Goal: Information Seeking & Learning: Find specific page/section

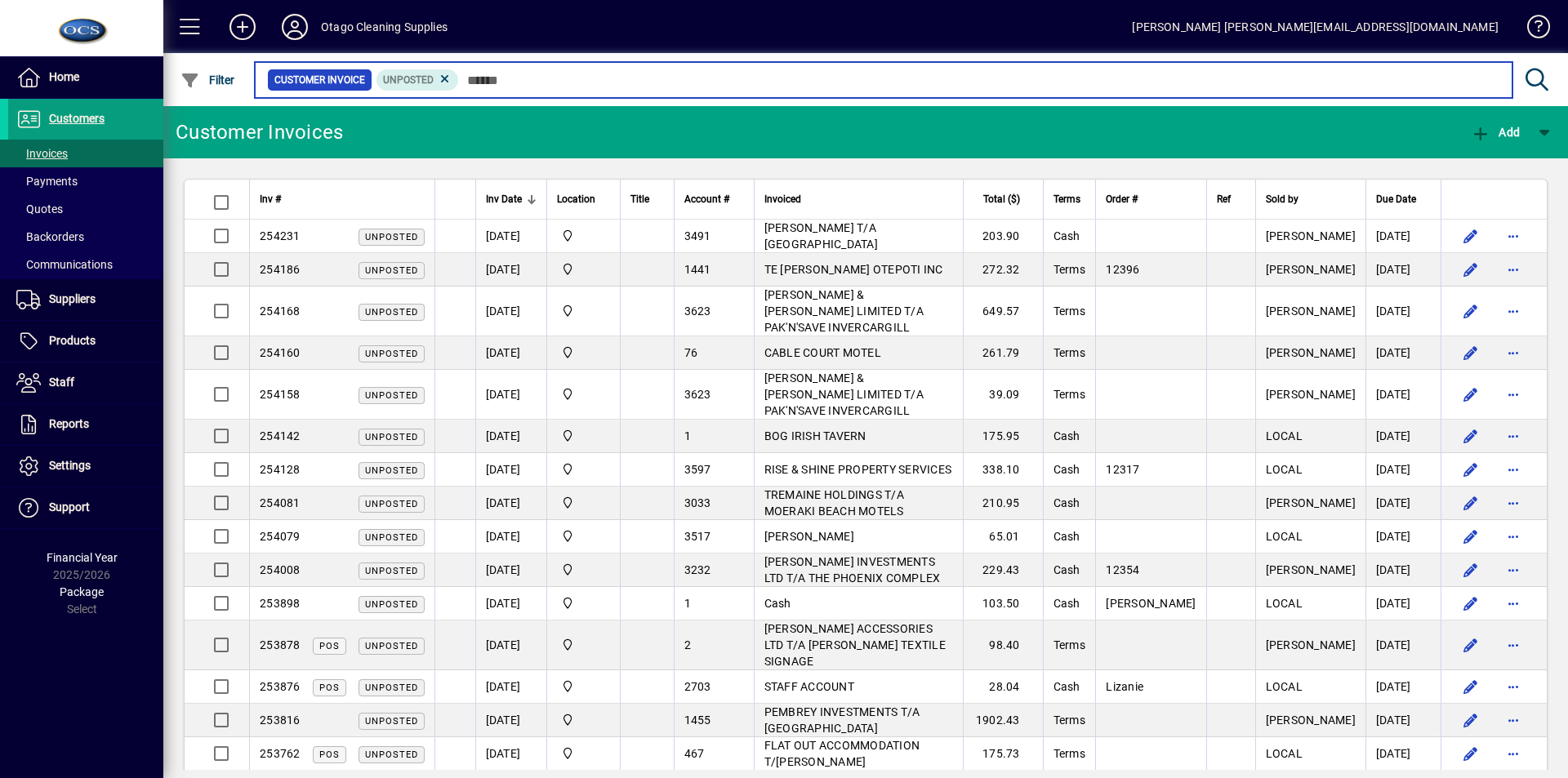
click at [469, 79] on input "text" at bounding box center [979, 80] width 1040 height 23
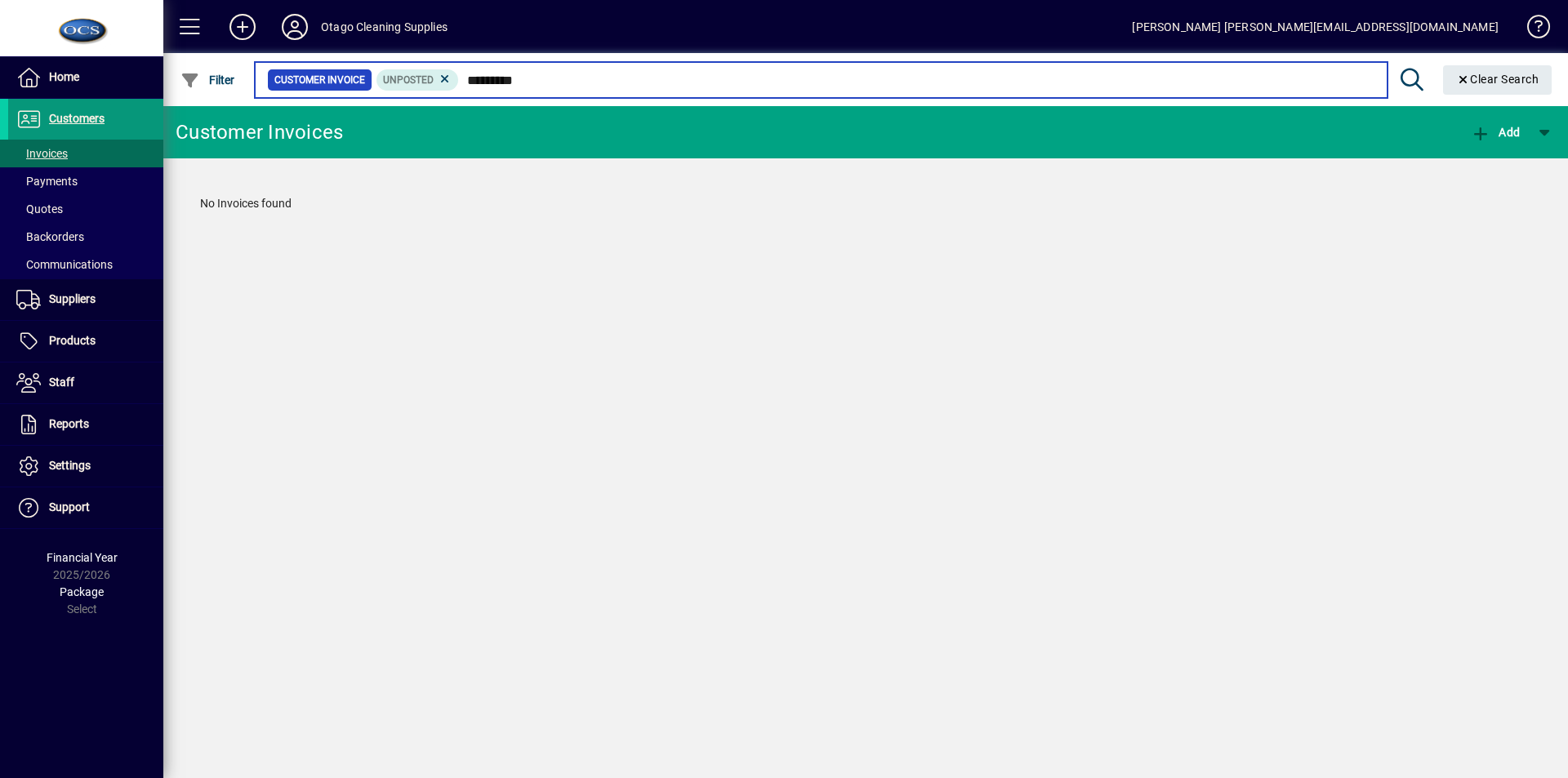
type input "*********"
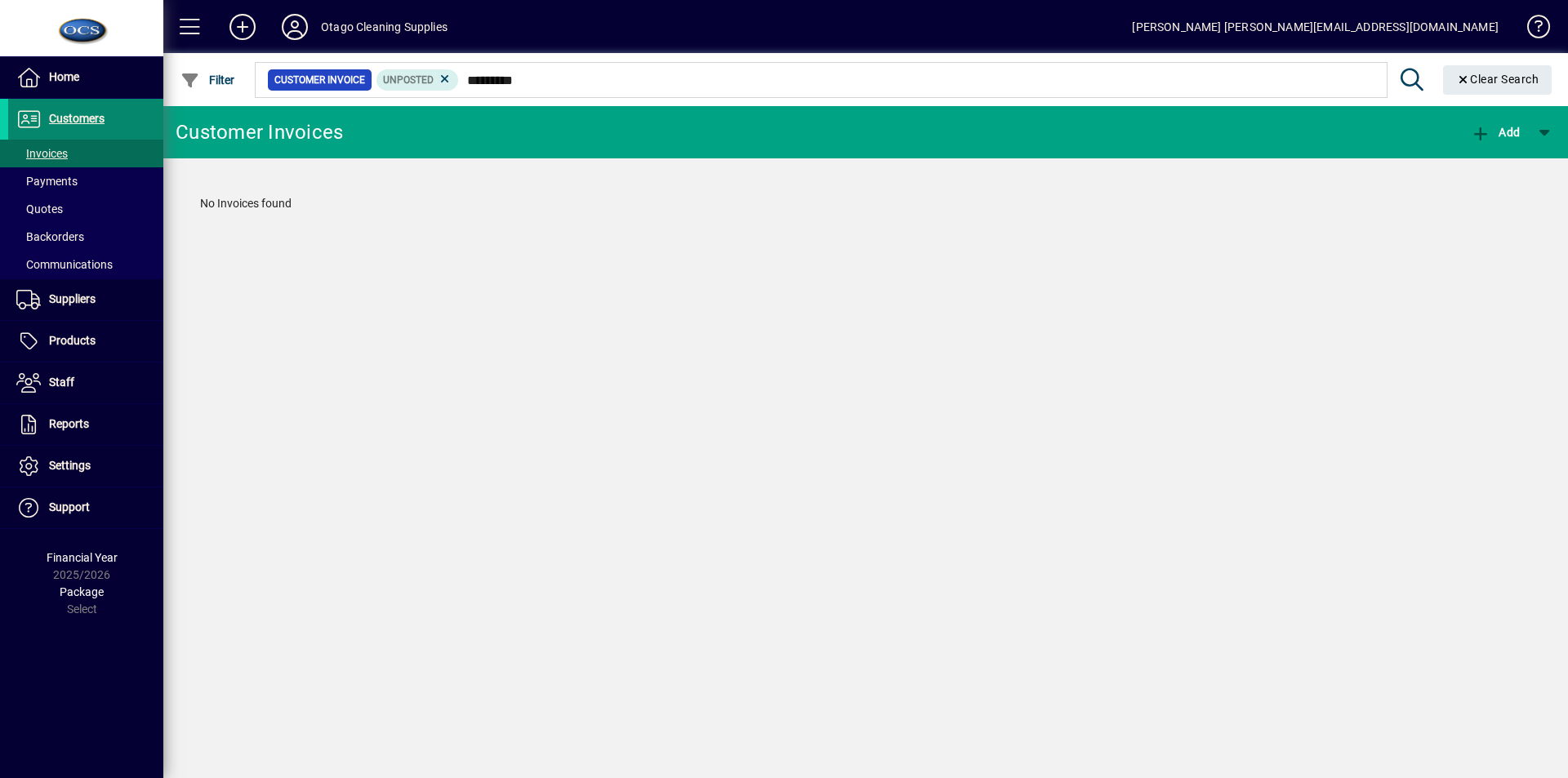
click at [84, 115] on span "Customers" at bounding box center [77, 118] width 56 height 13
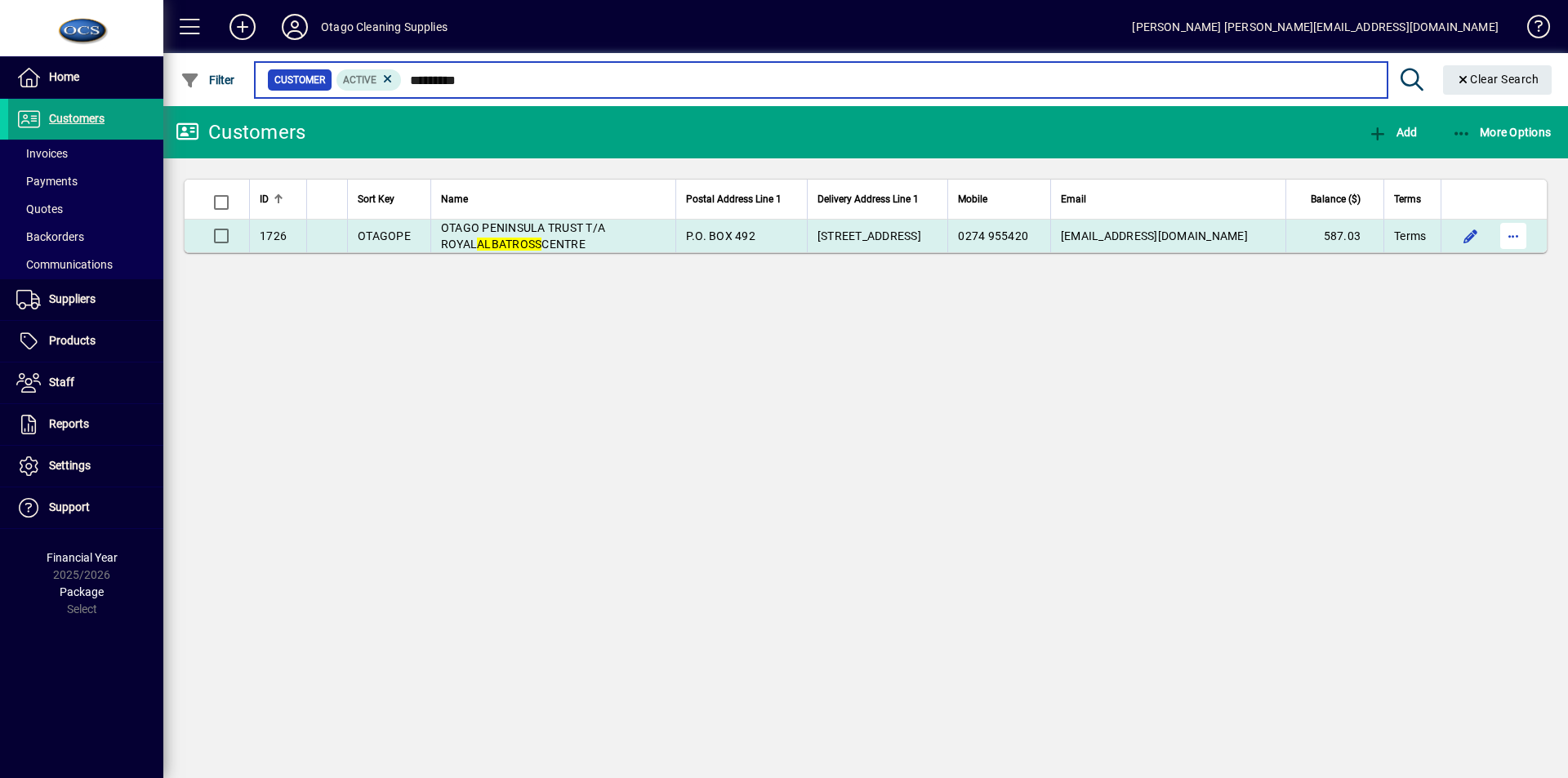
type input "*********"
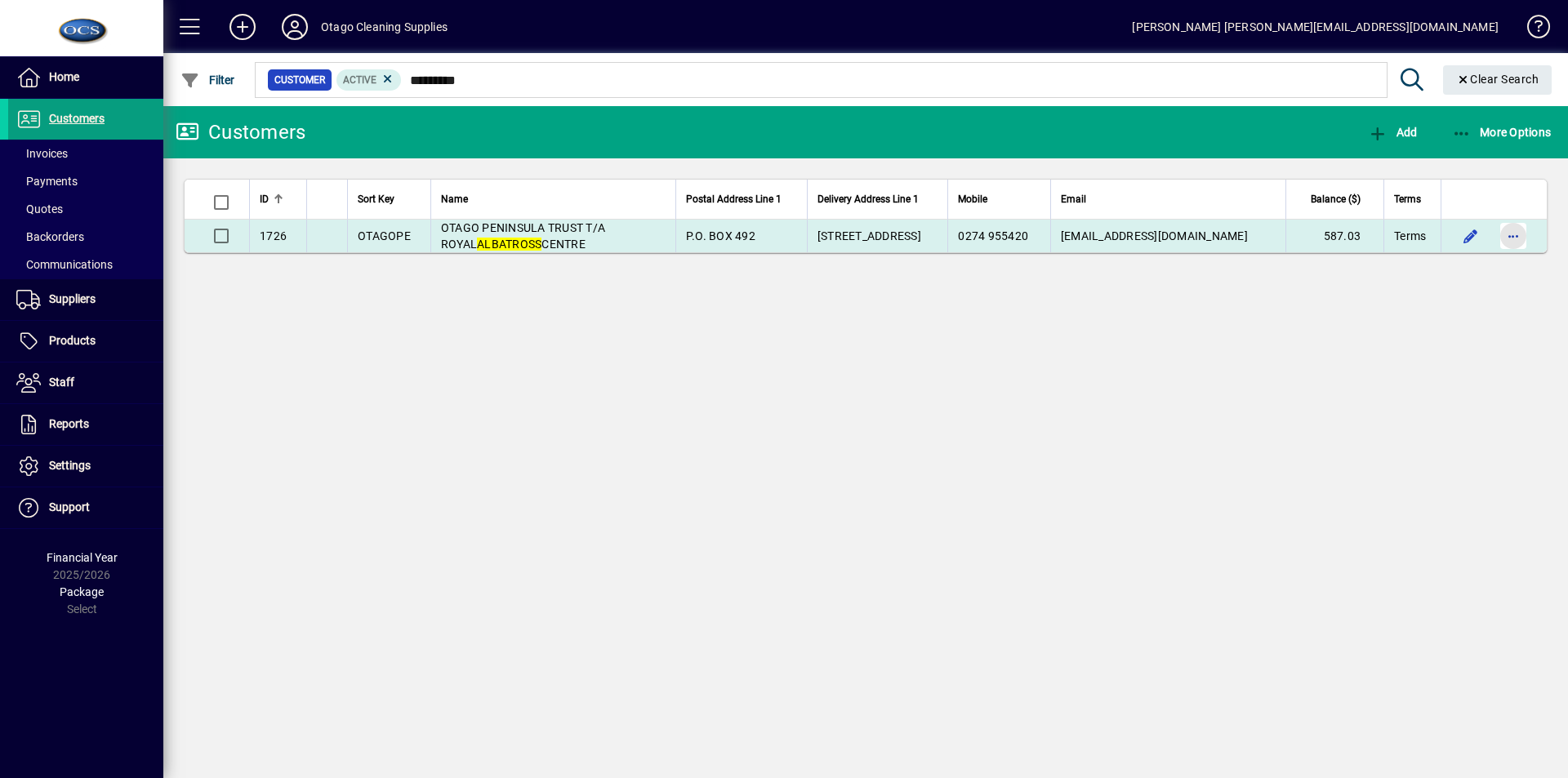
click at [1512, 237] on span "button" at bounding box center [1513, 236] width 39 height 39
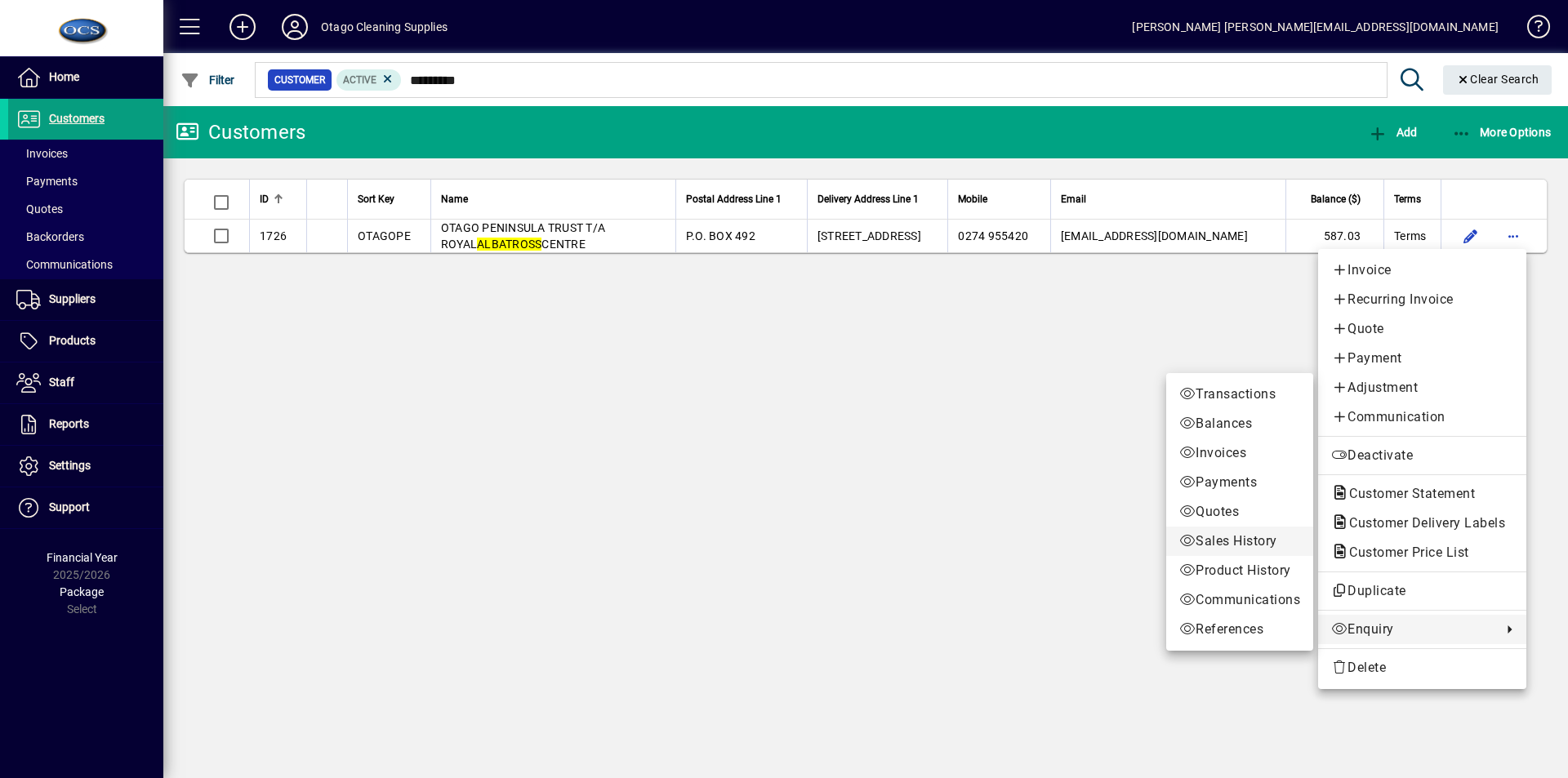
click at [1216, 536] on span "Sales History" at bounding box center [1240, 541] width 121 height 20
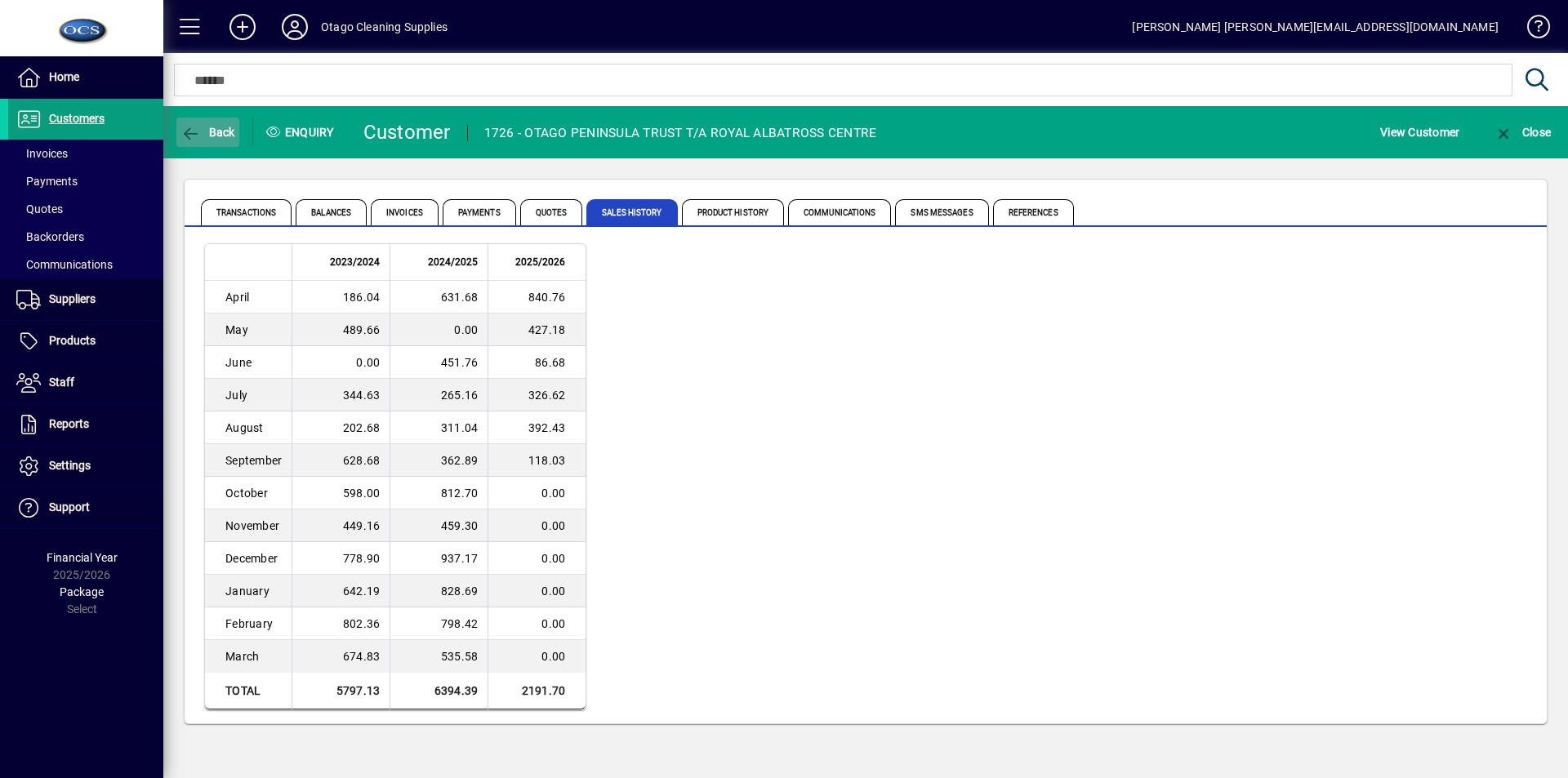
click at [207, 127] on span "Back" at bounding box center [208, 132] width 55 height 13
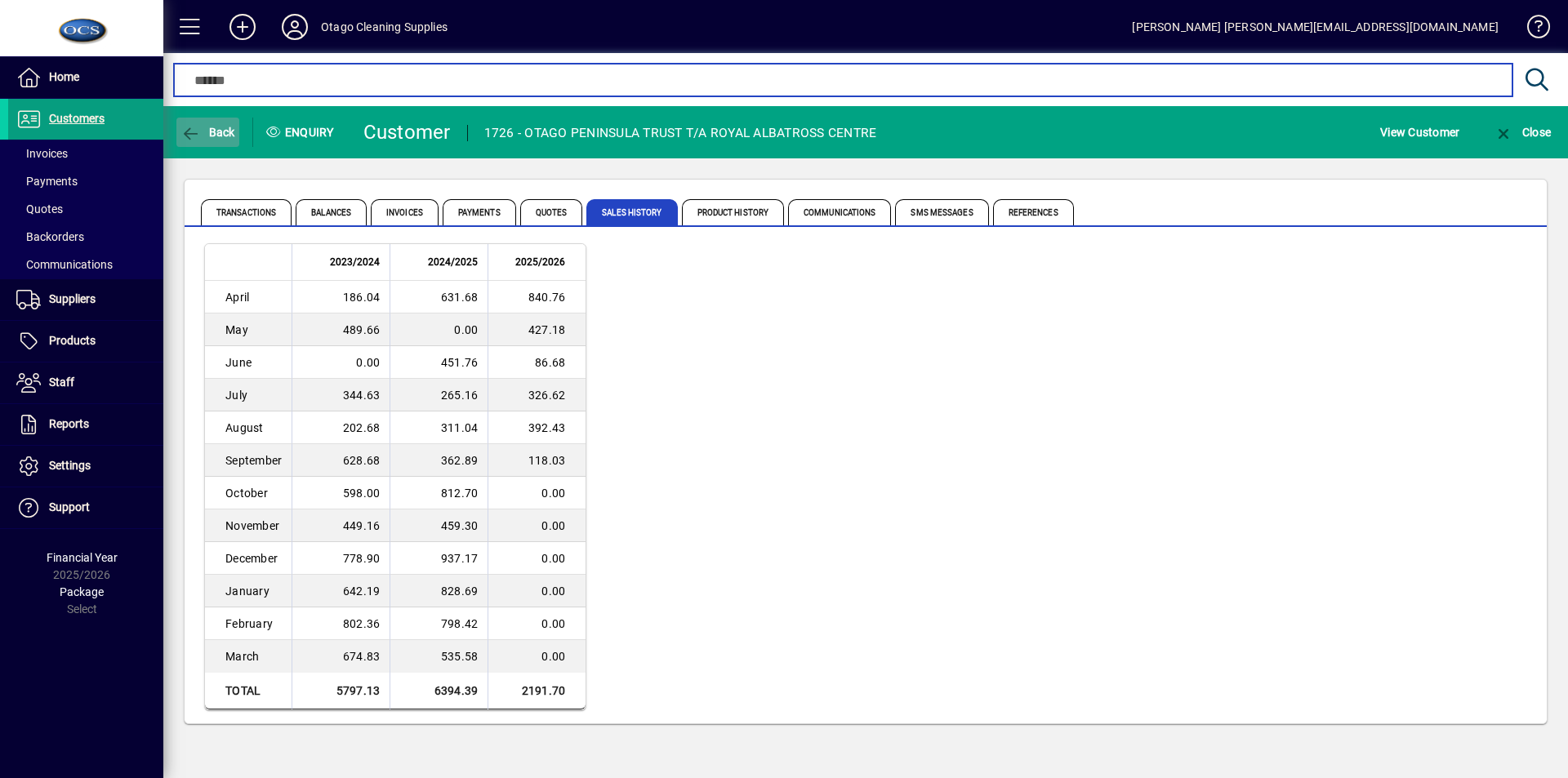
type input "*********"
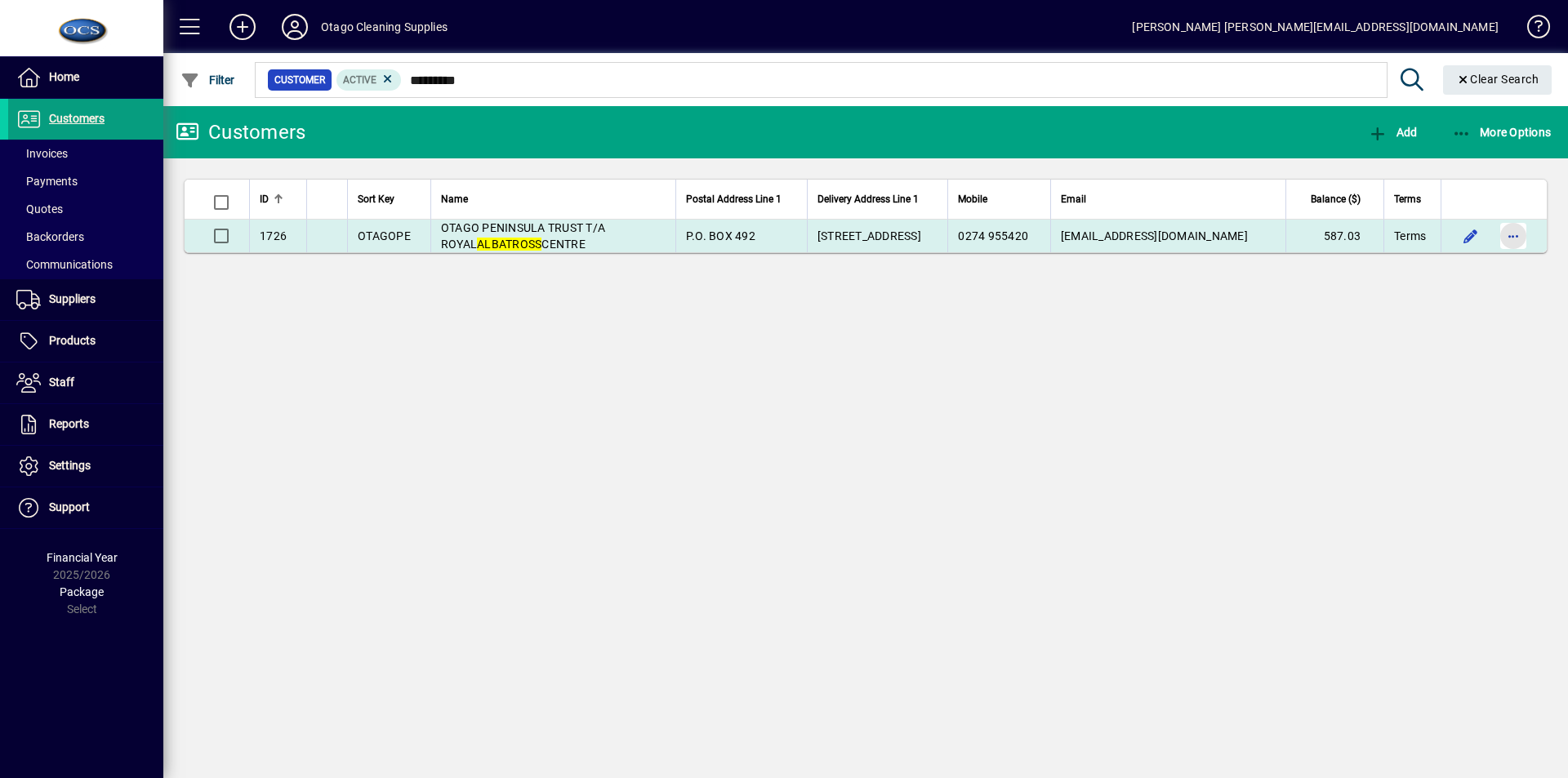
click at [1510, 236] on span "button" at bounding box center [1513, 236] width 39 height 39
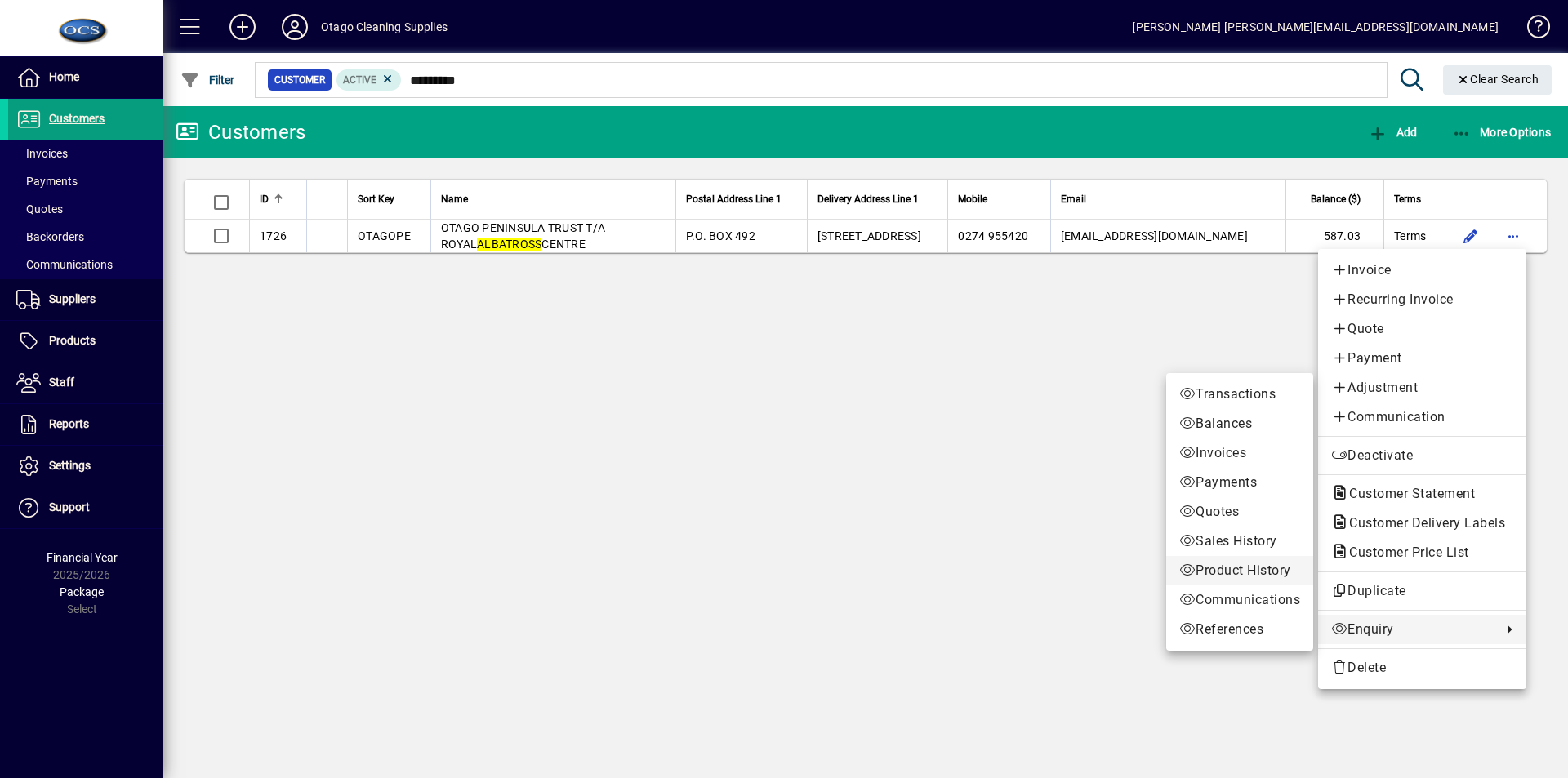
click at [1217, 566] on span "Product History" at bounding box center [1240, 570] width 121 height 20
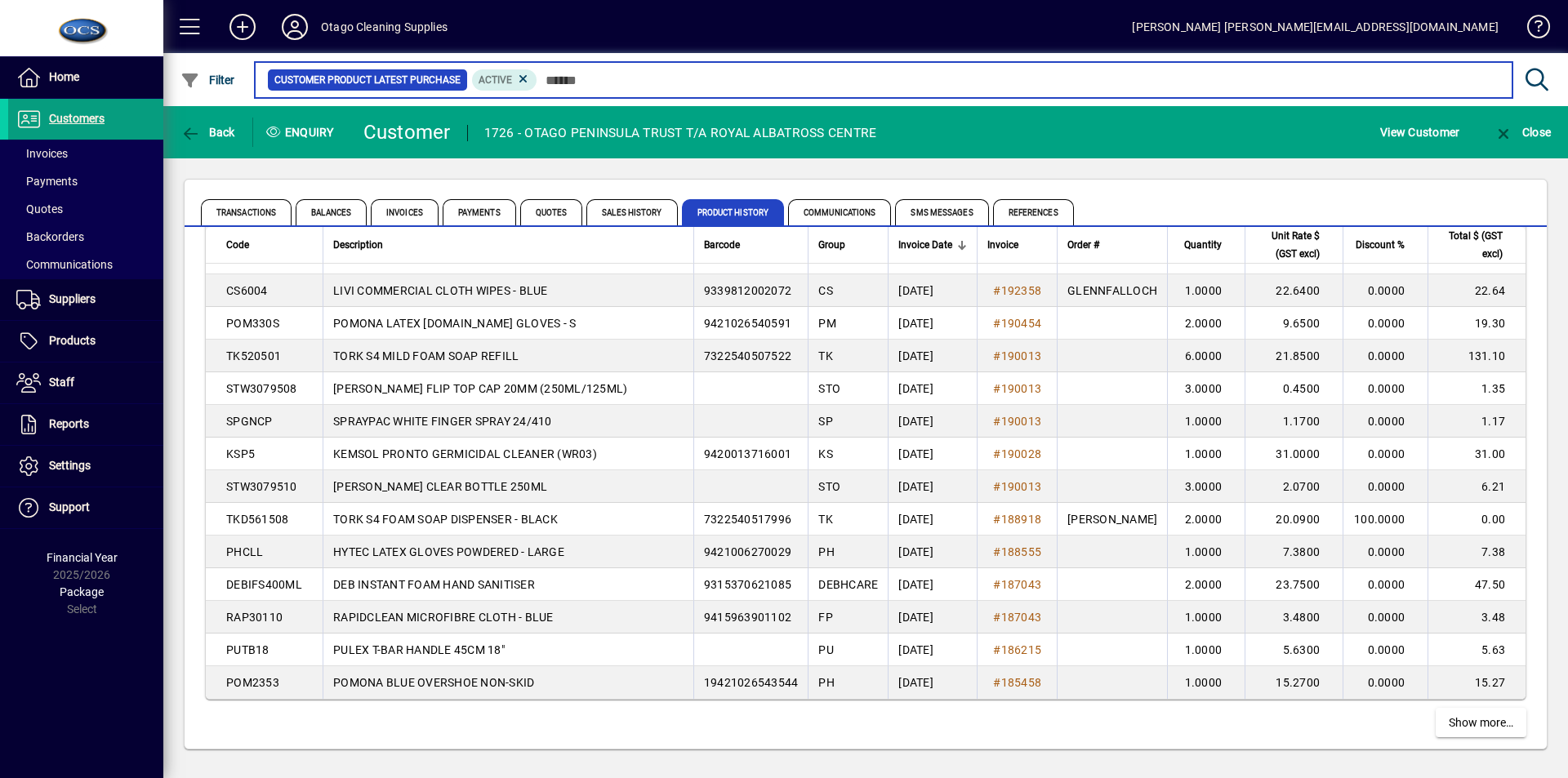
scroll to position [2870, 0]
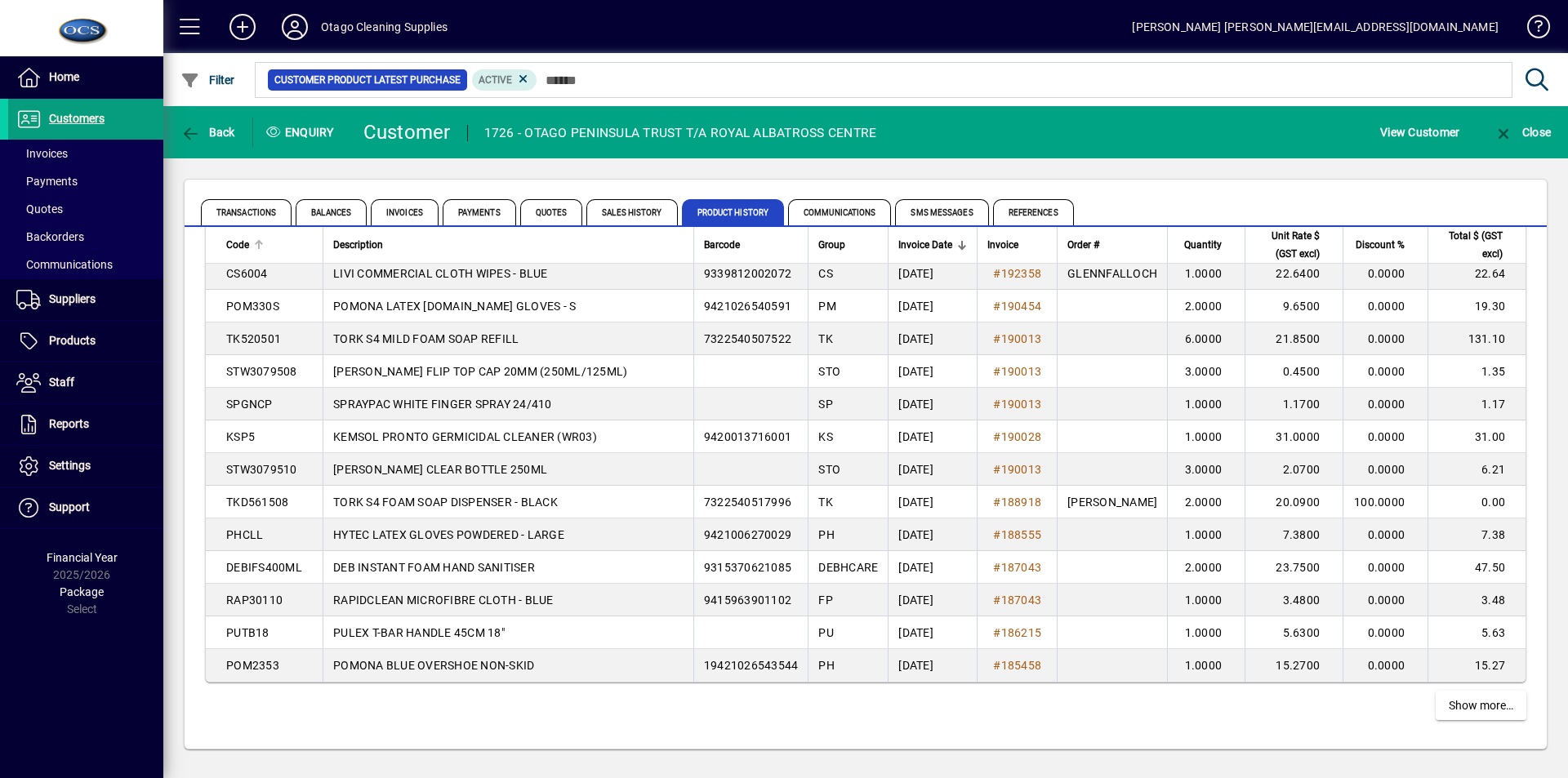
click at [242, 244] on span "Code" at bounding box center [237, 245] width 23 height 18
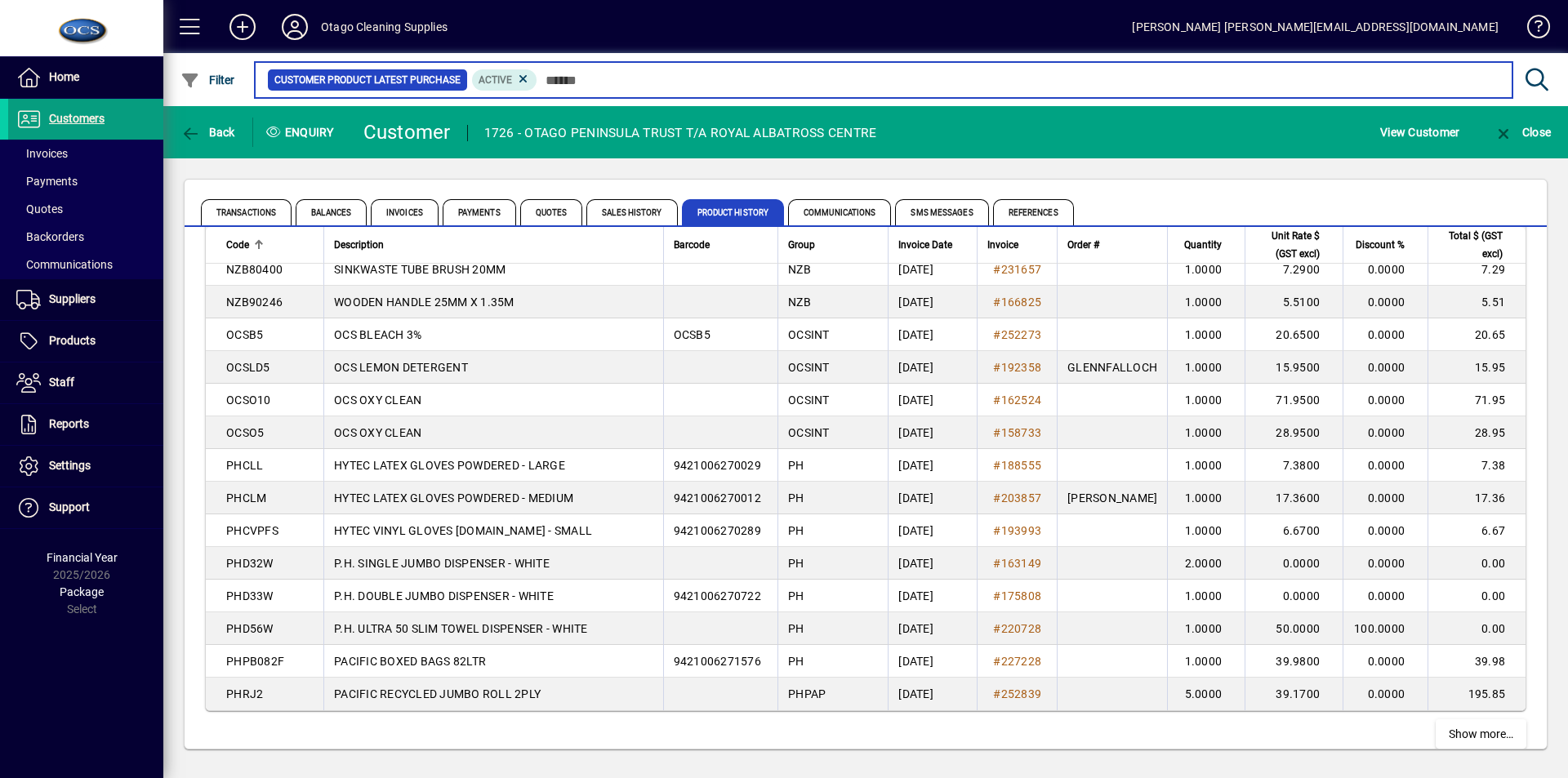
scroll to position [2870, 0]
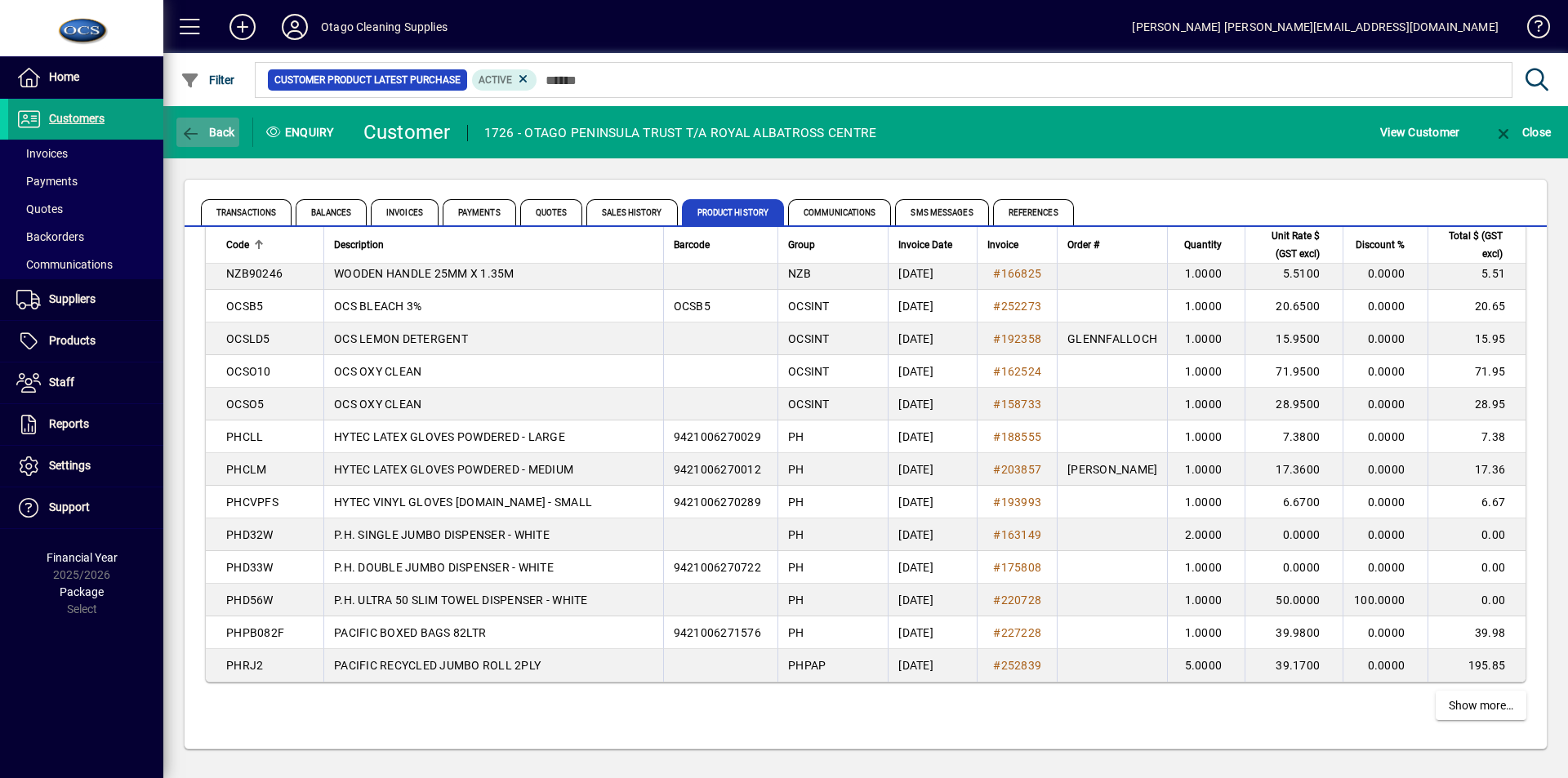
click at [206, 127] on span "Back" at bounding box center [208, 132] width 55 height 13
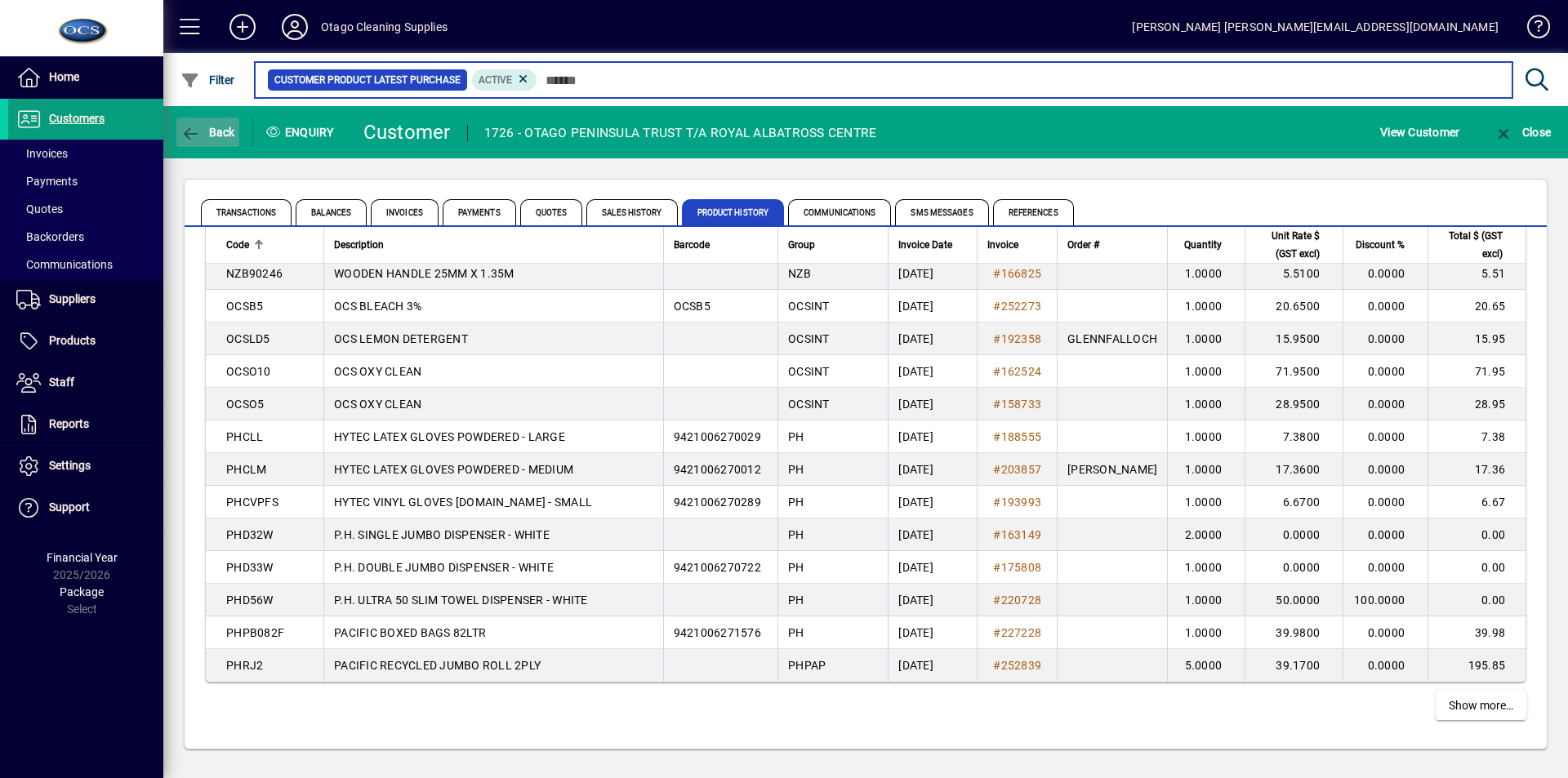
type input "*********"
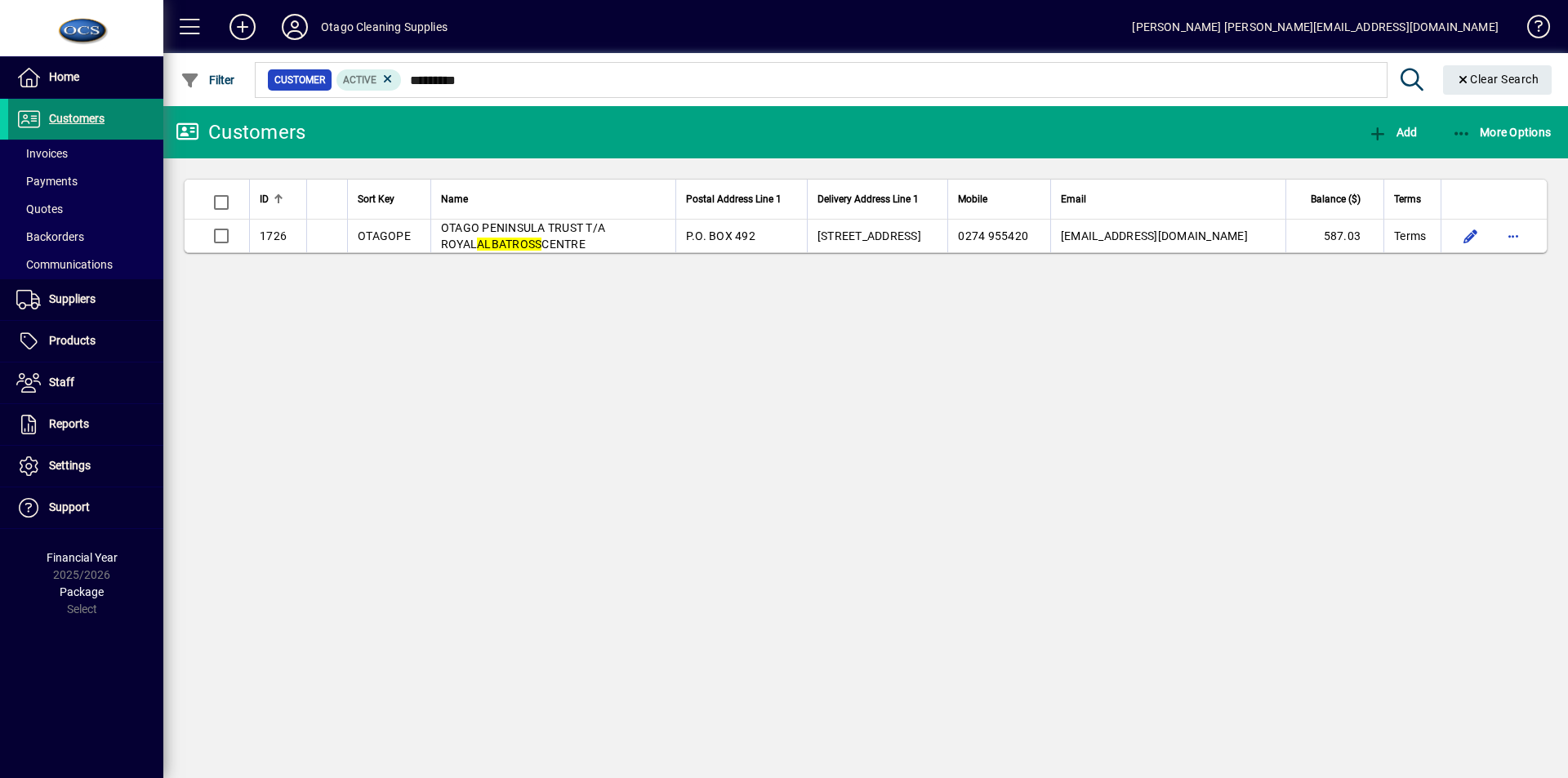
click at [65, 114] on span "Customers" at bounding box center [77, 118] width 56 height 13
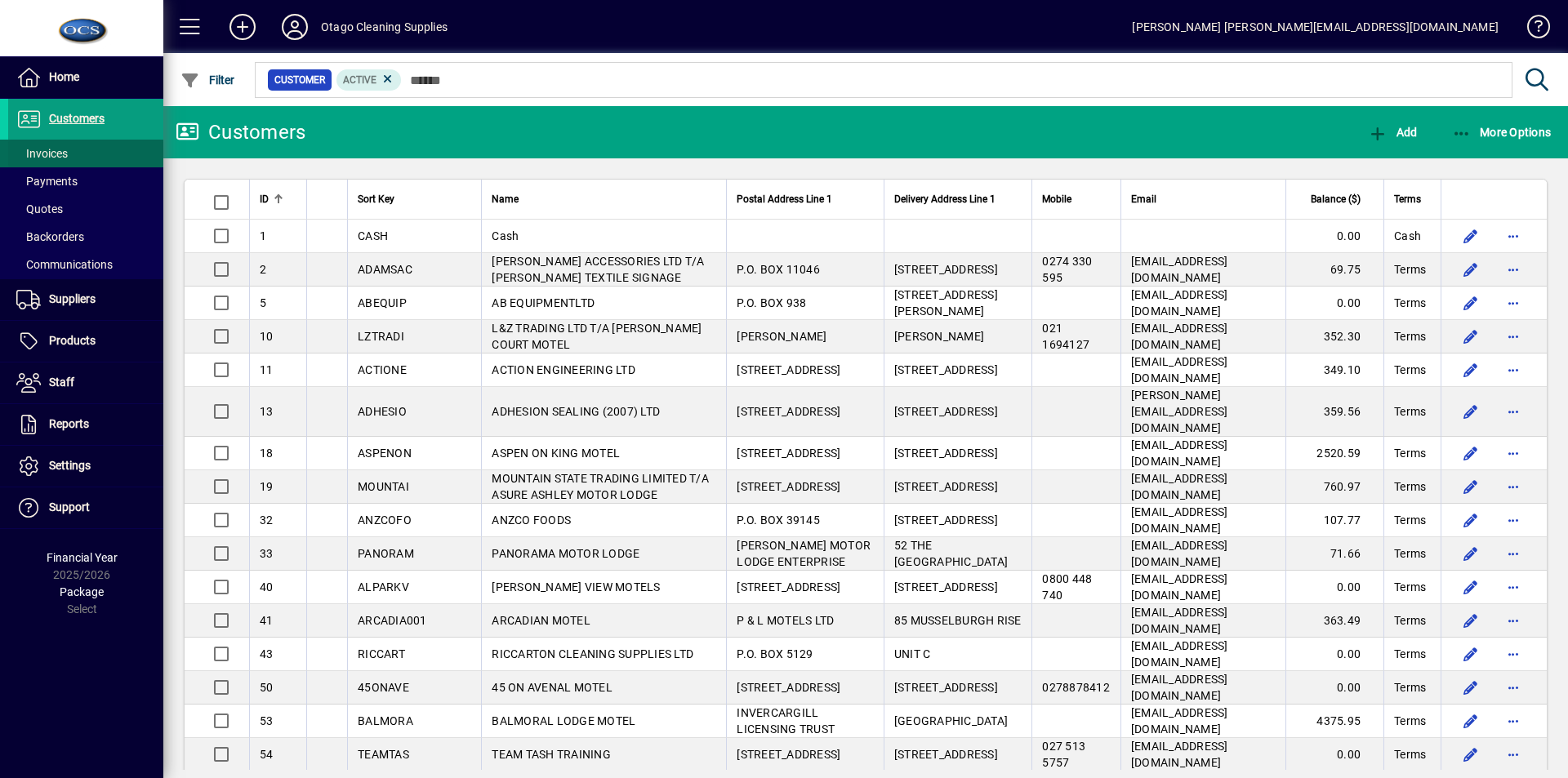
click at [63, 157] on span "Invoices" at bounding box center [42, 154] width 51 height 13
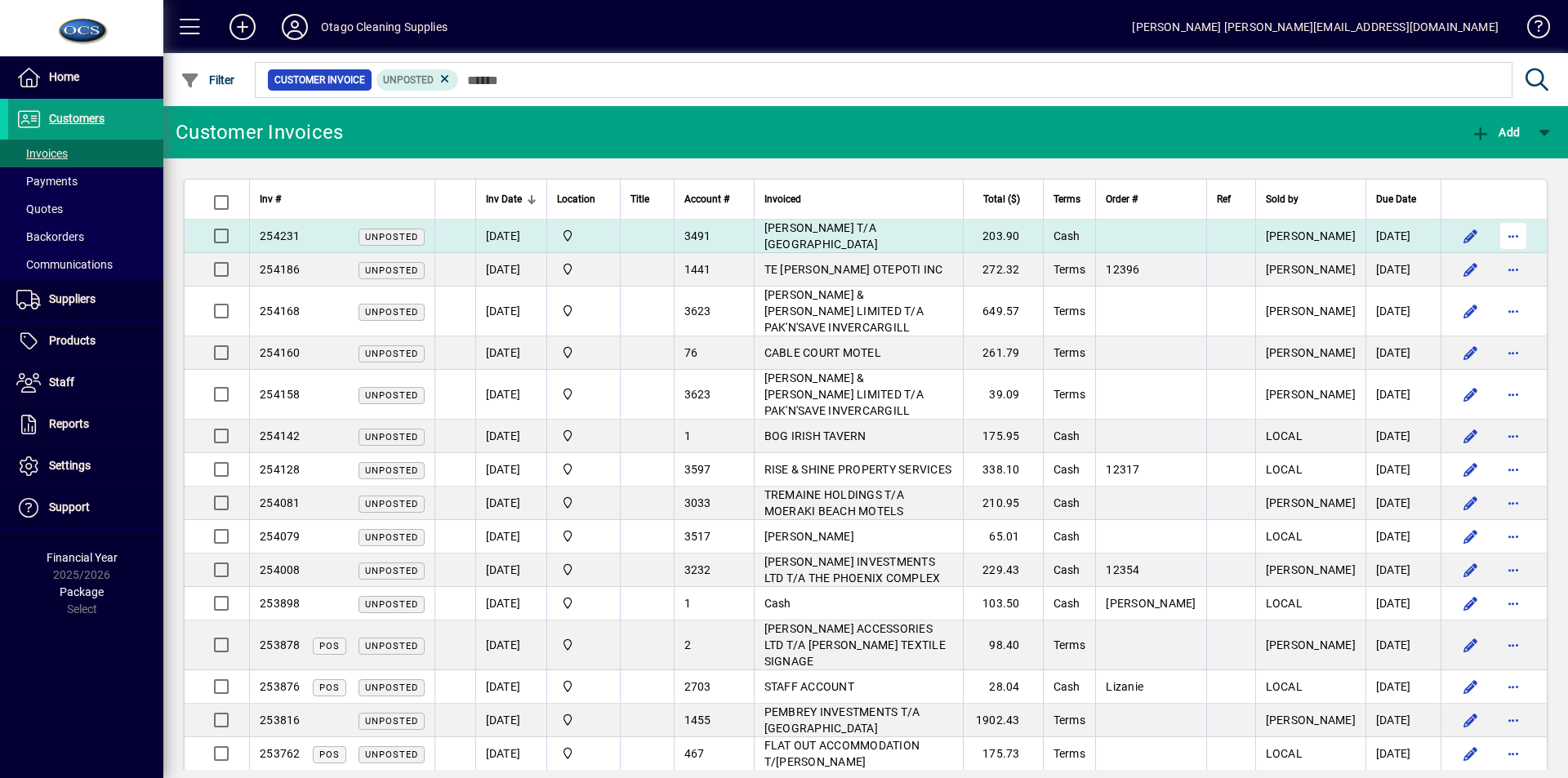
click at [1502, 236] on span "button" at bounding box center [1513, 236] width 39 height 39
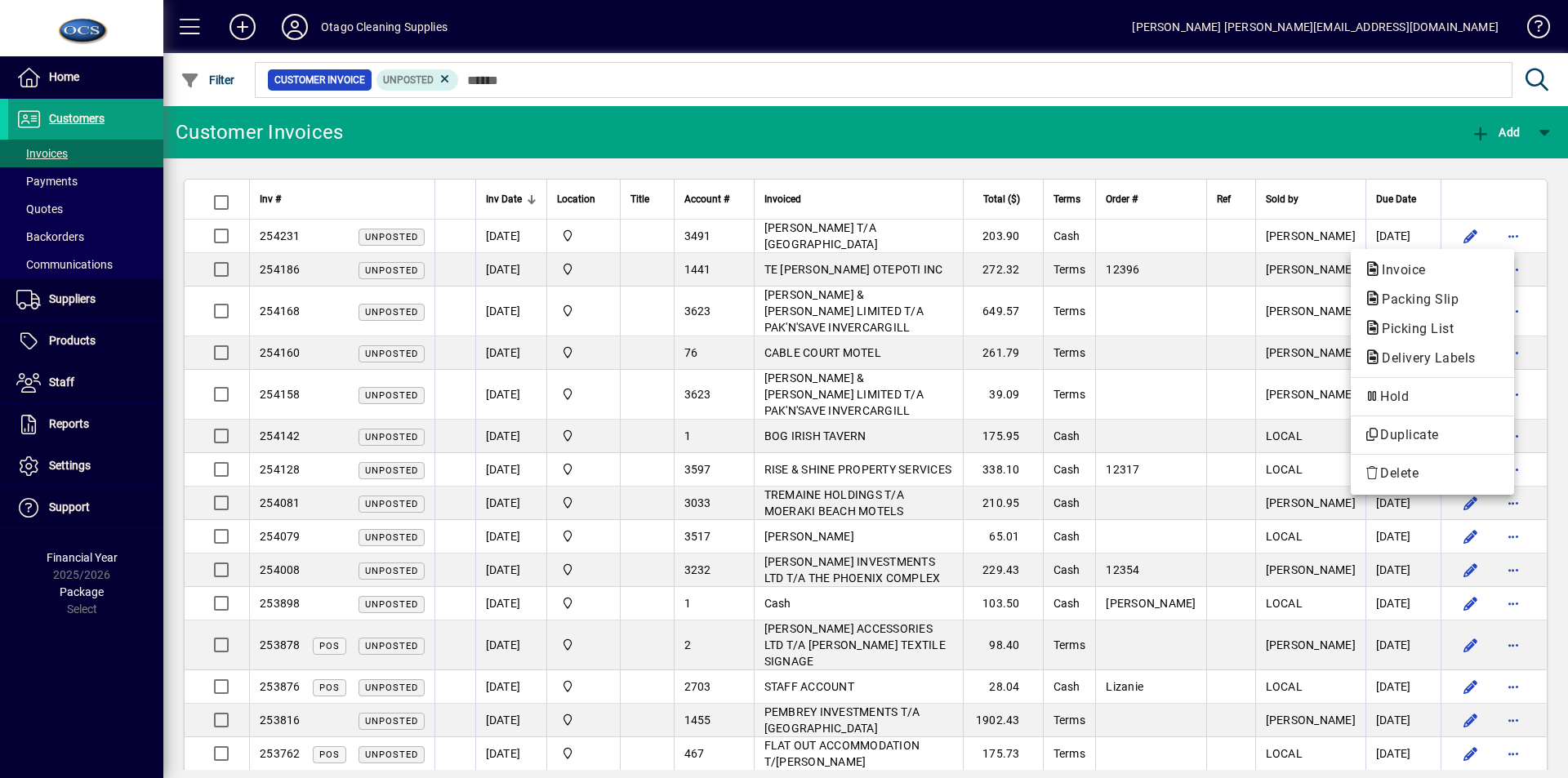
click at [49, 117] on div at bounding box center [784, 389] width 1568 height 778
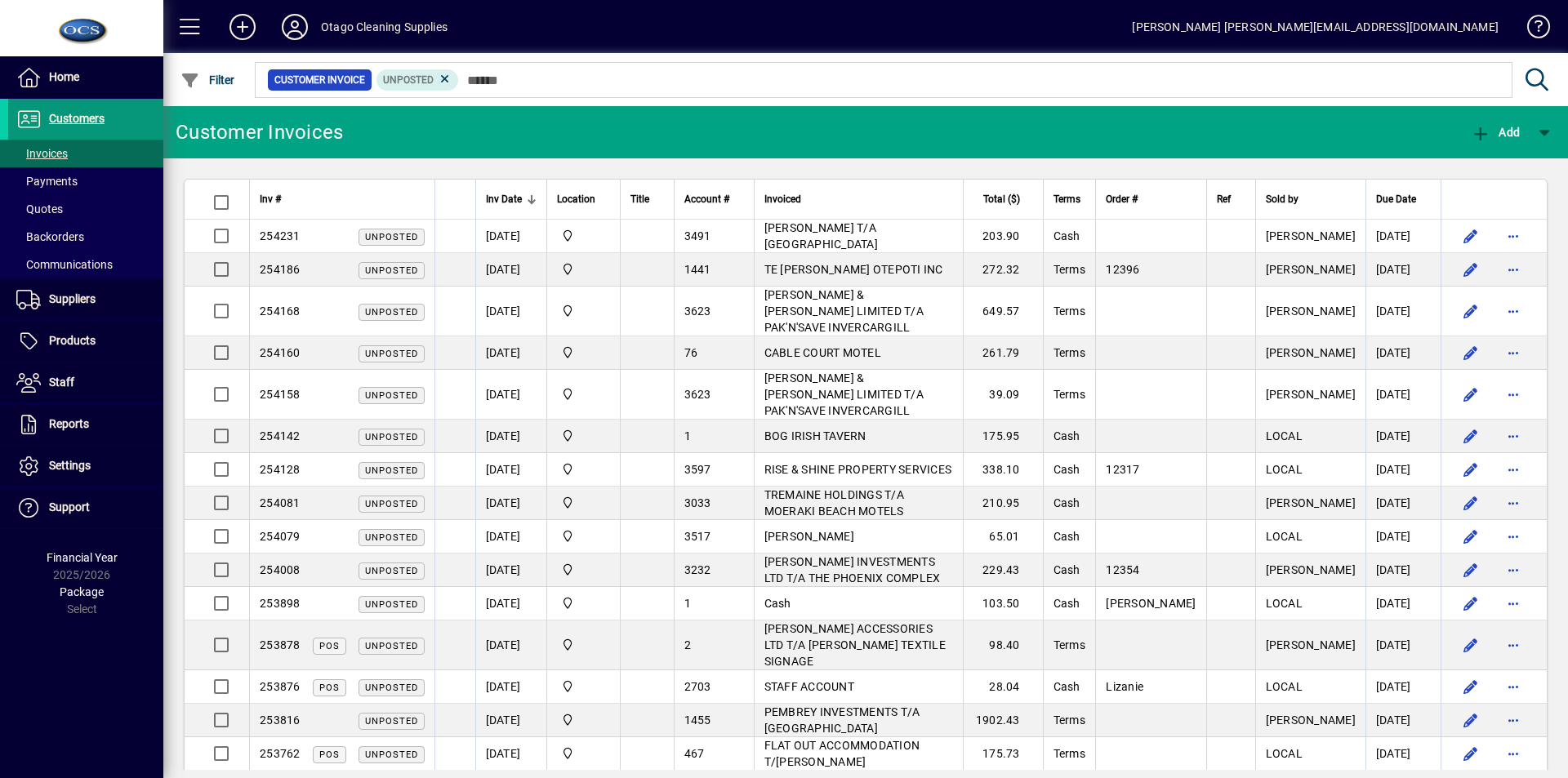
click at [63, 116] on span "Customers" at bounding box center [77, 118] width 56 height 13
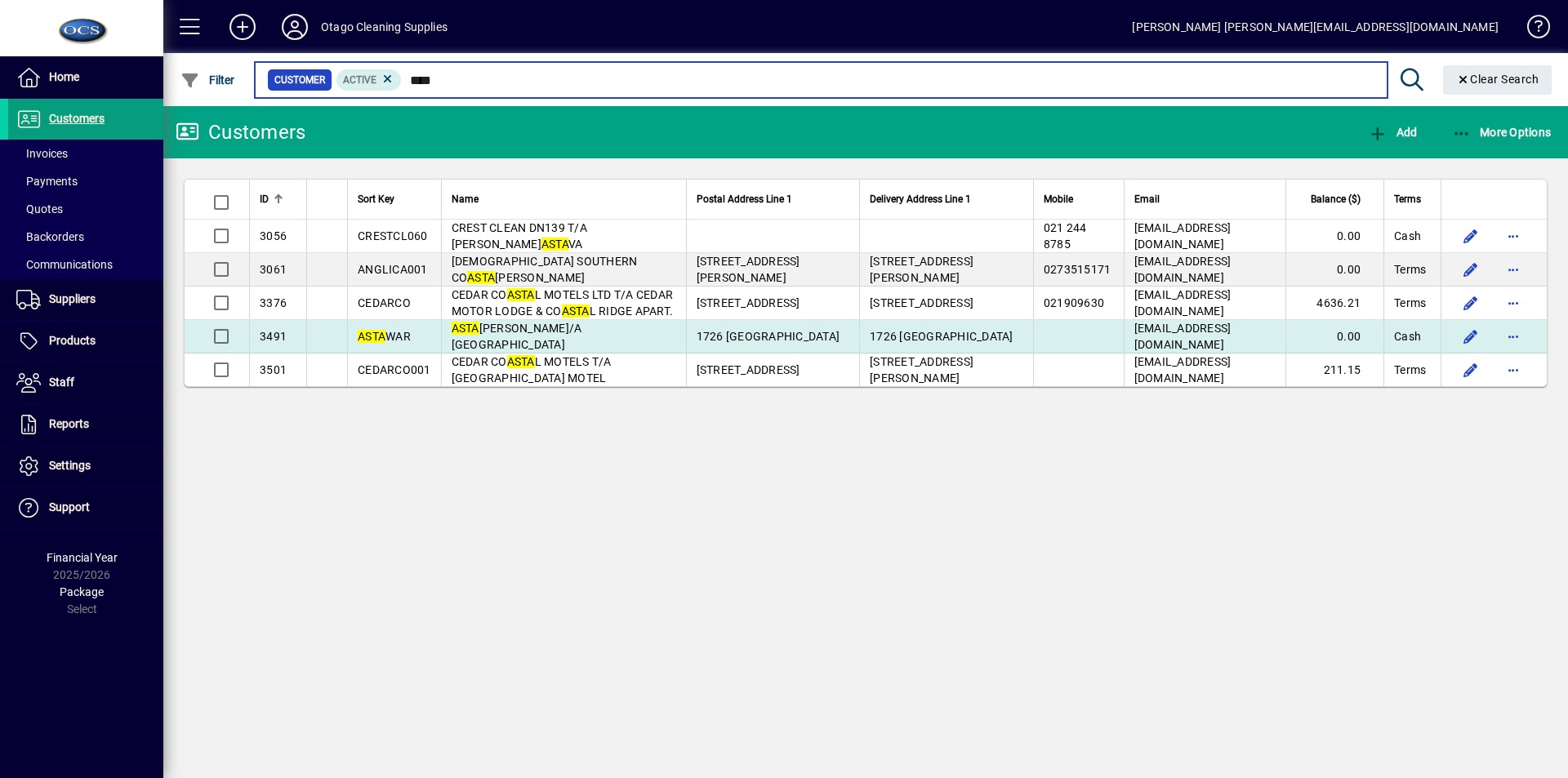
type input "****"
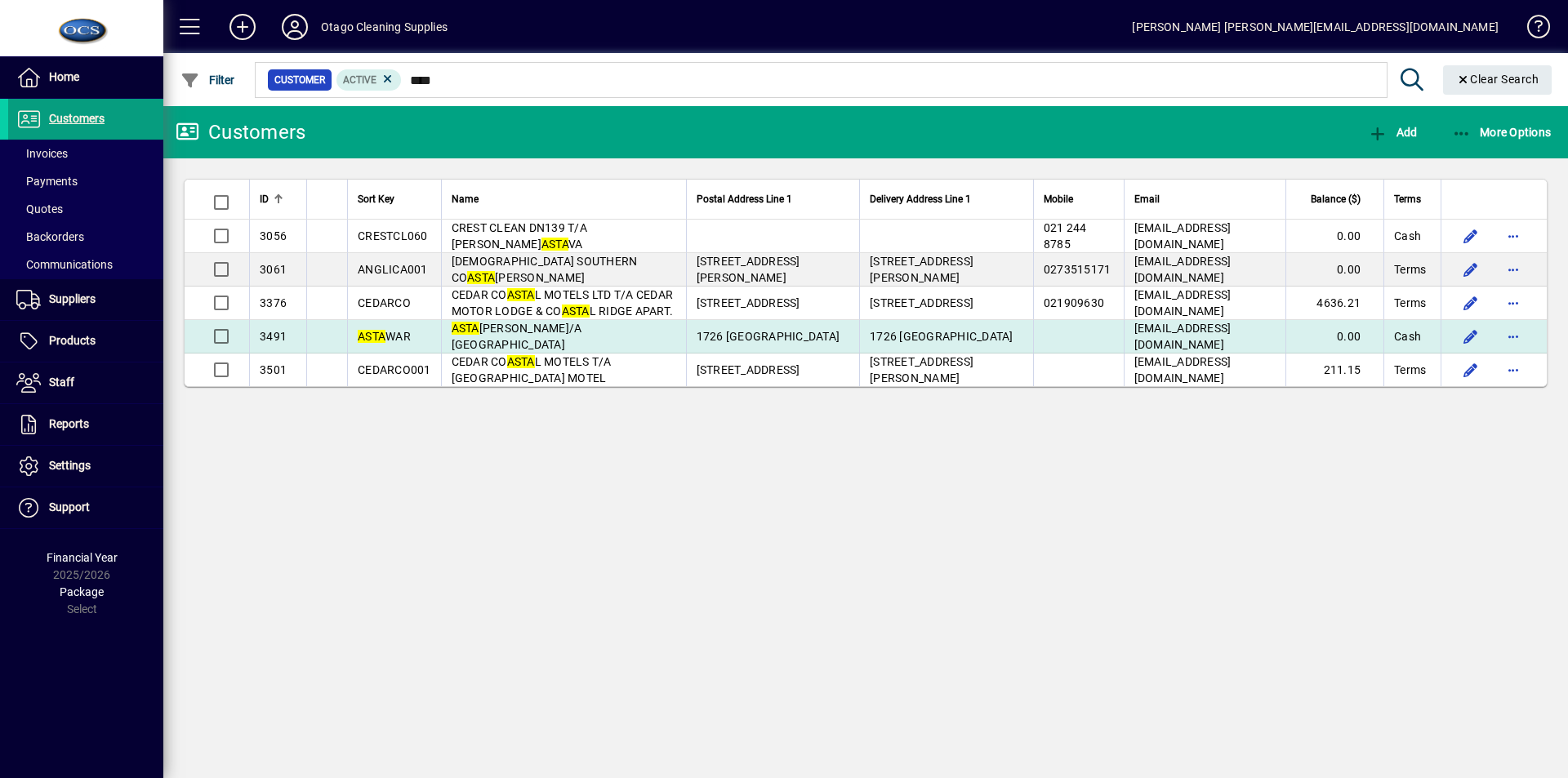
click at [578, 328] on span "ASTA WARREN T/A COVE CAFE PORTOBELLO" at bounding box center [516, 337] width 130 height 30
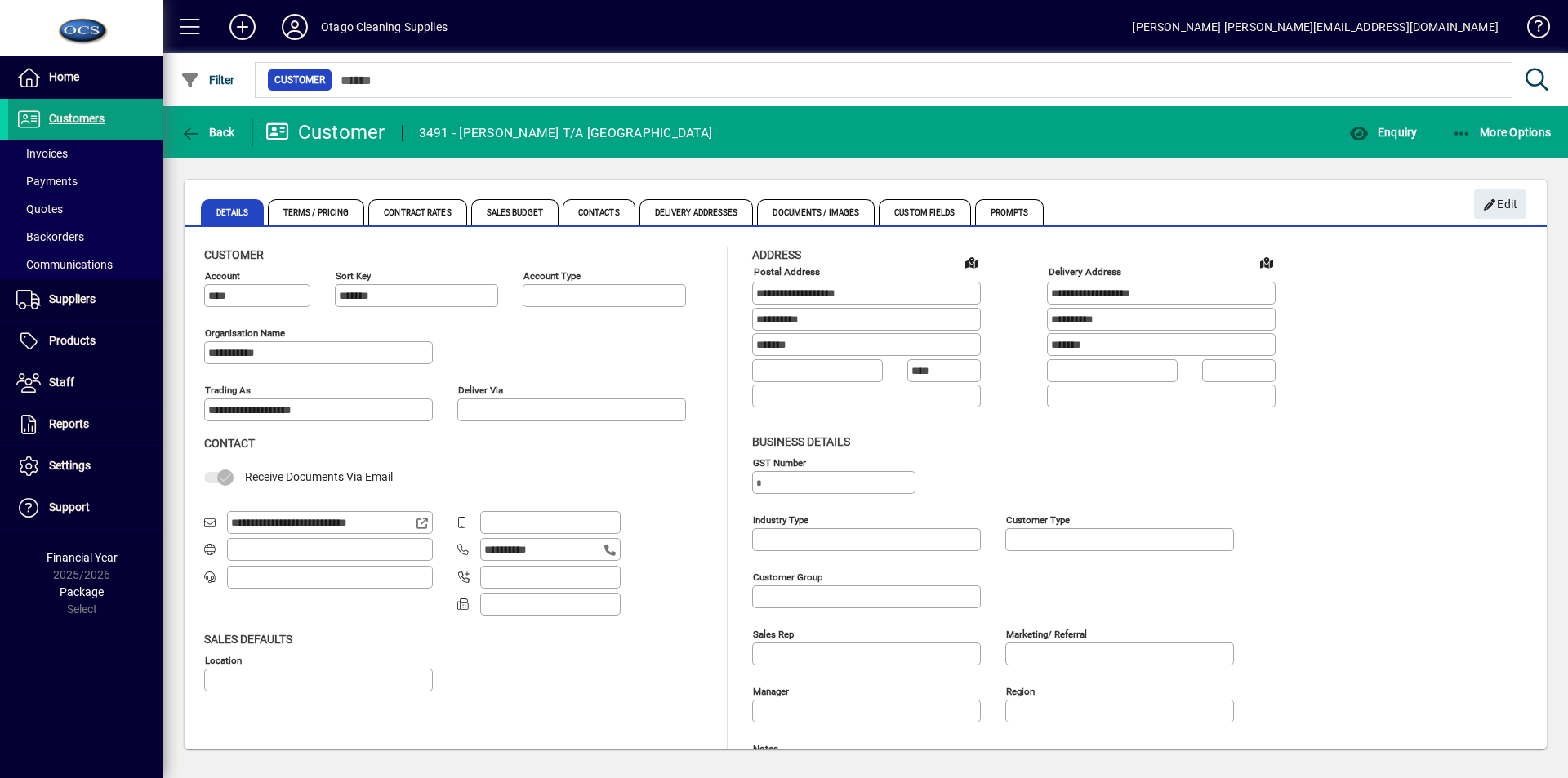
type input "**********"
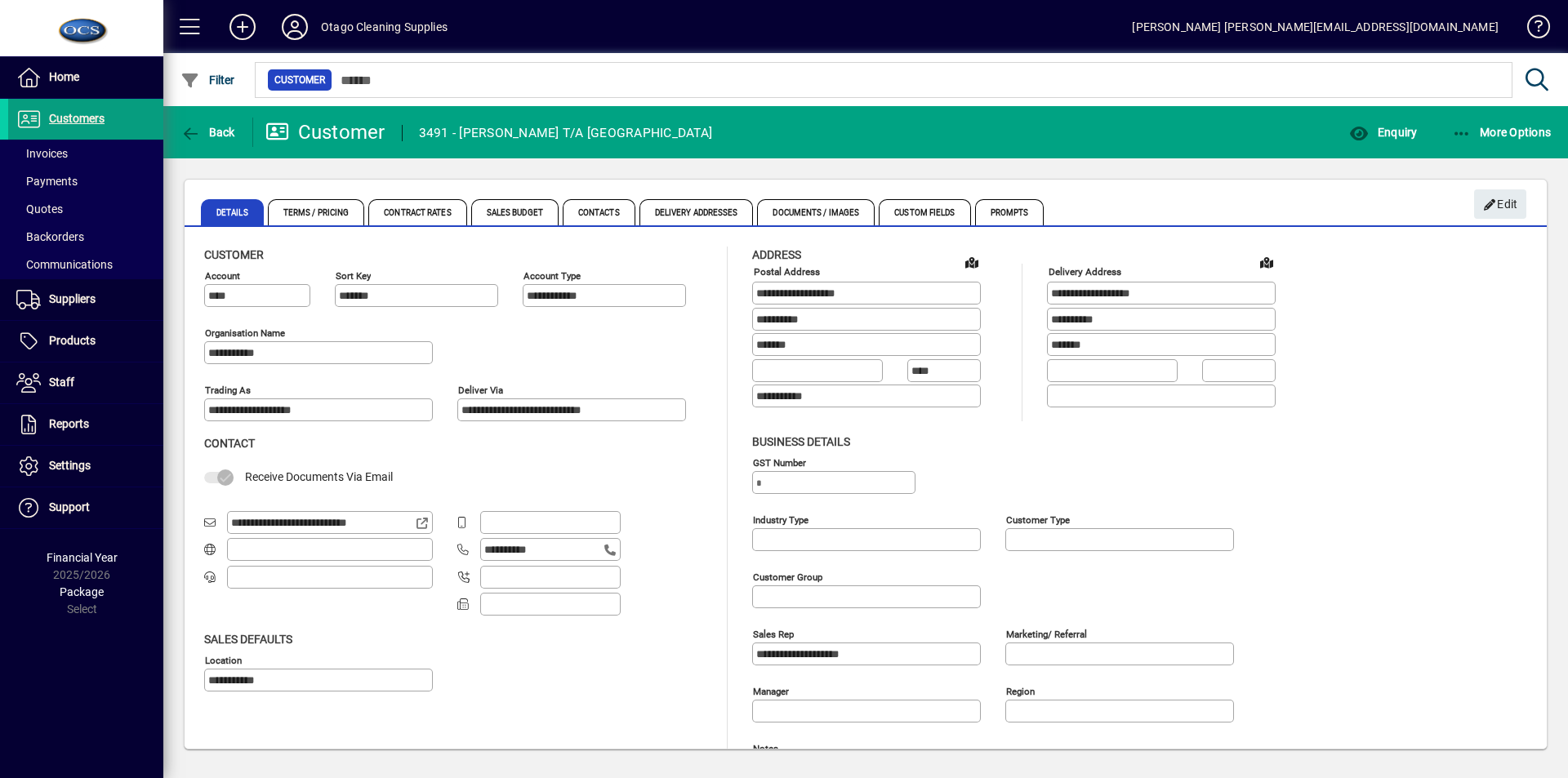
type input "**********"
click at [217, 127] on span "Back" at bounding box center [208, 132] width 55 height 13
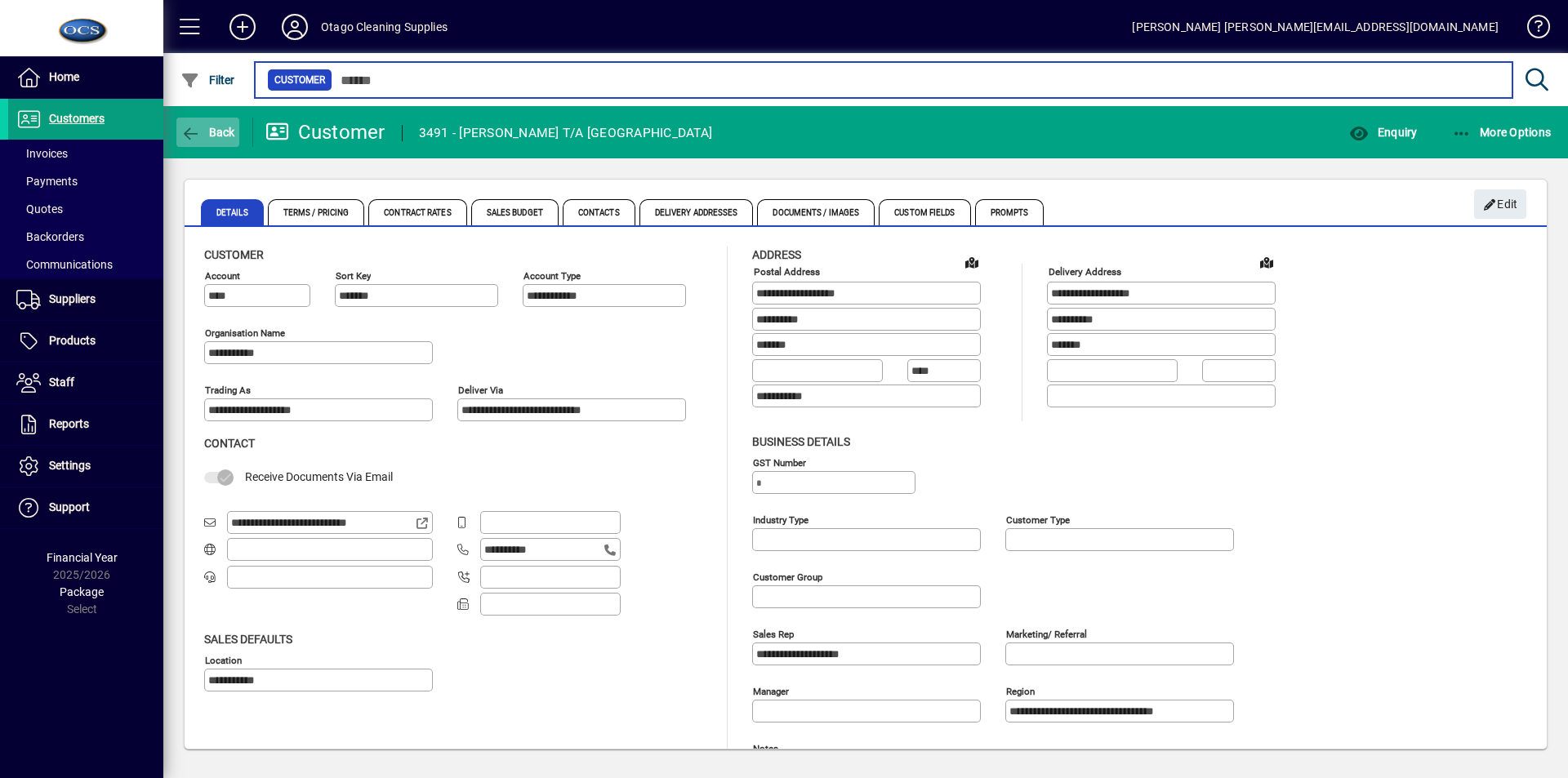
type input "****"
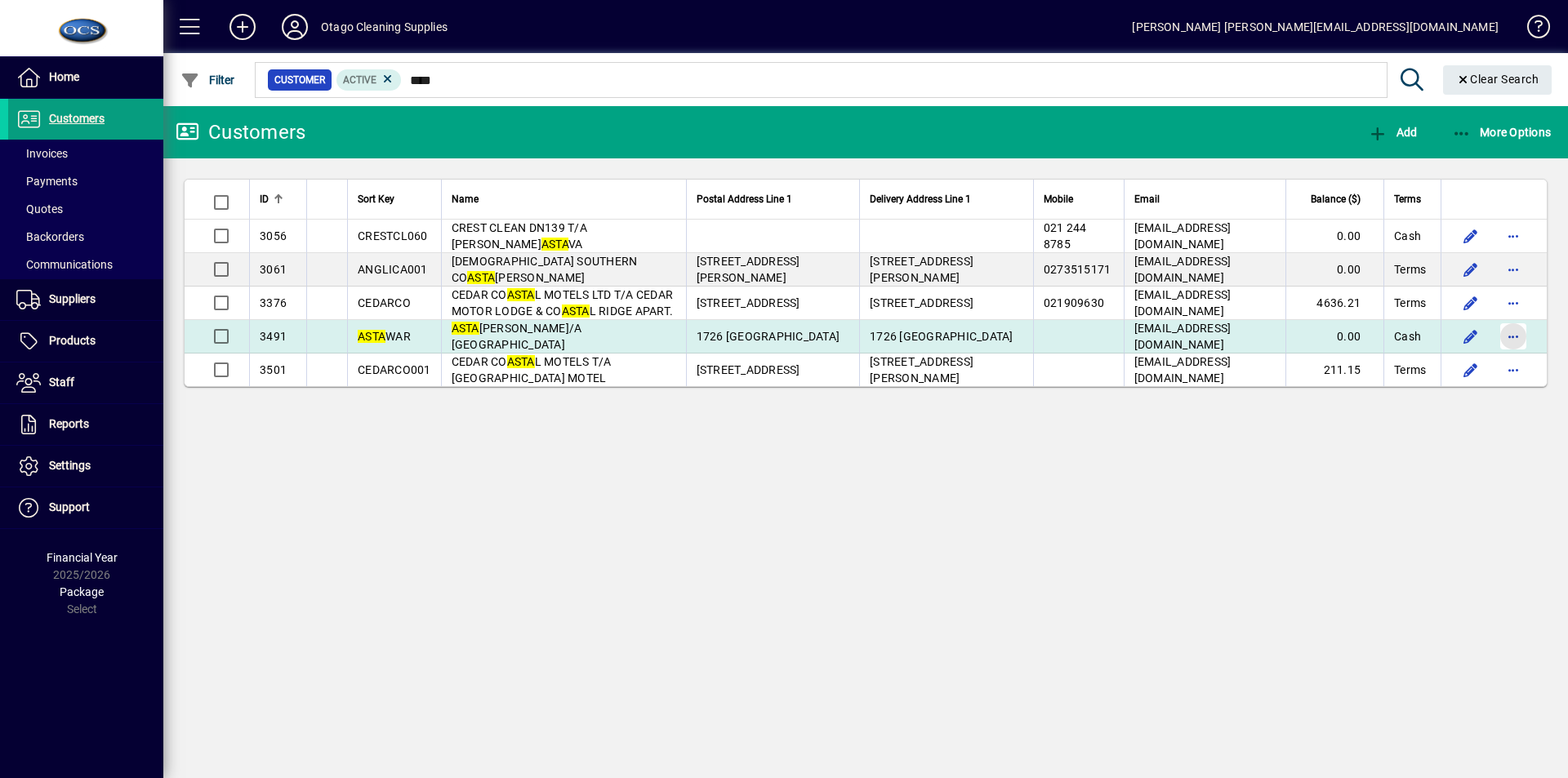
click at [1513, 336] on span "button" at bounding box center [1513, 336] width 39 height 39
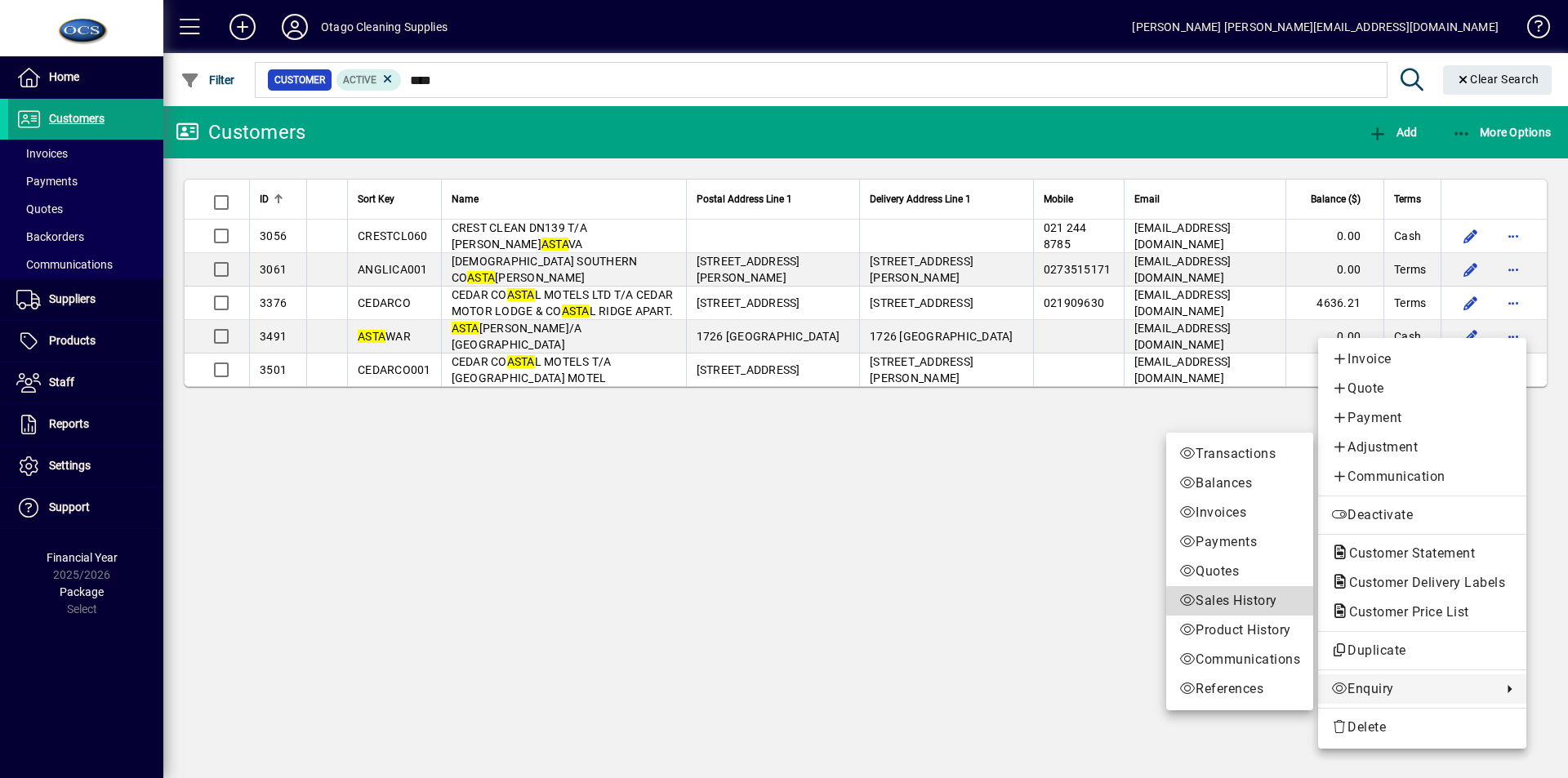
click at [1216, 599] on span "Sales History" at bounding box center [1240, 600] width 121 height 20
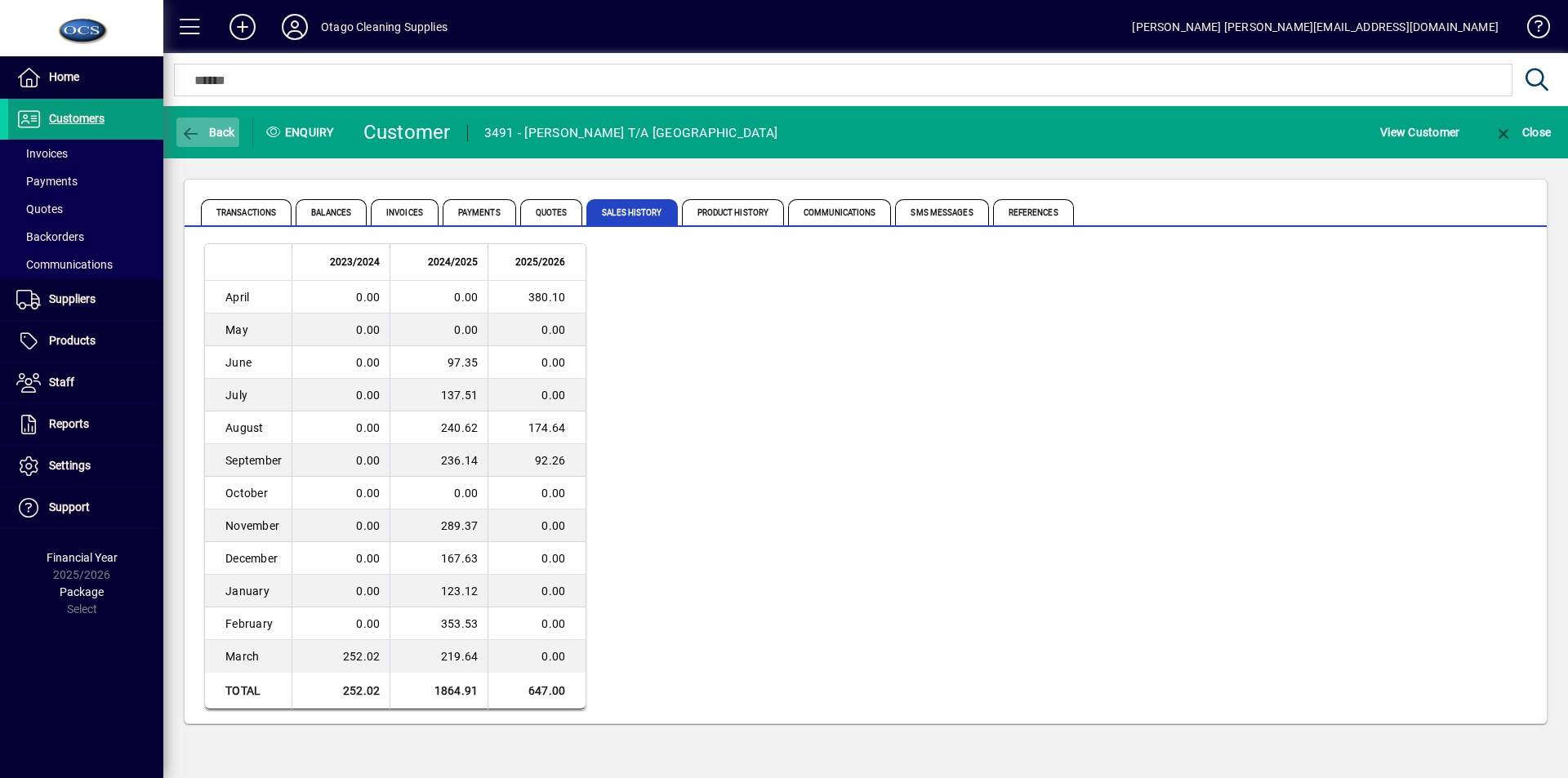
click at [217, 128] on span "Back" at bounding box center [208, 132] width 55 height 13
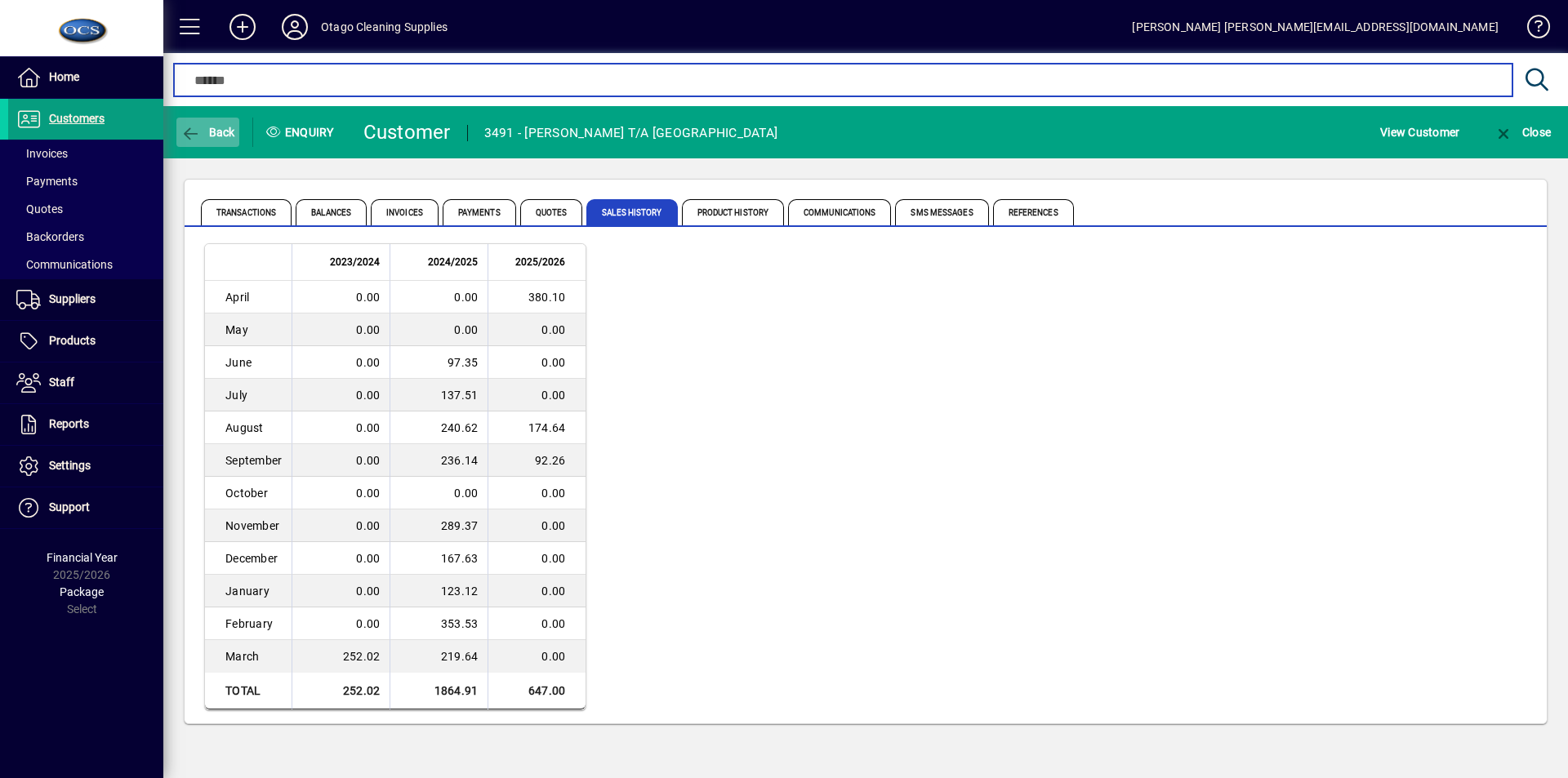
type input "****"
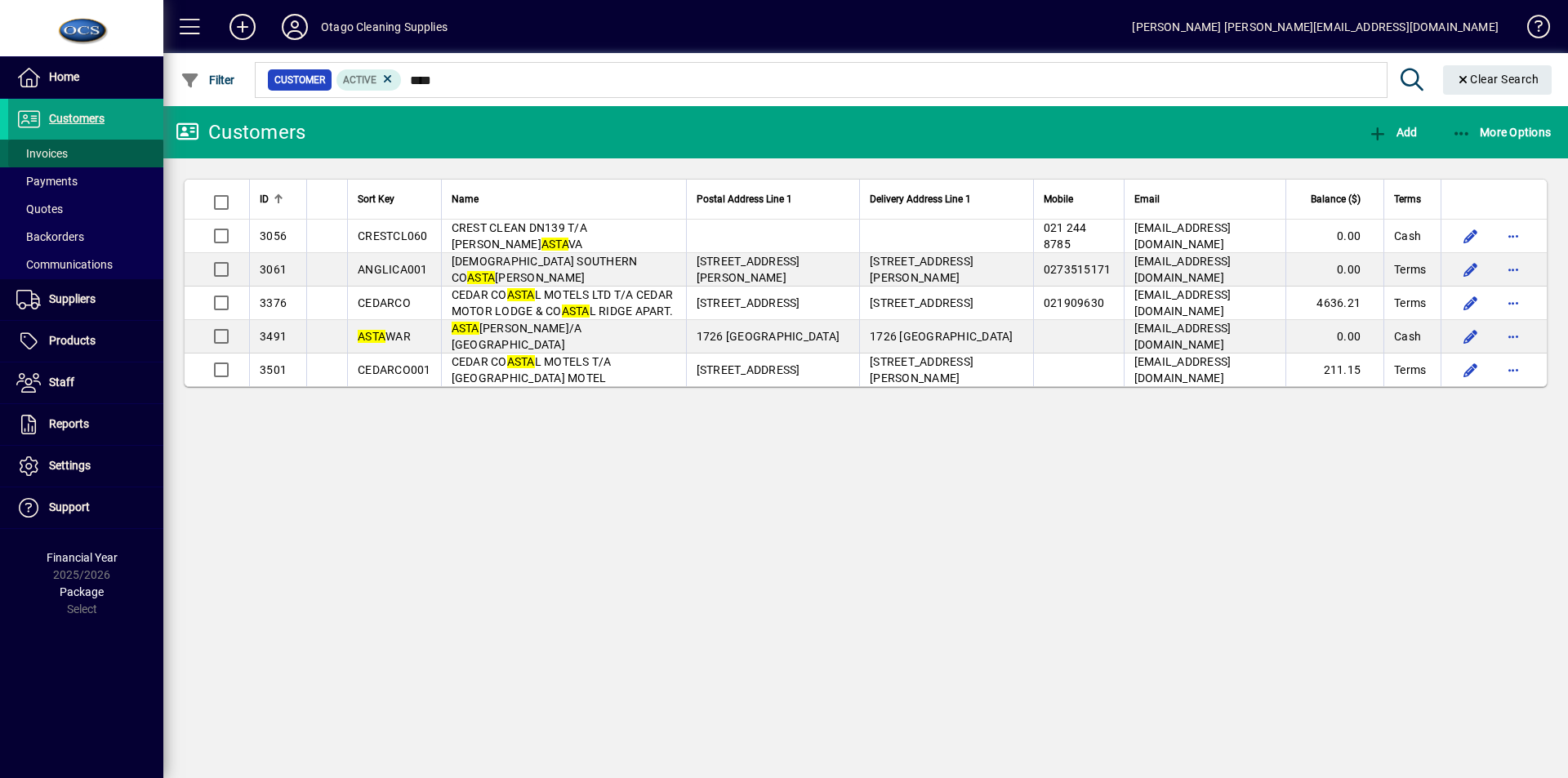
click at [56, 154] on span "Invoices" at bounding box center [42, 154] width 51 height 13
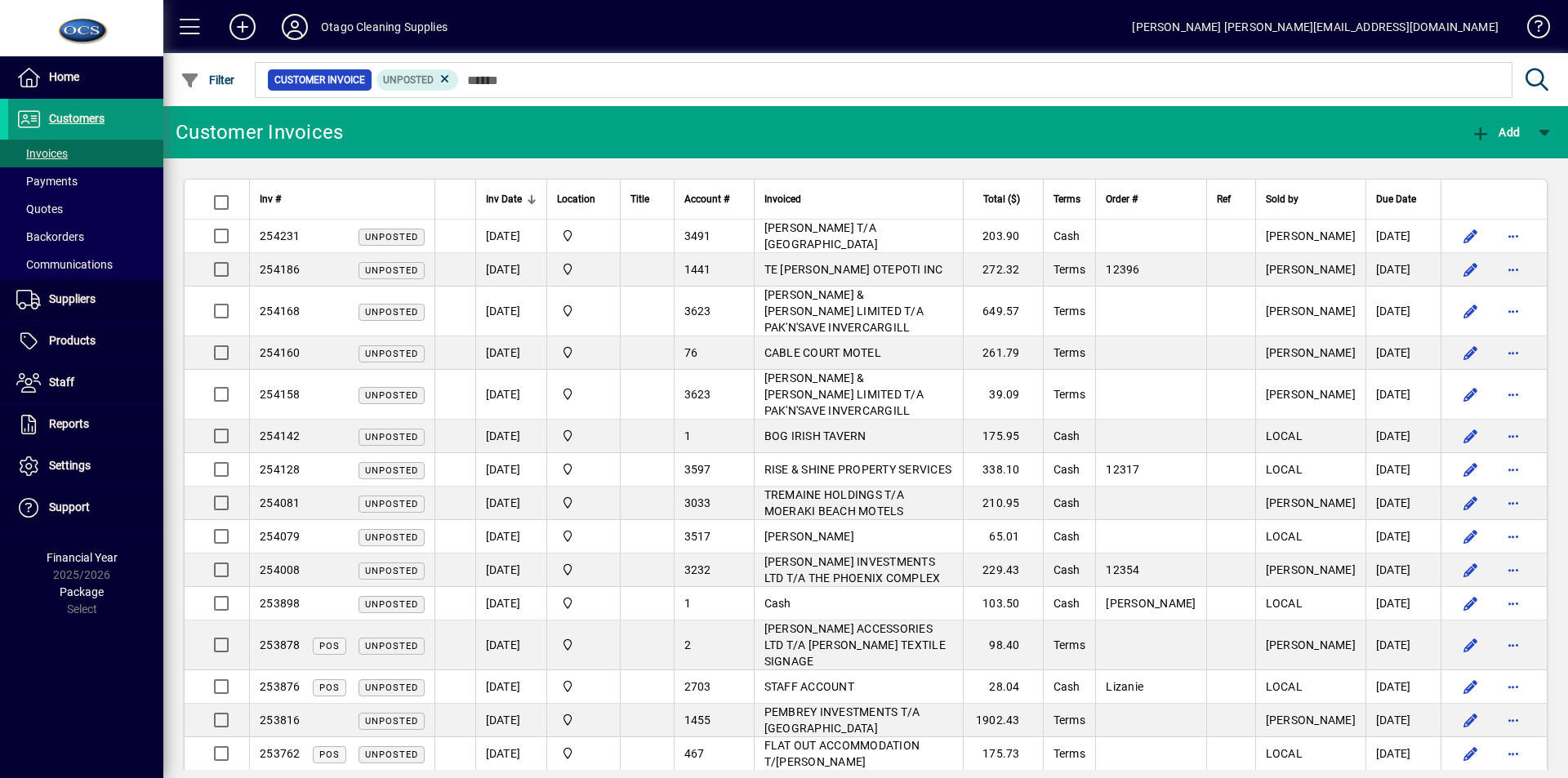
click at [76, 117] on span "Customers" at bounding box center [77, 118] width 56 height 13
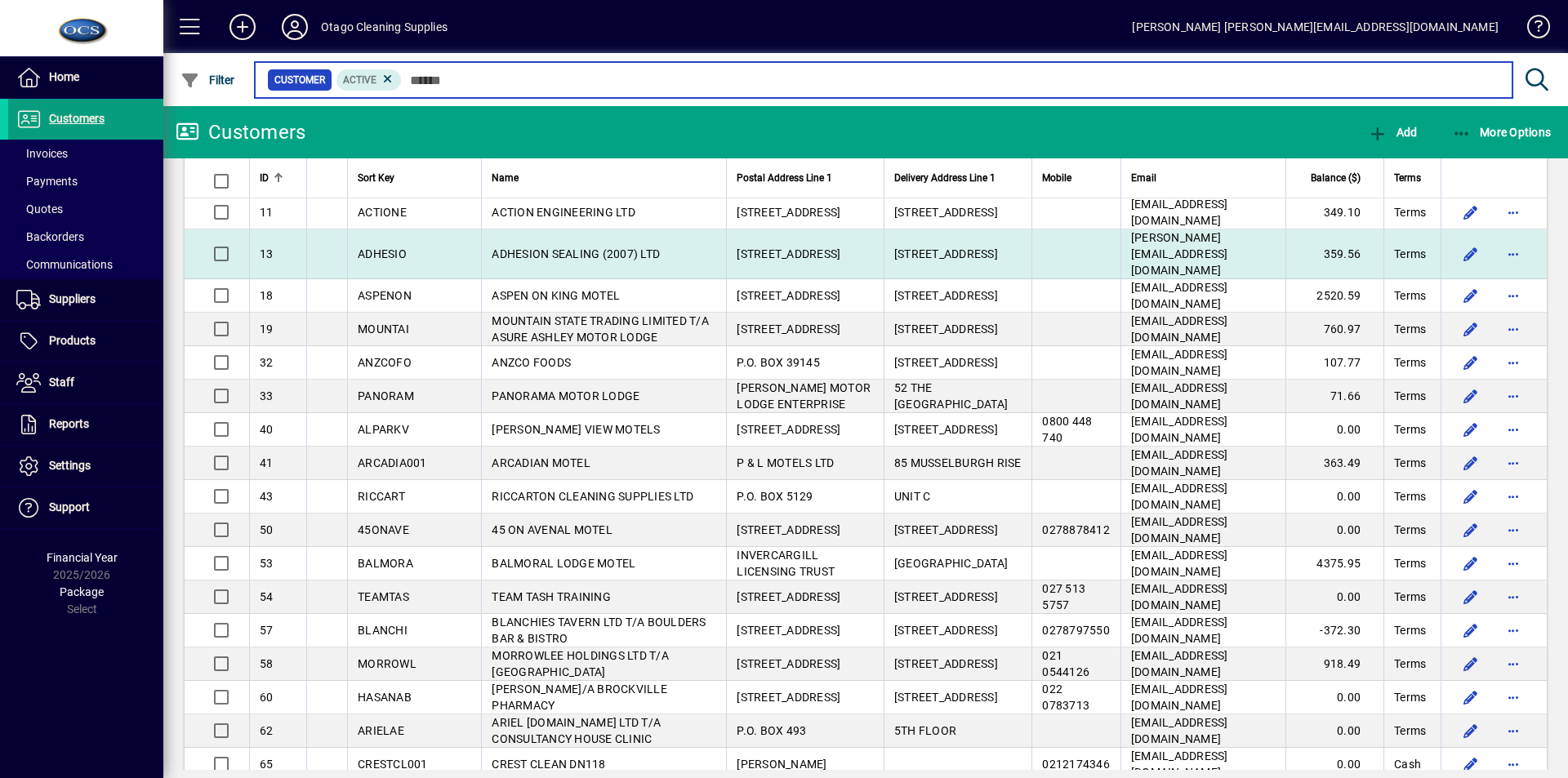
scroll to position [164, 0]
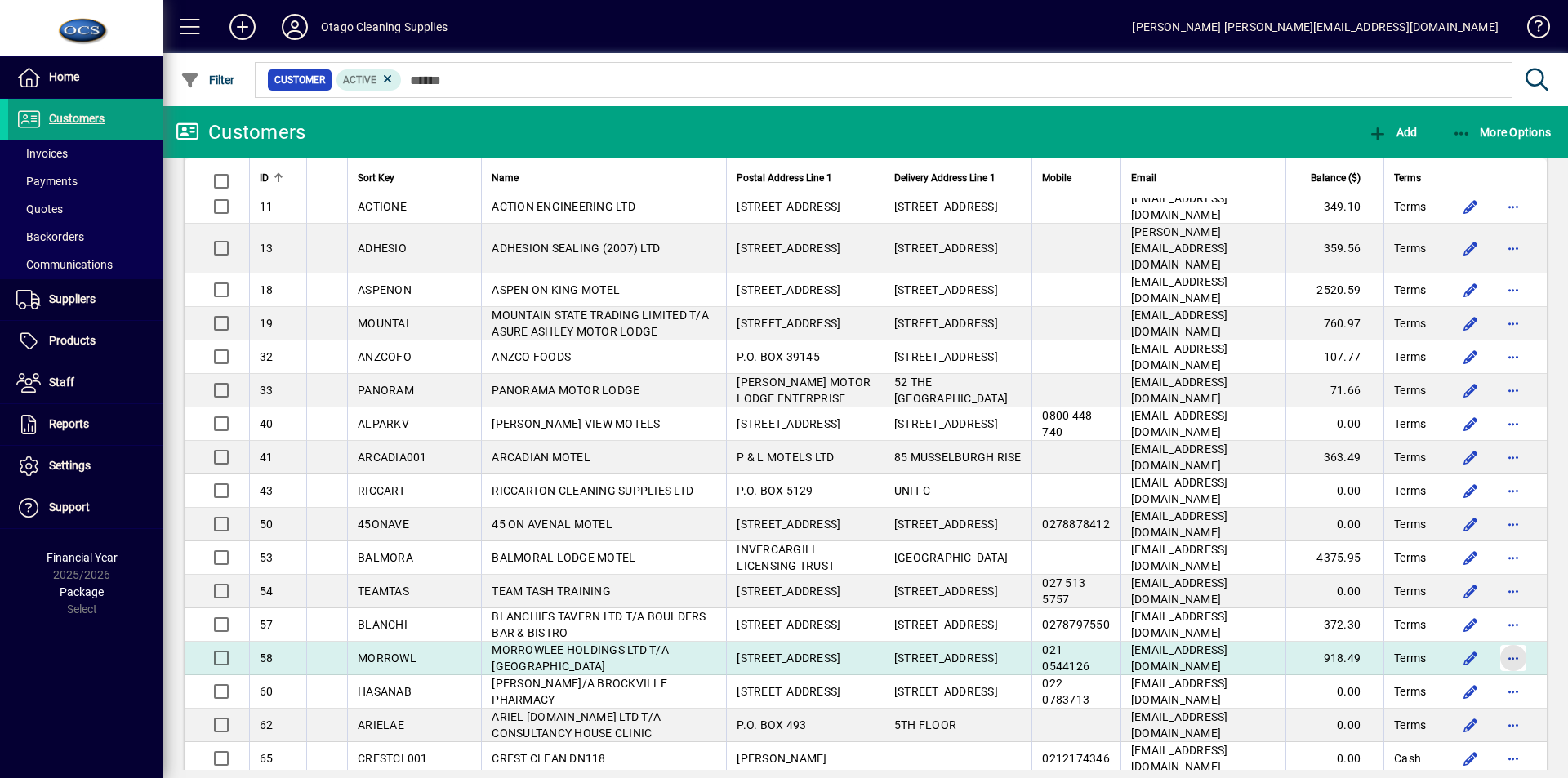
click at [1497, 638] on span "button" at bounding box center [1513, 658] width 39 height 39
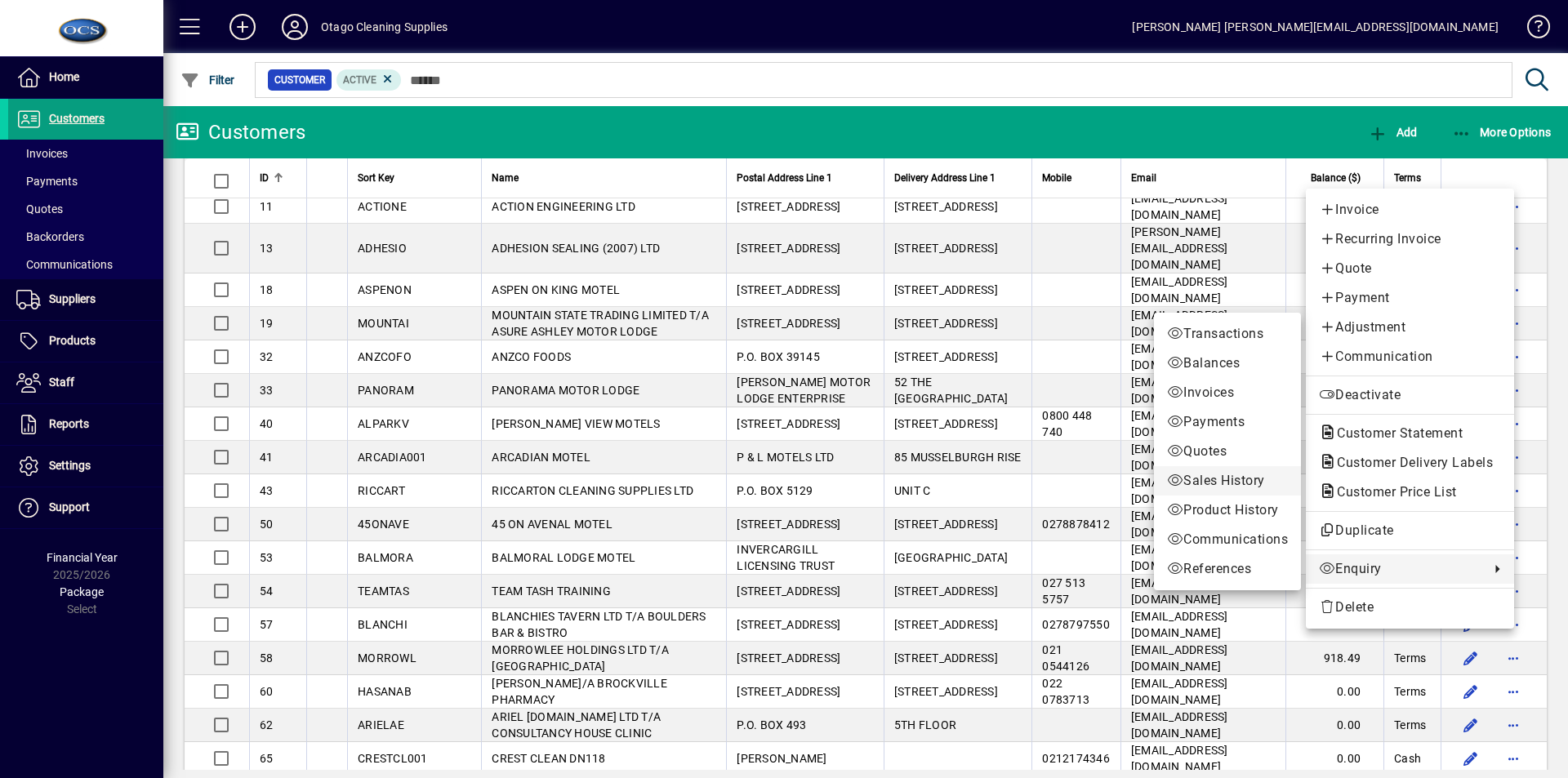
click at [1202, 483] on span "Sales History" at bounding box center [1227, 480] width 121 height 20
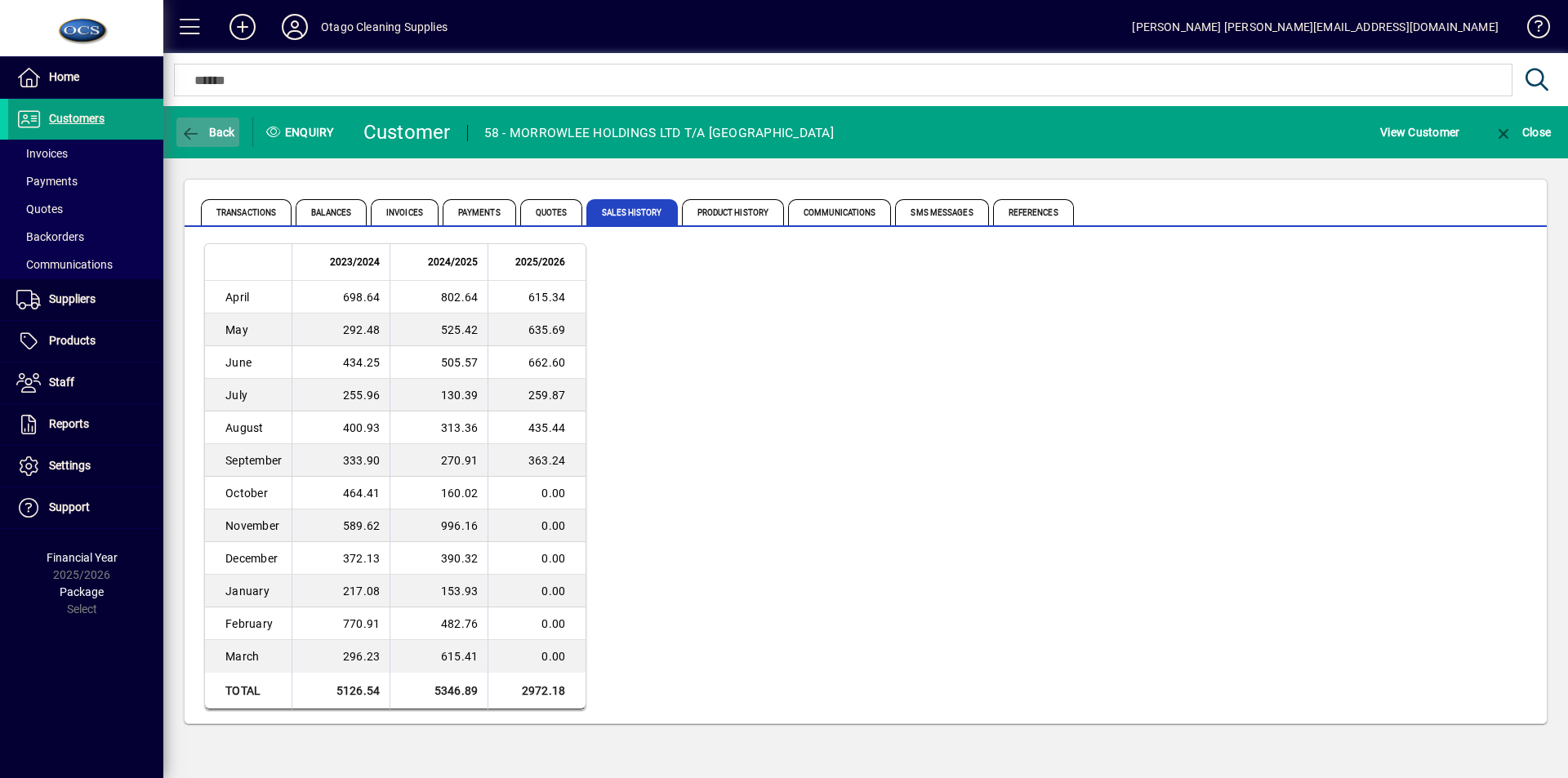
click at [203, 130] on span "Back" at bounding box center [208, 132] width 55 height 13
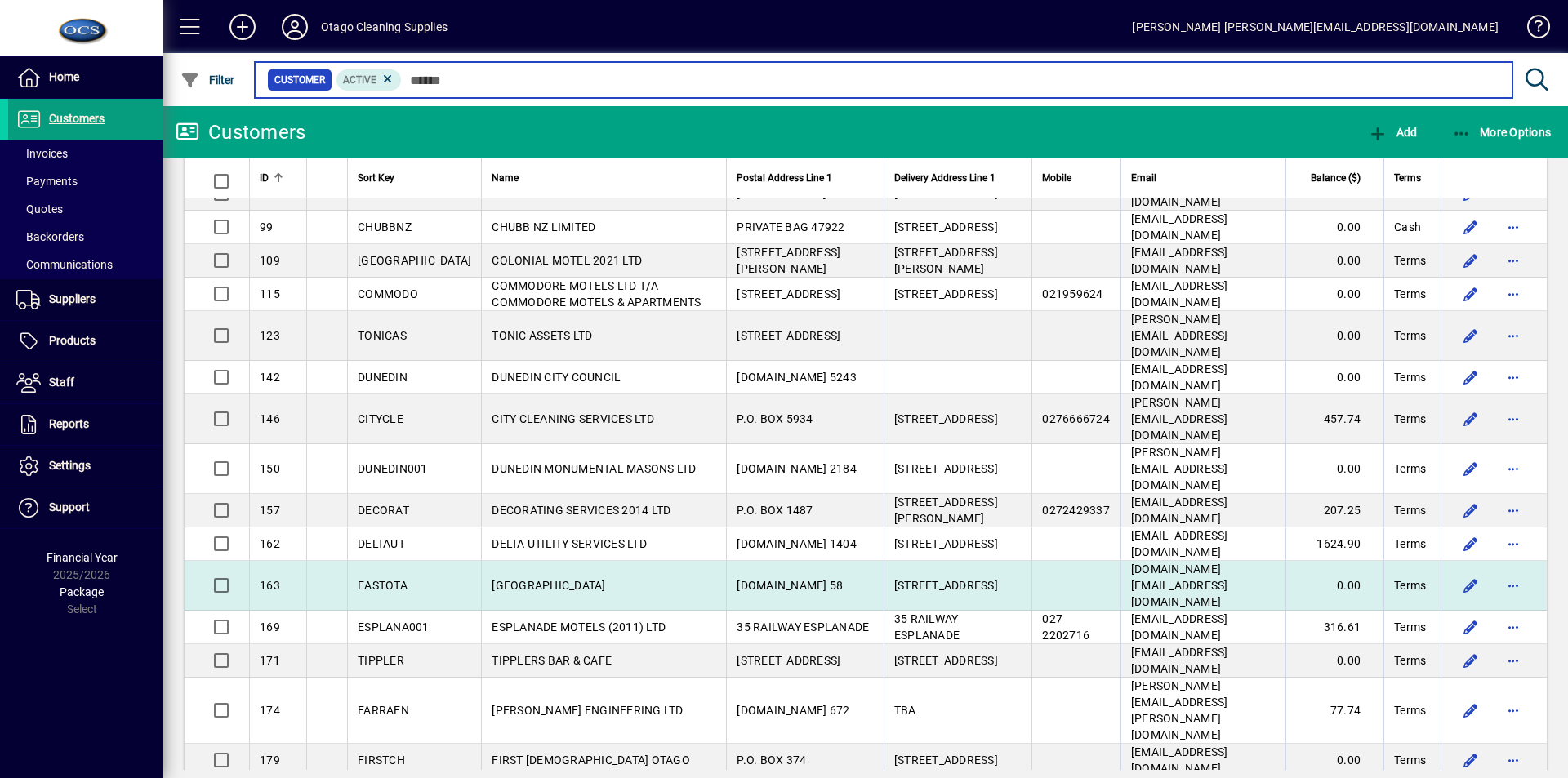
scroll to position [1062, 0]
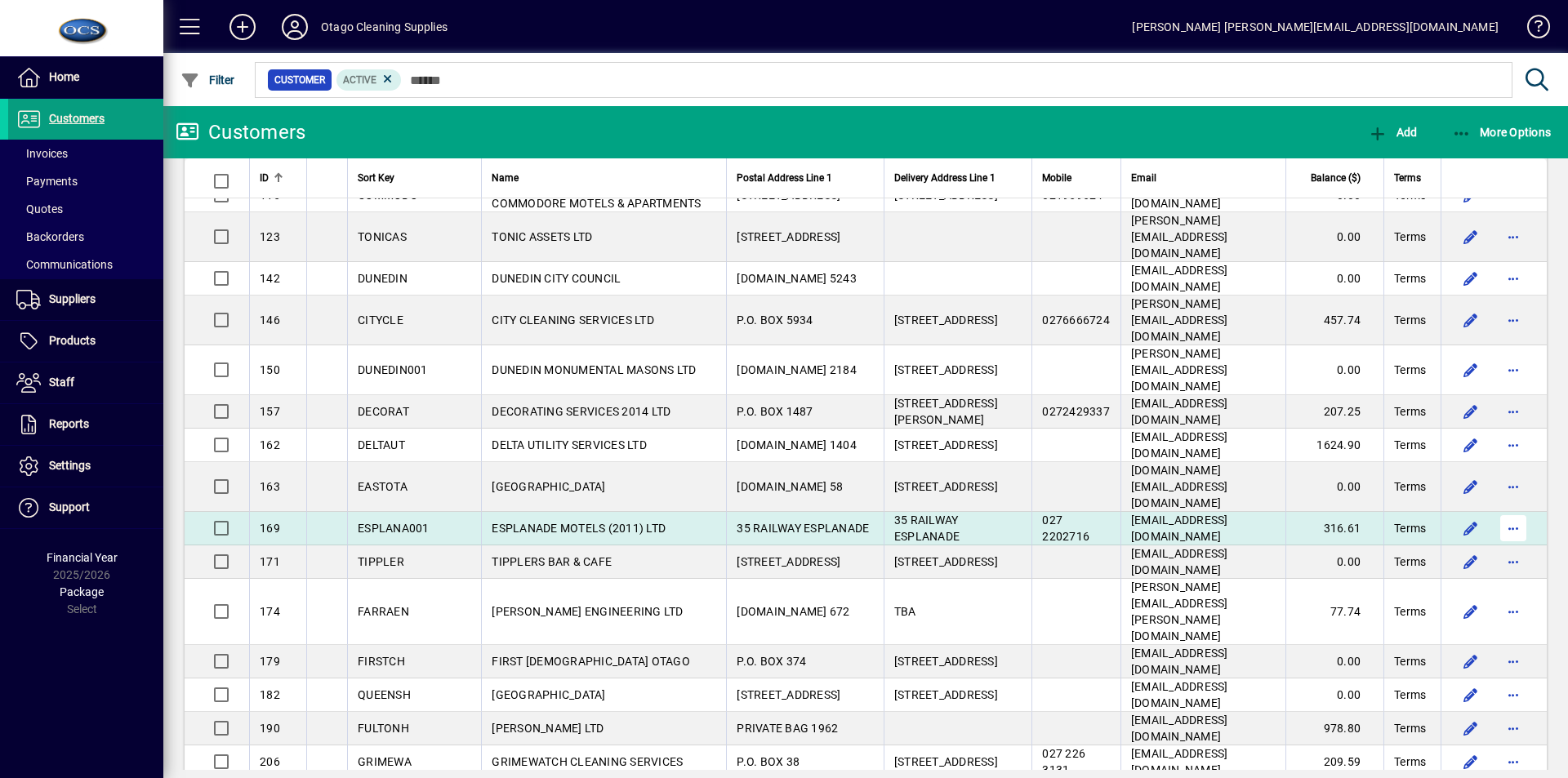
click at [1497, 509] on span "button" at bounding box center [1513, 529] width 39 height 39
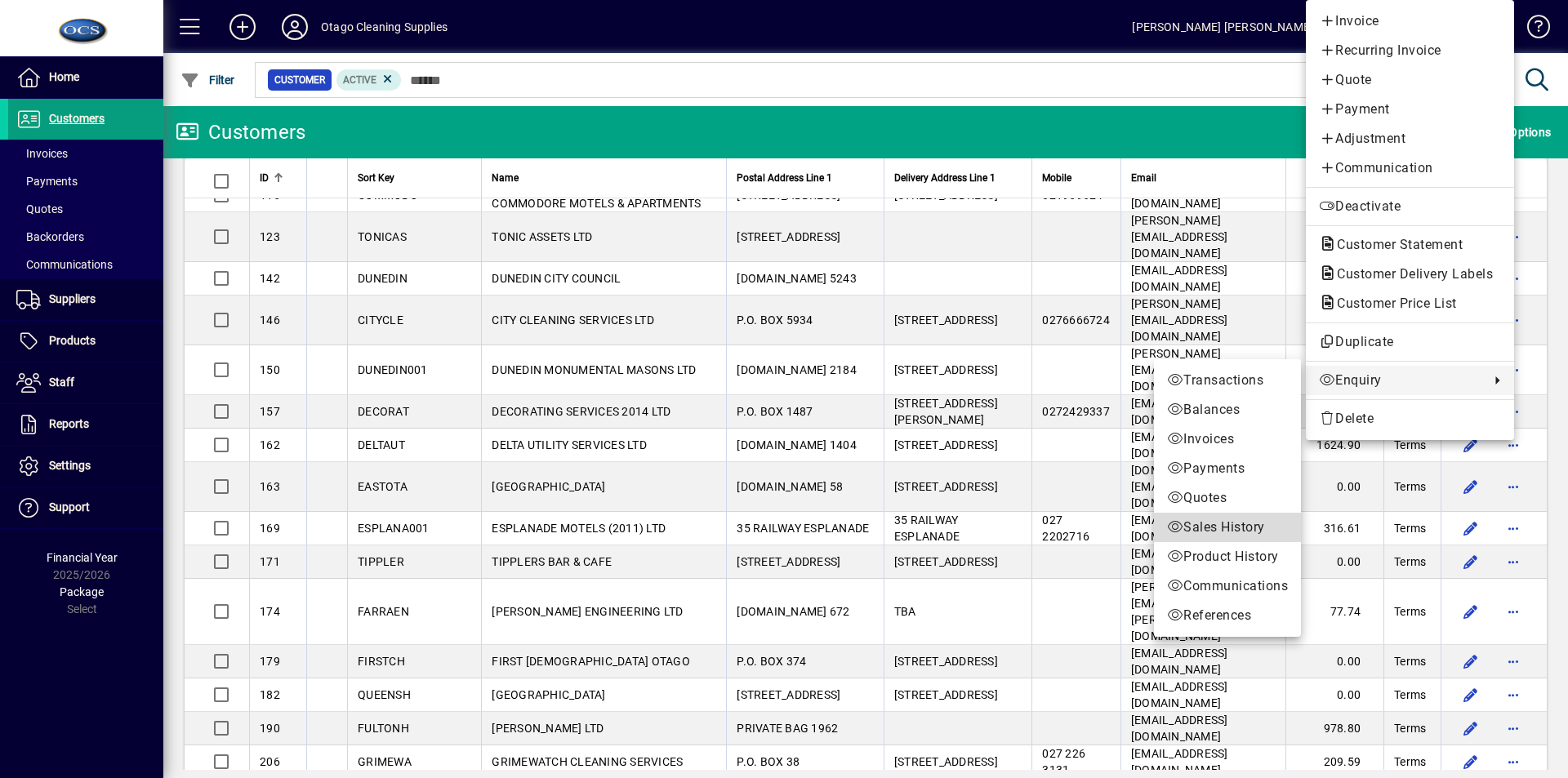
click at [1236, 525] on span "Sales History" at bounding box center [1227, 527] width 121 height 20
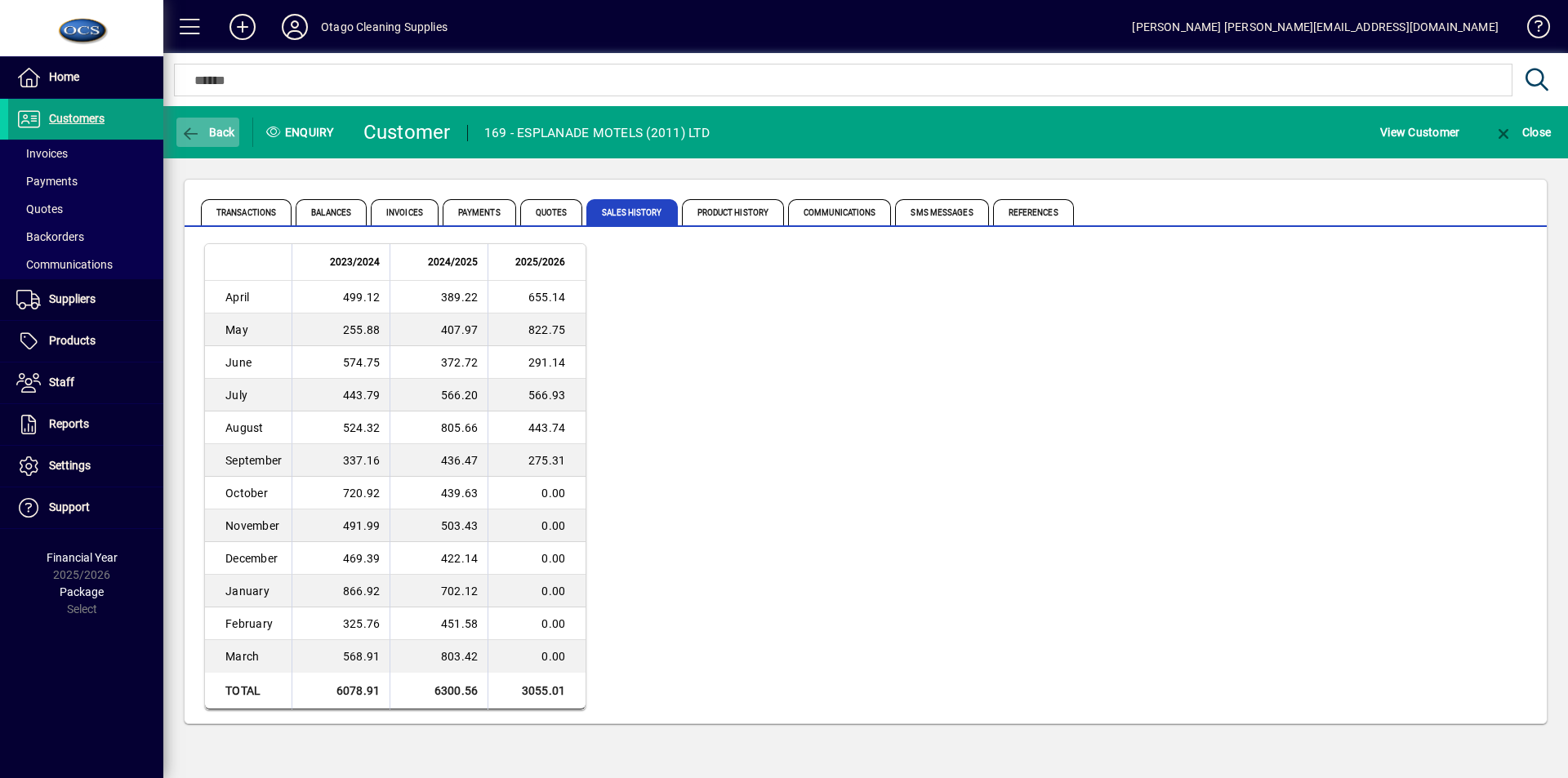
click at [217, 131] on span "Back" at bounding box center [208, 132] width 55 height 13
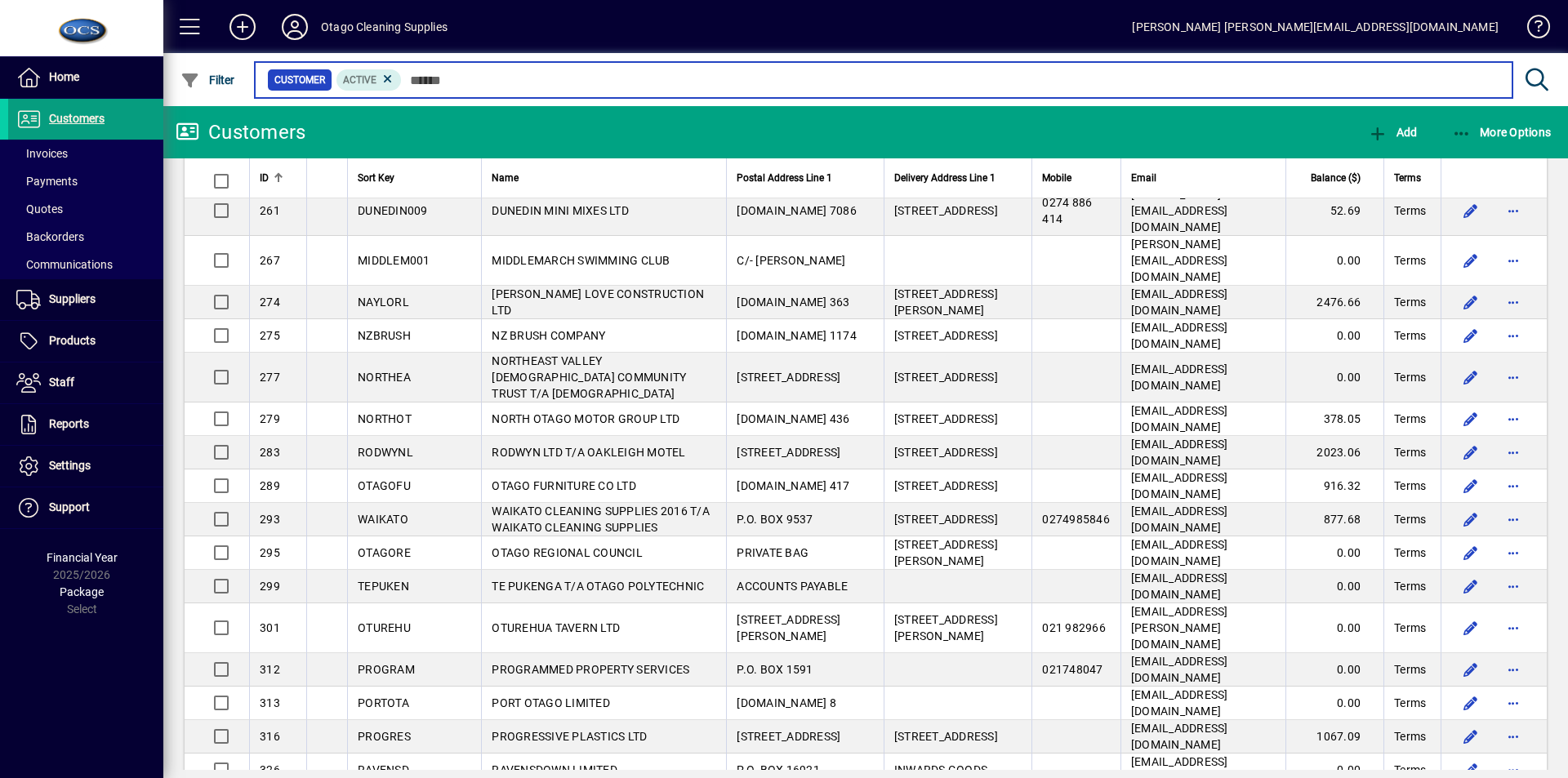
scroll to position [1960, 0]
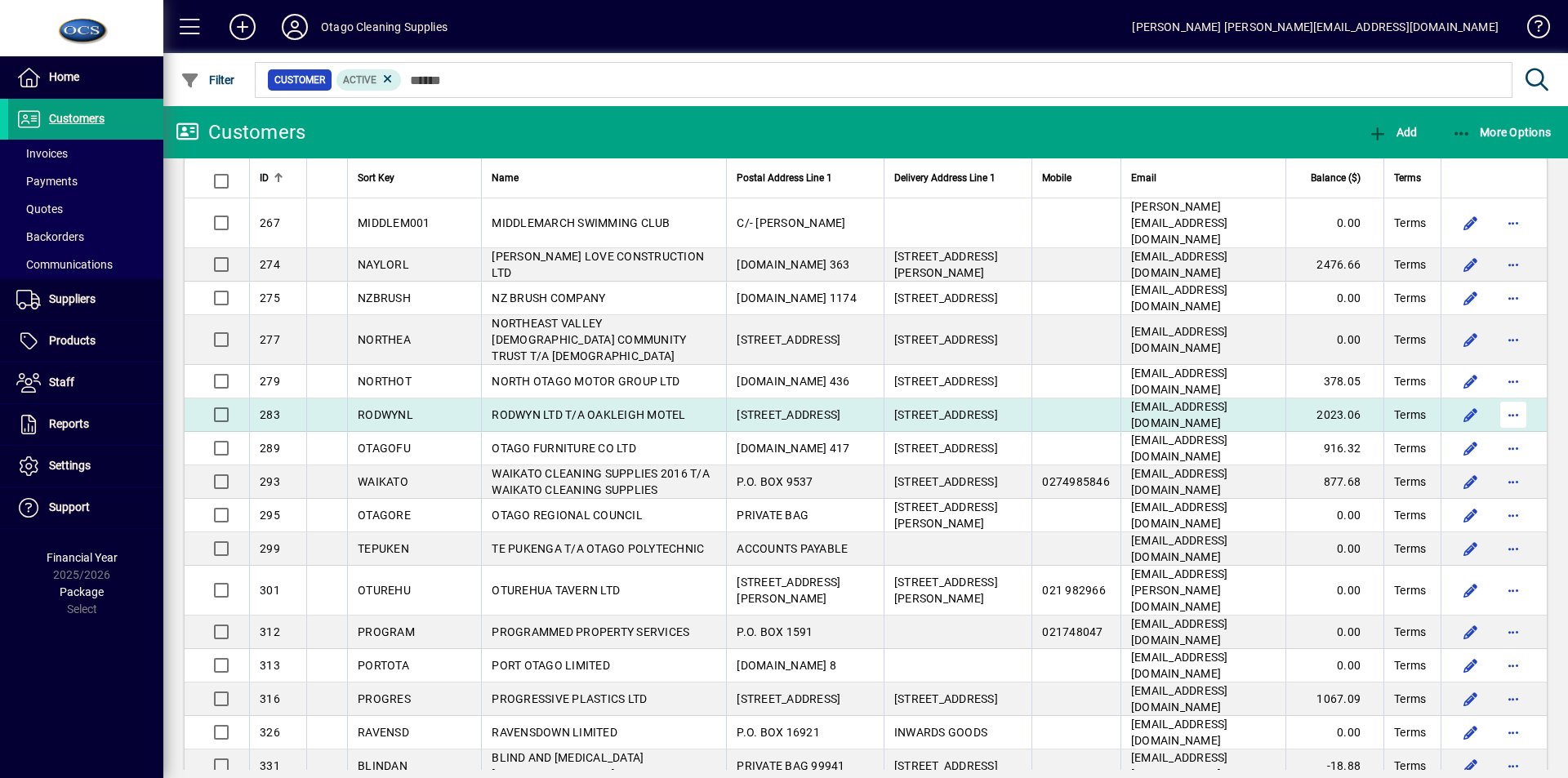
click at [1506, 396] on span "button" at bounding box center [1513, 415] width 39 height 39
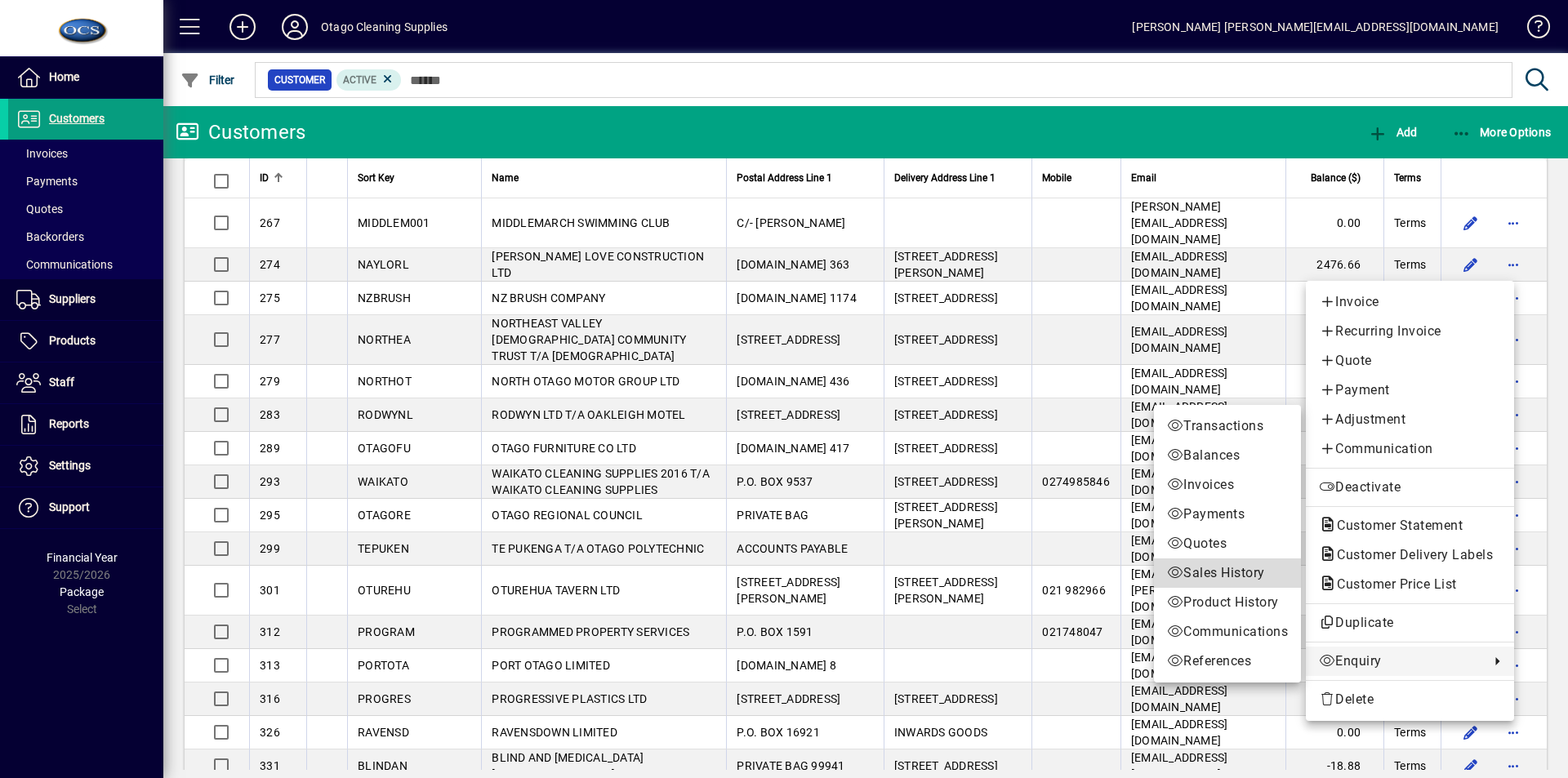
click at [1217, 571] on span "Sales History" at bounding box center [1227, 573] width 121 height 20
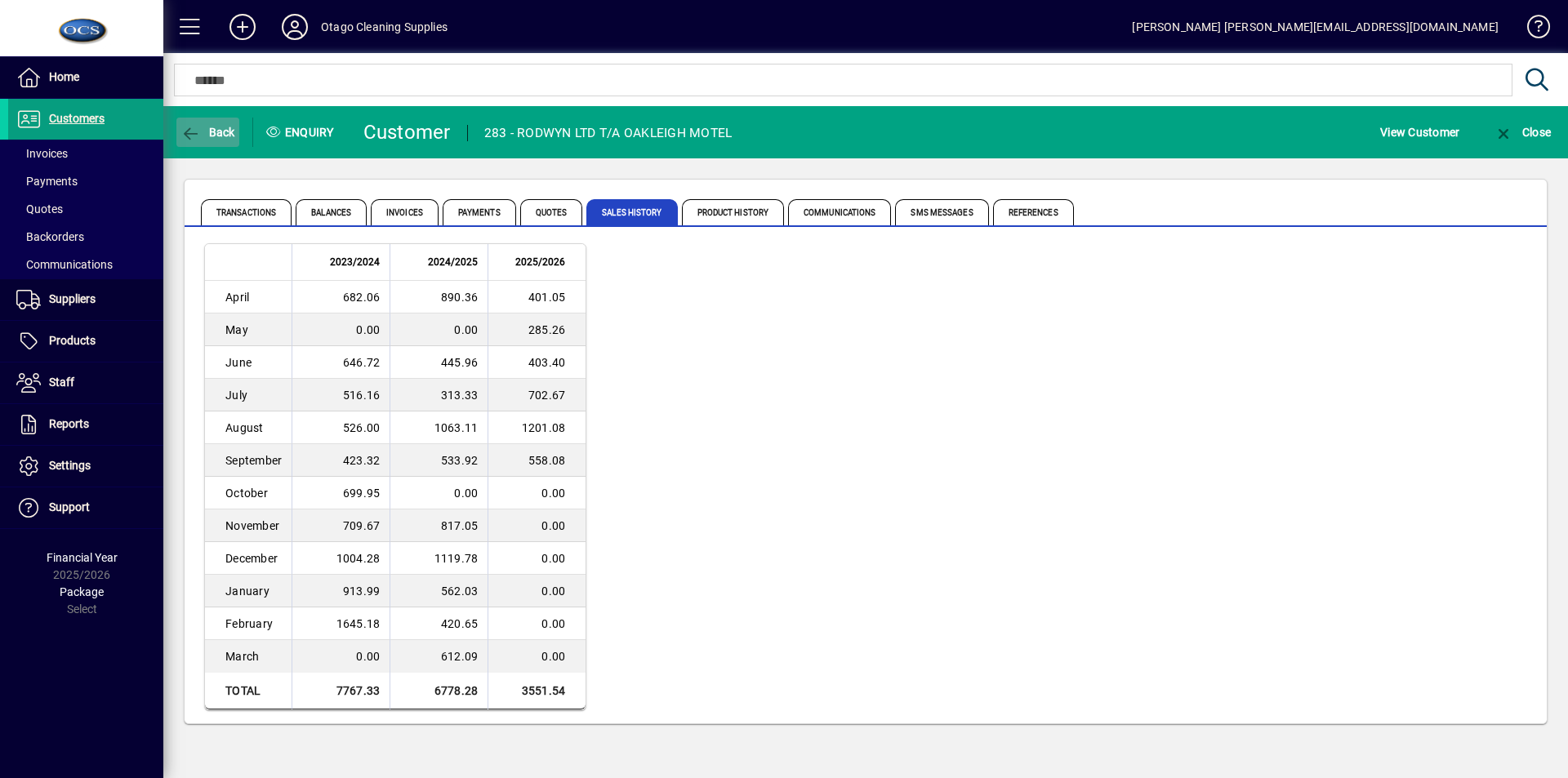
click at [220, 128] on span "Back" at bounding box center [208, 132] width 55 height 13
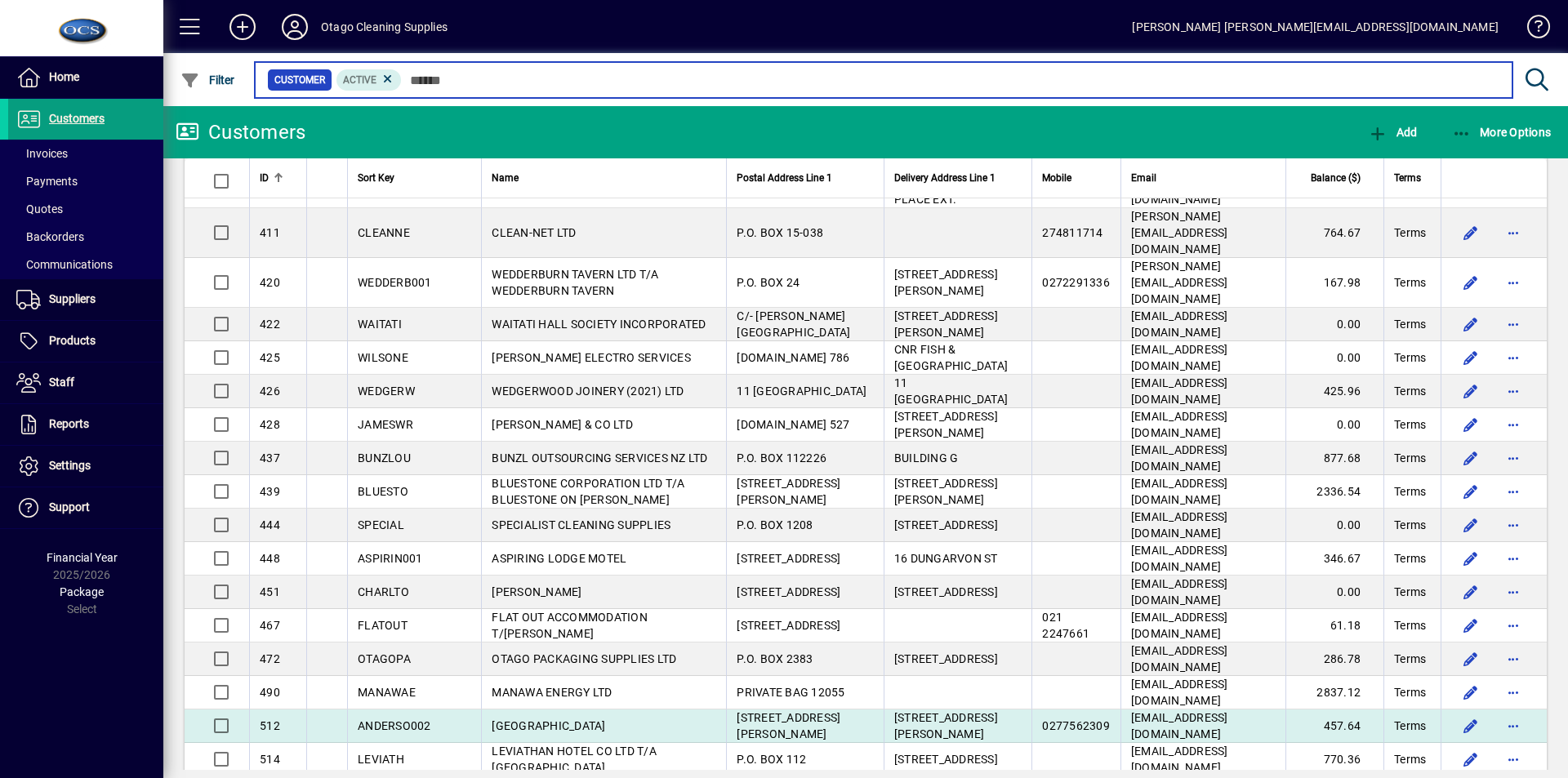
scroll to position [2913, 0]
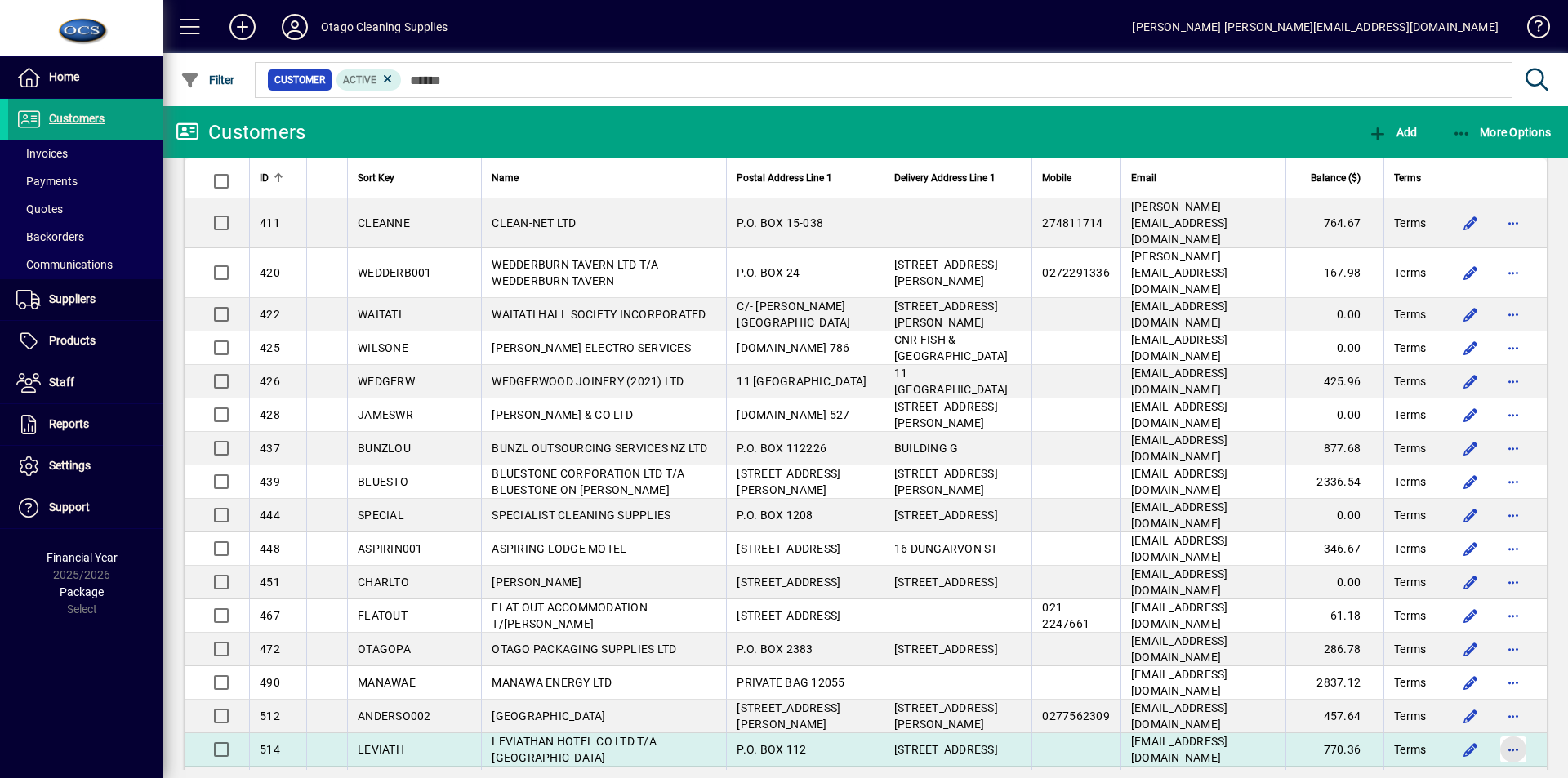
click at [1498, 731] on span "button" at bounding box center [1513, 750] width 39 height 39
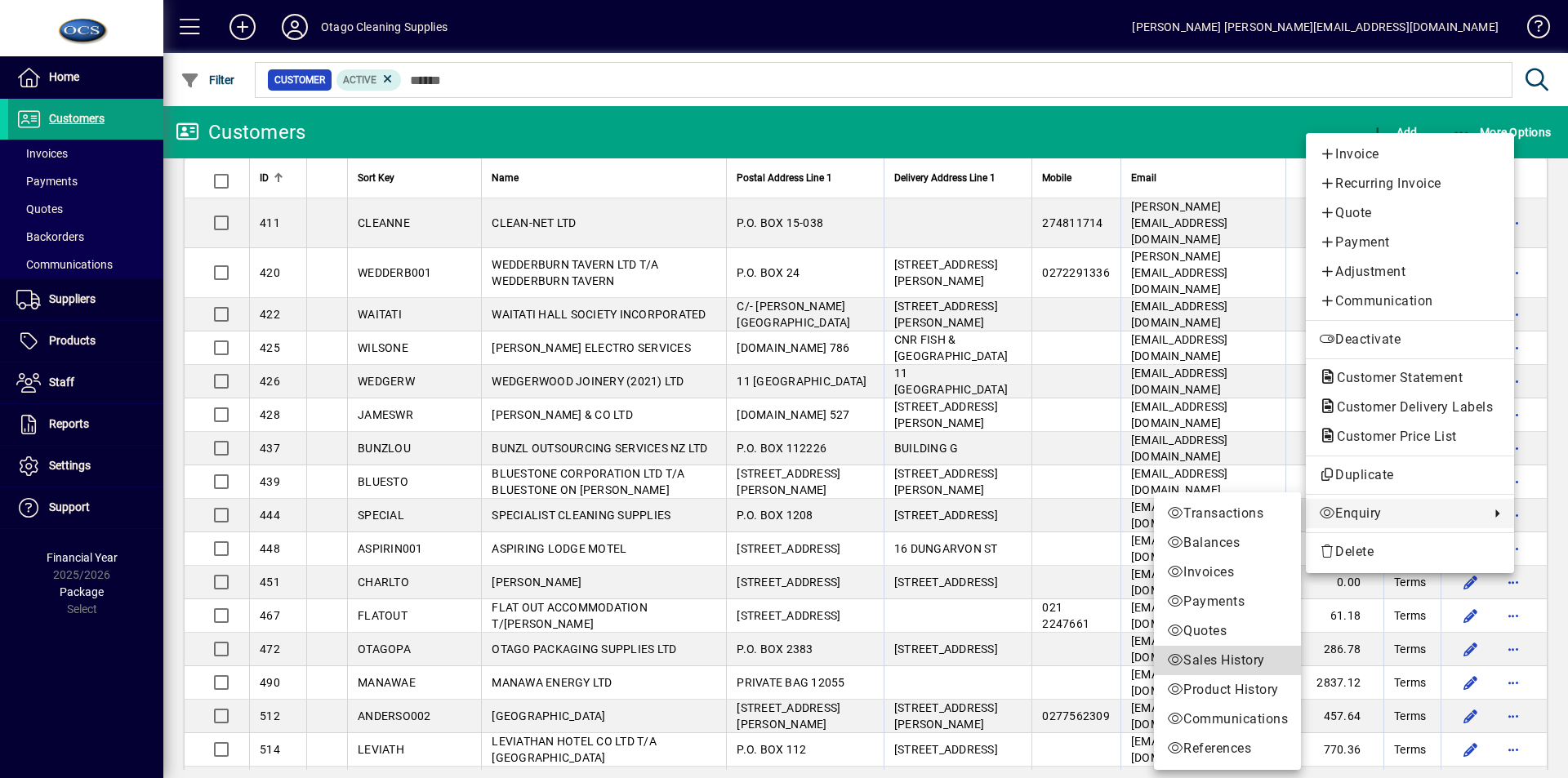
click at [1237, 659] on span "Sales History" at bounding box center [1227, 660] width 121 height 20
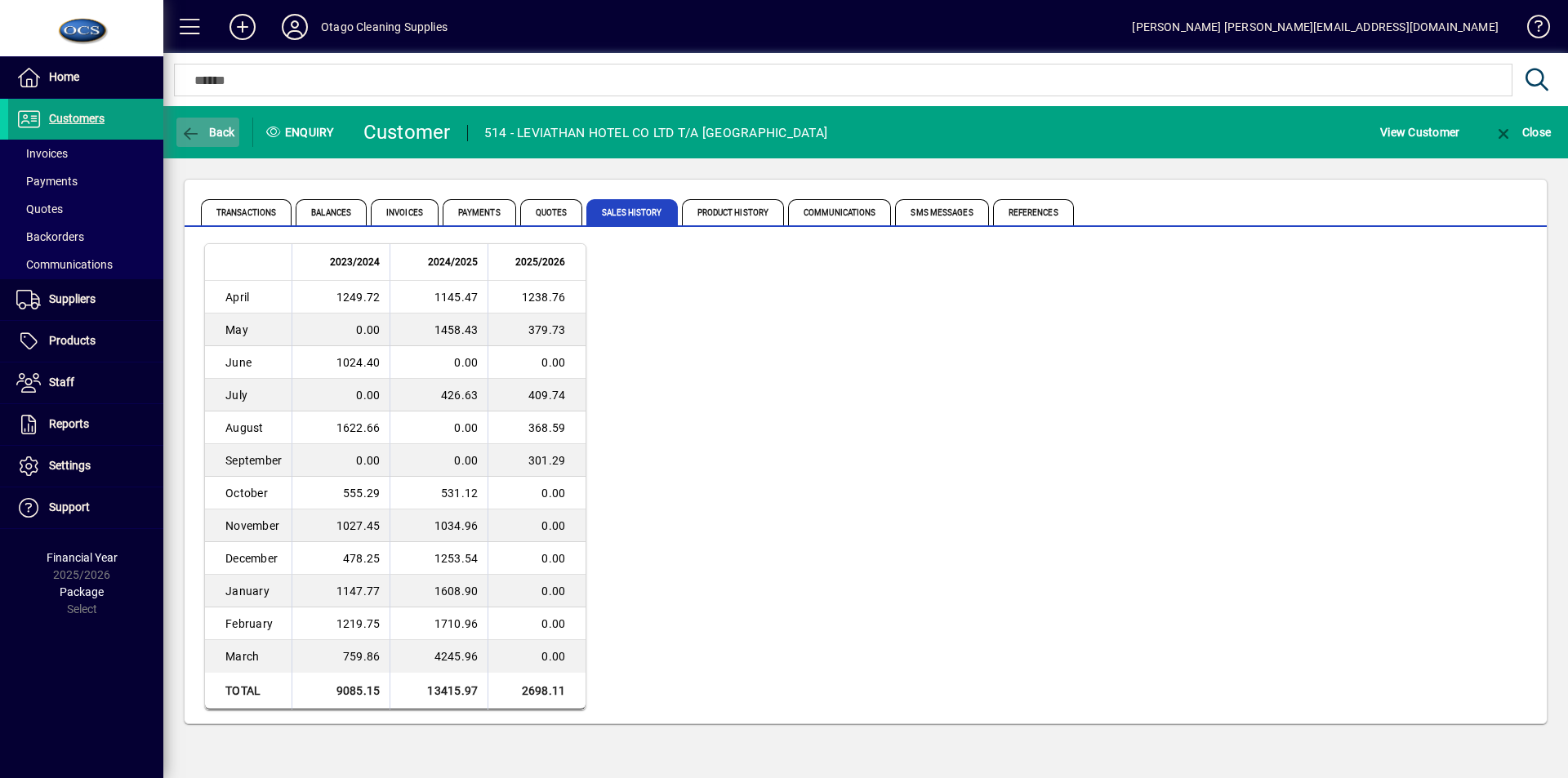
click at [208, 130] on span "Back" at bounding box center [208, 132] width 55 height 13
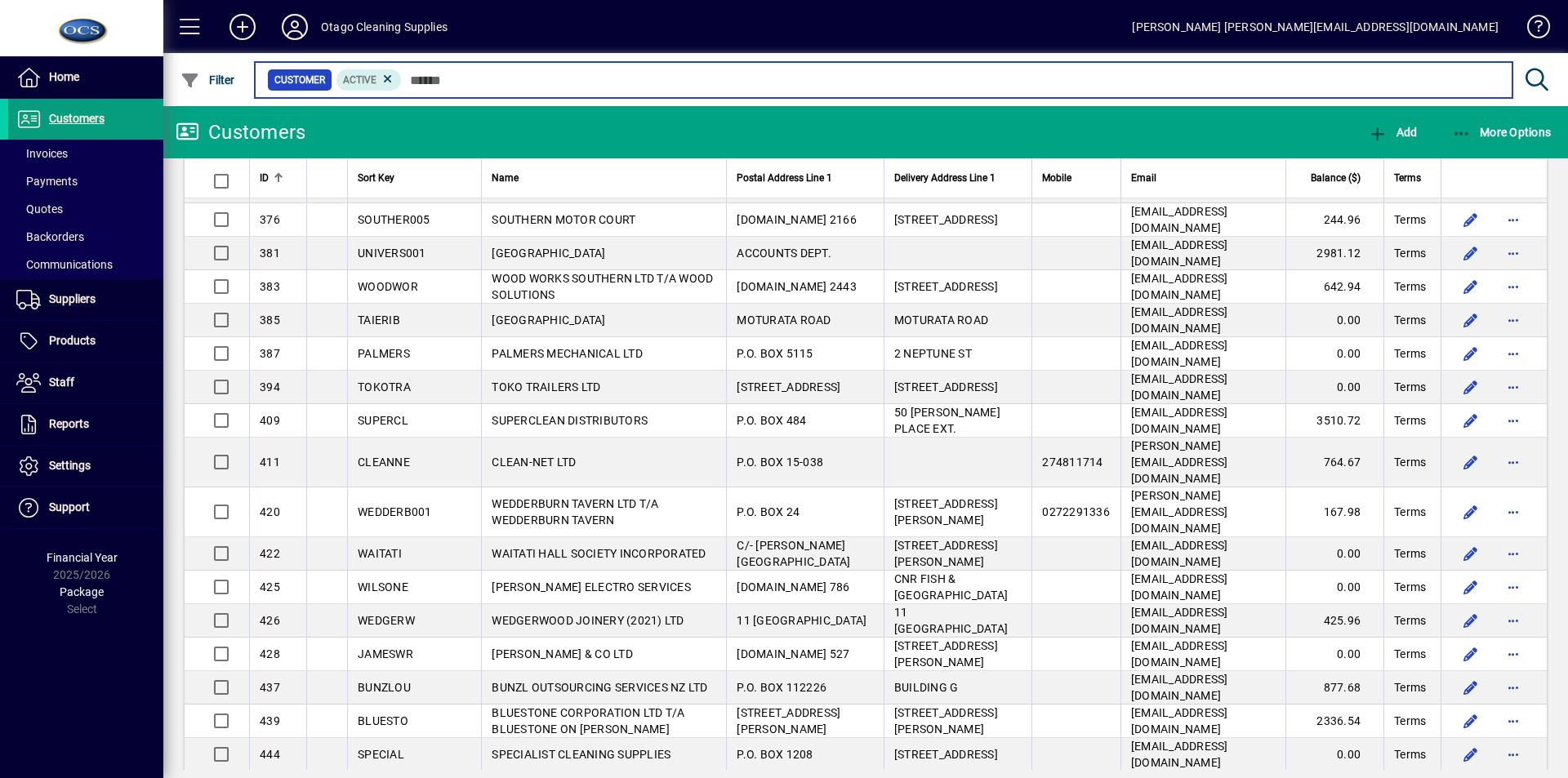
scroll to position [2913, 0]
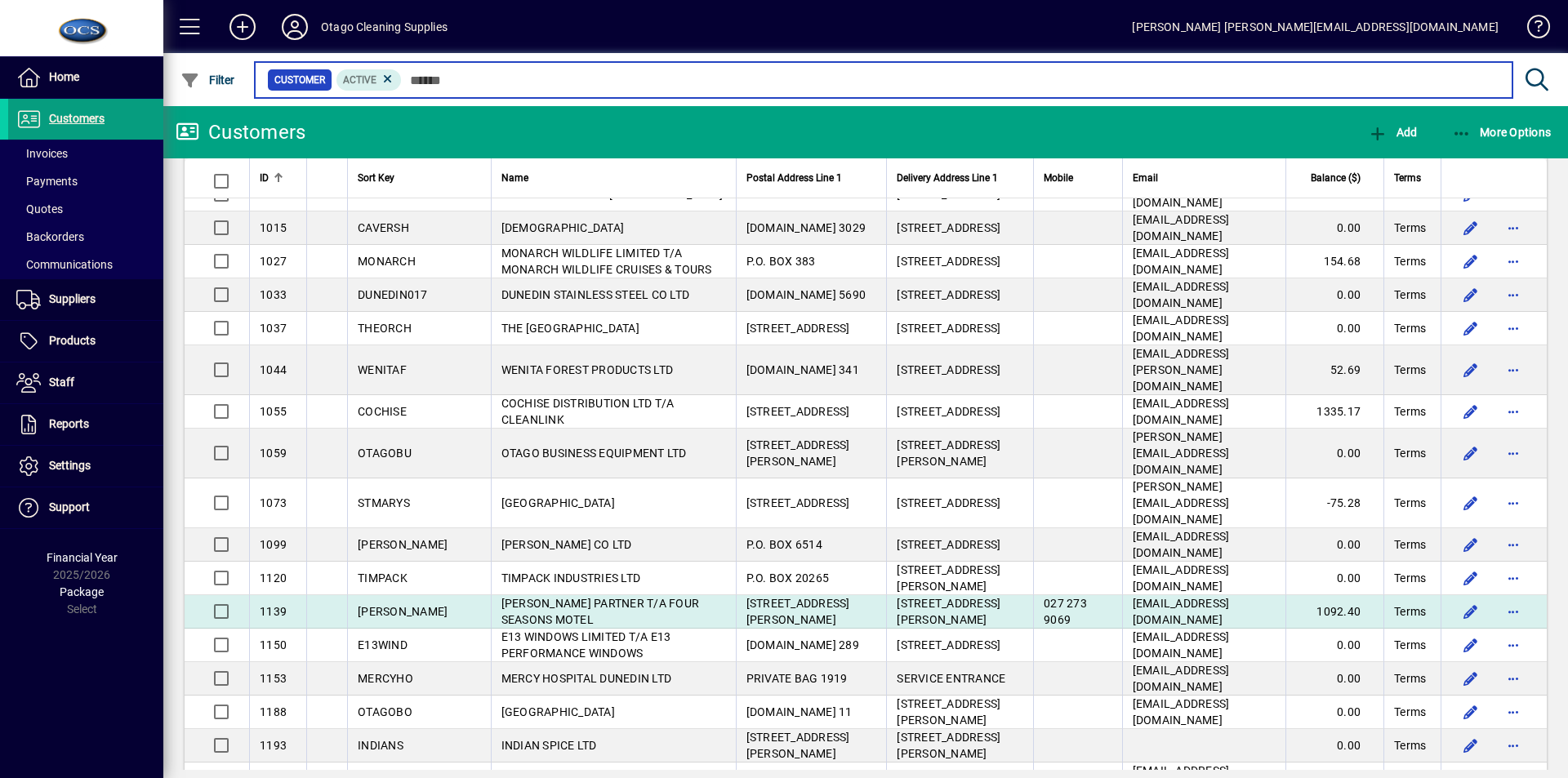
scroll to position [4301, 0]
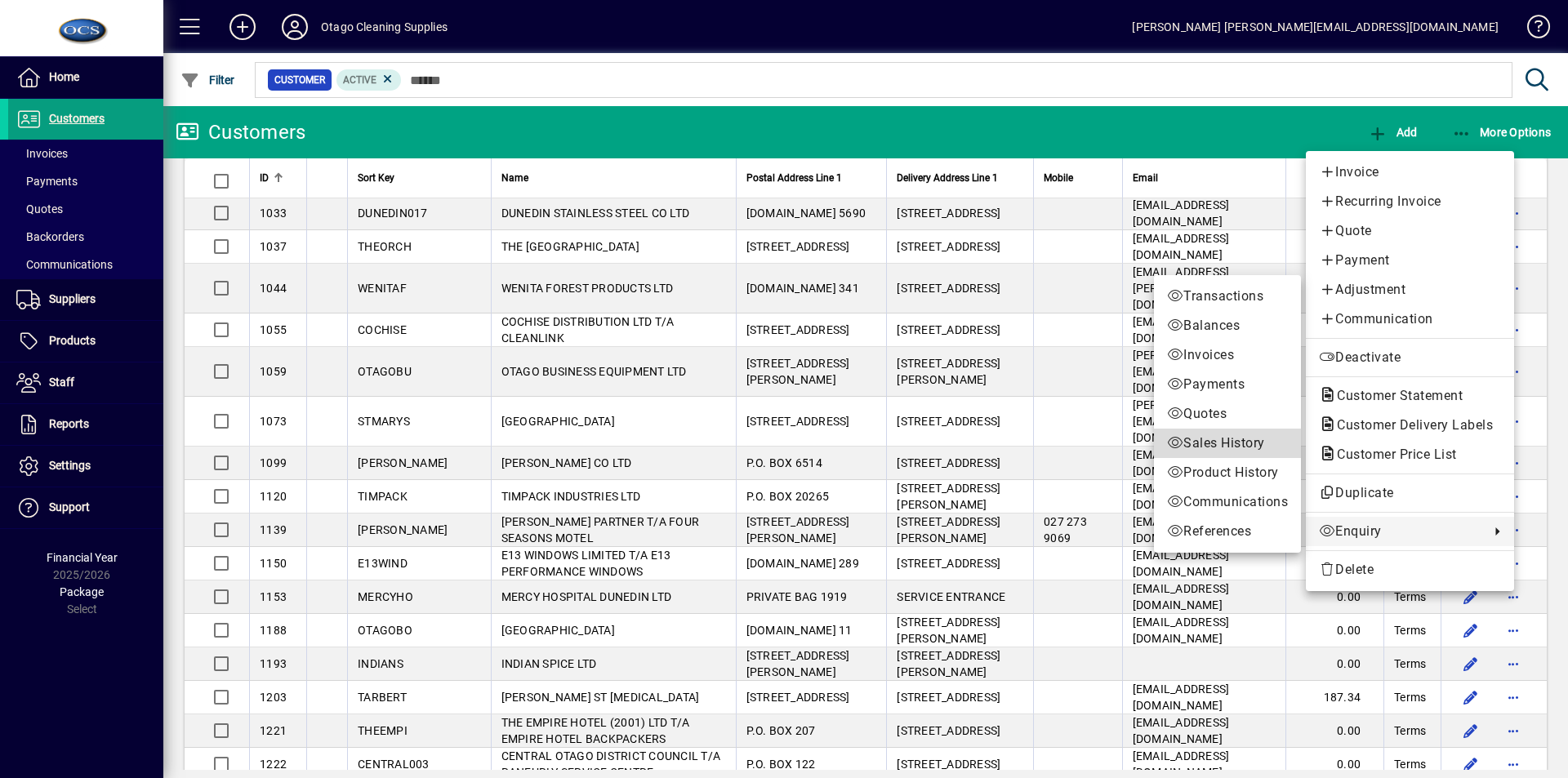
click at [1223, 437] on span "Sales History" at bounding box center [1227, 443] width 121 height 20
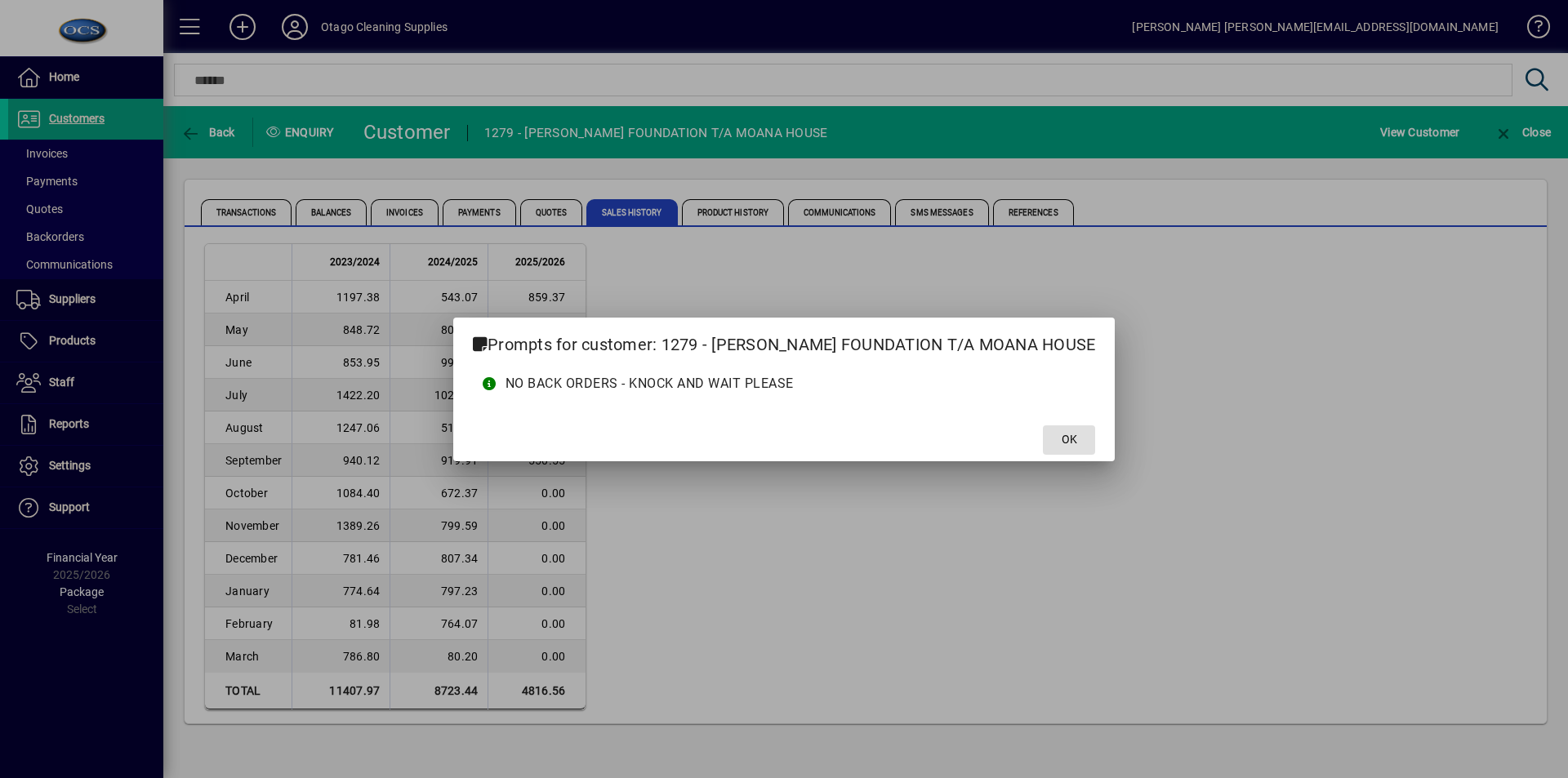
click at [1087, 437] on span at bounding box center [1069, 440] width 52 height 39
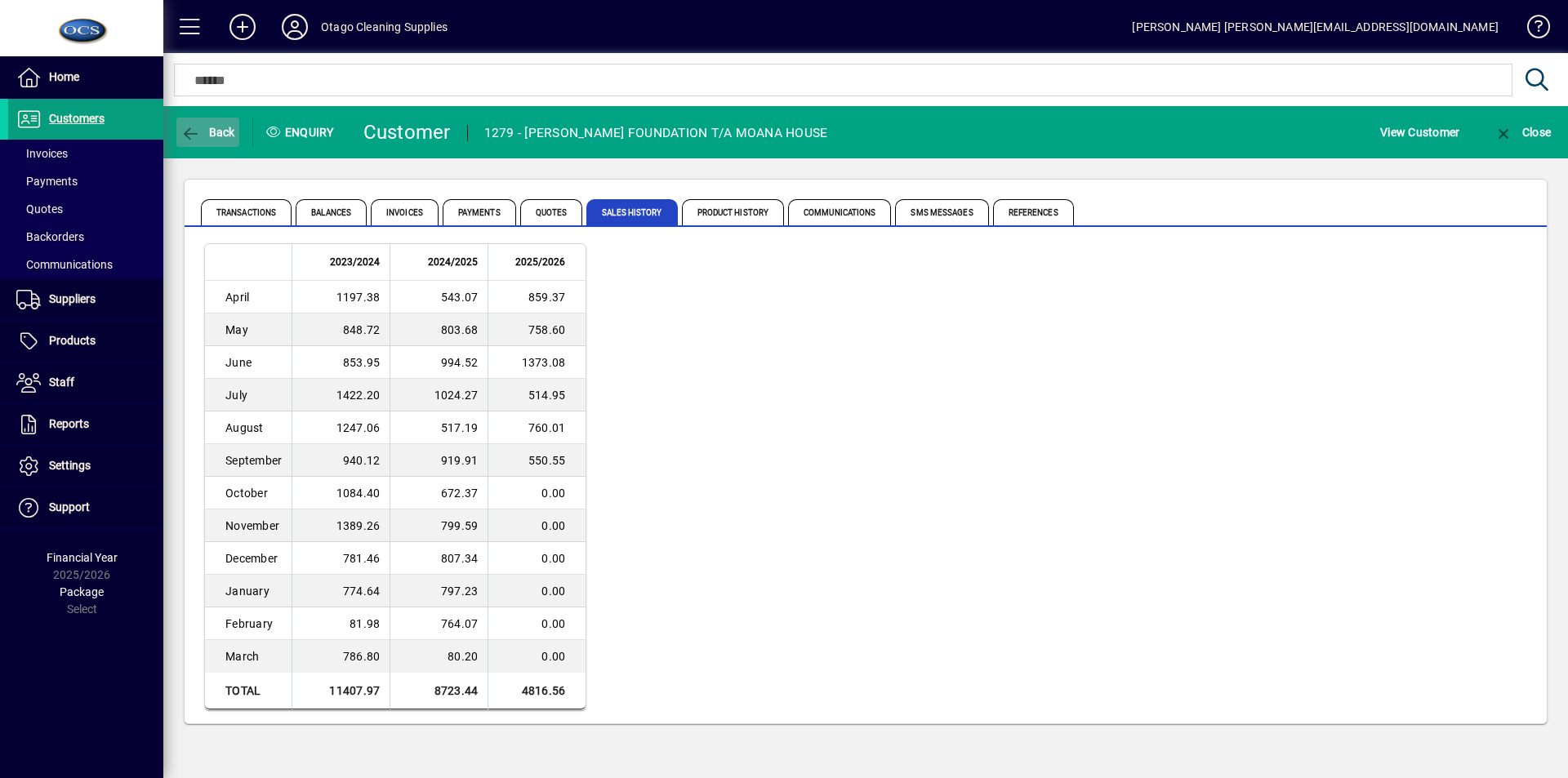
click at [207, 130] on span "Back" at bounding box center [208, 132] width 55 height 13
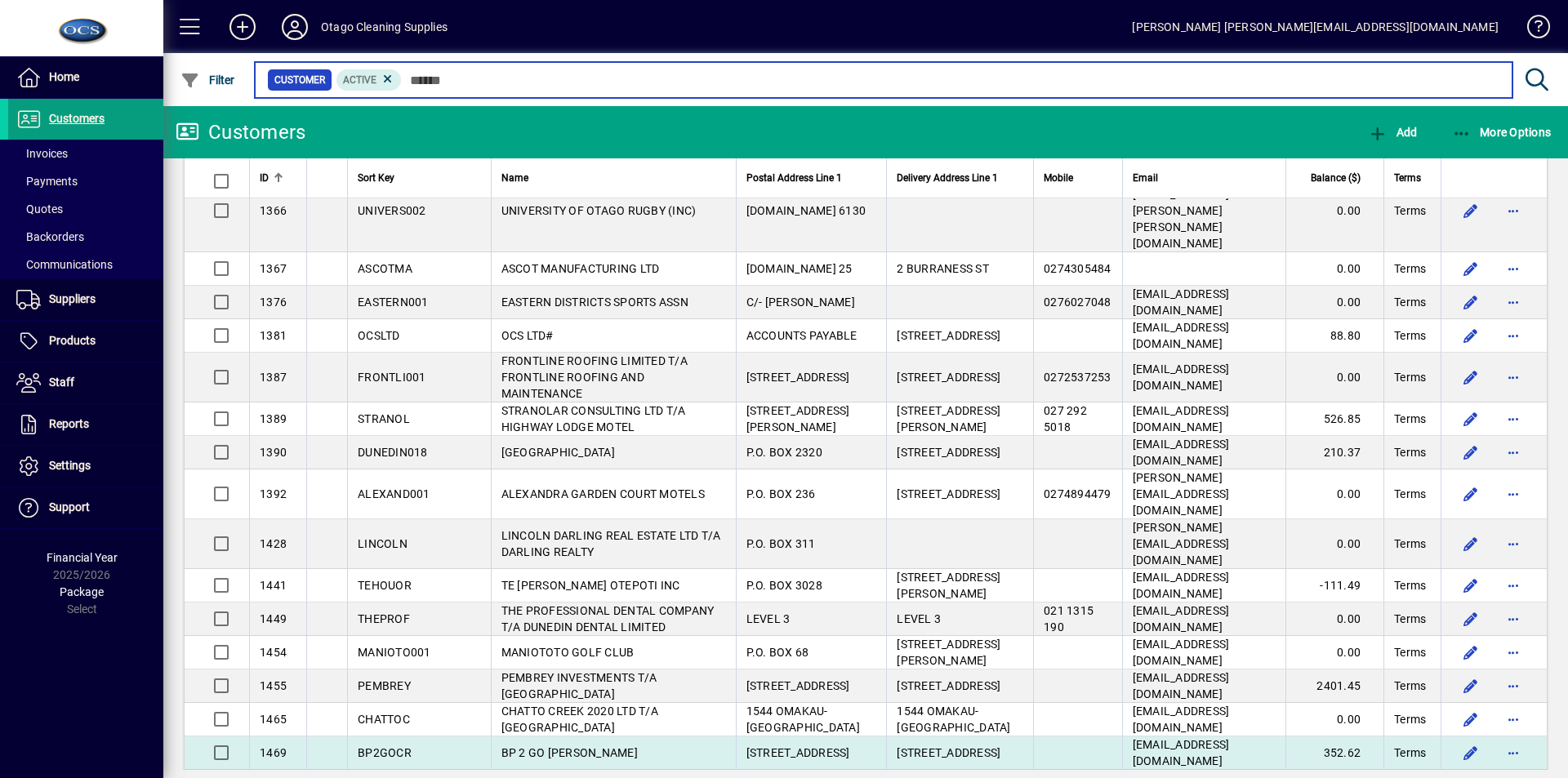
scroll to position [5226, 0]
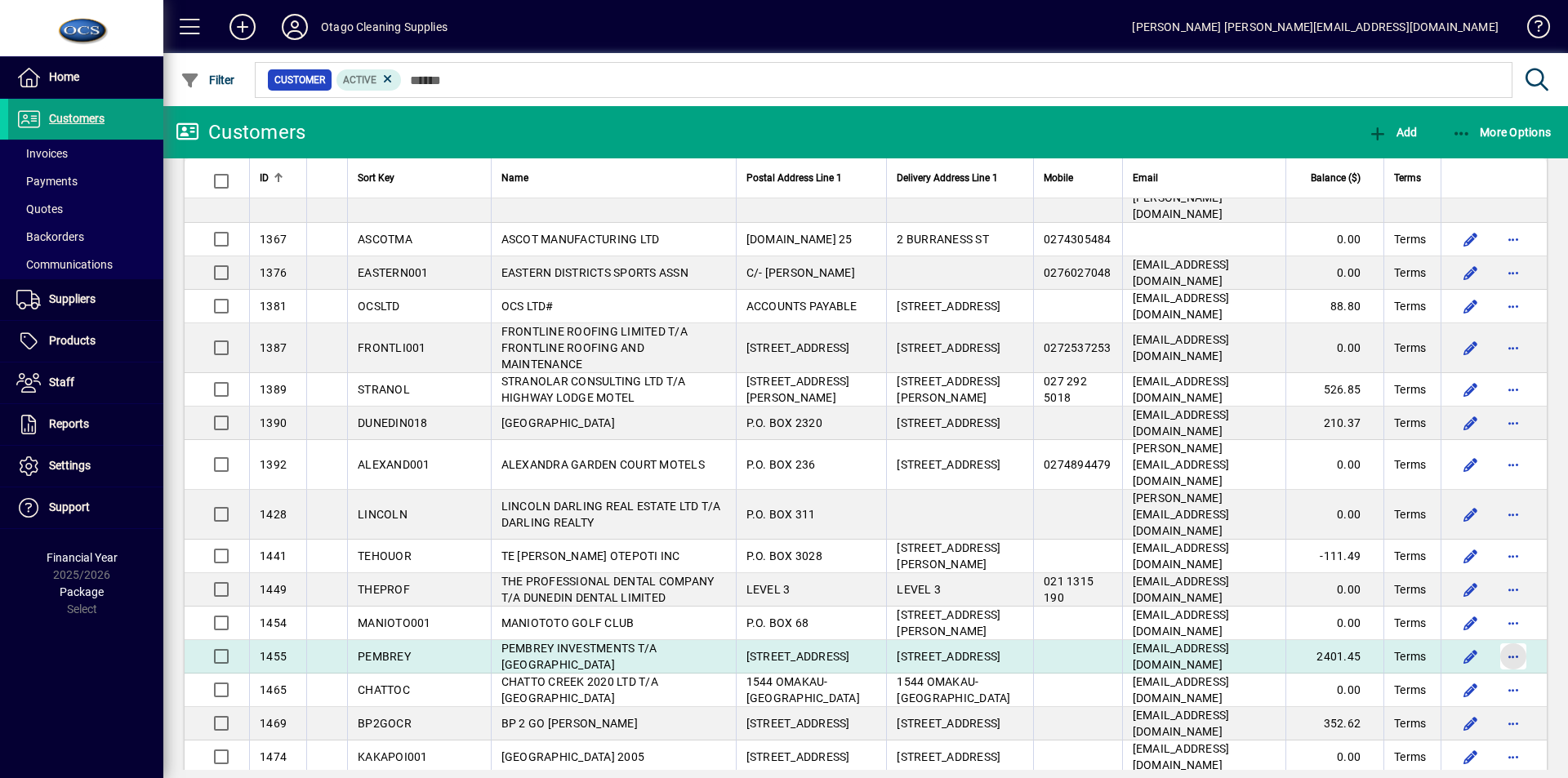
click at [1507, 637] on span "button" at bounding box center [1513, 656] width 39 height 39
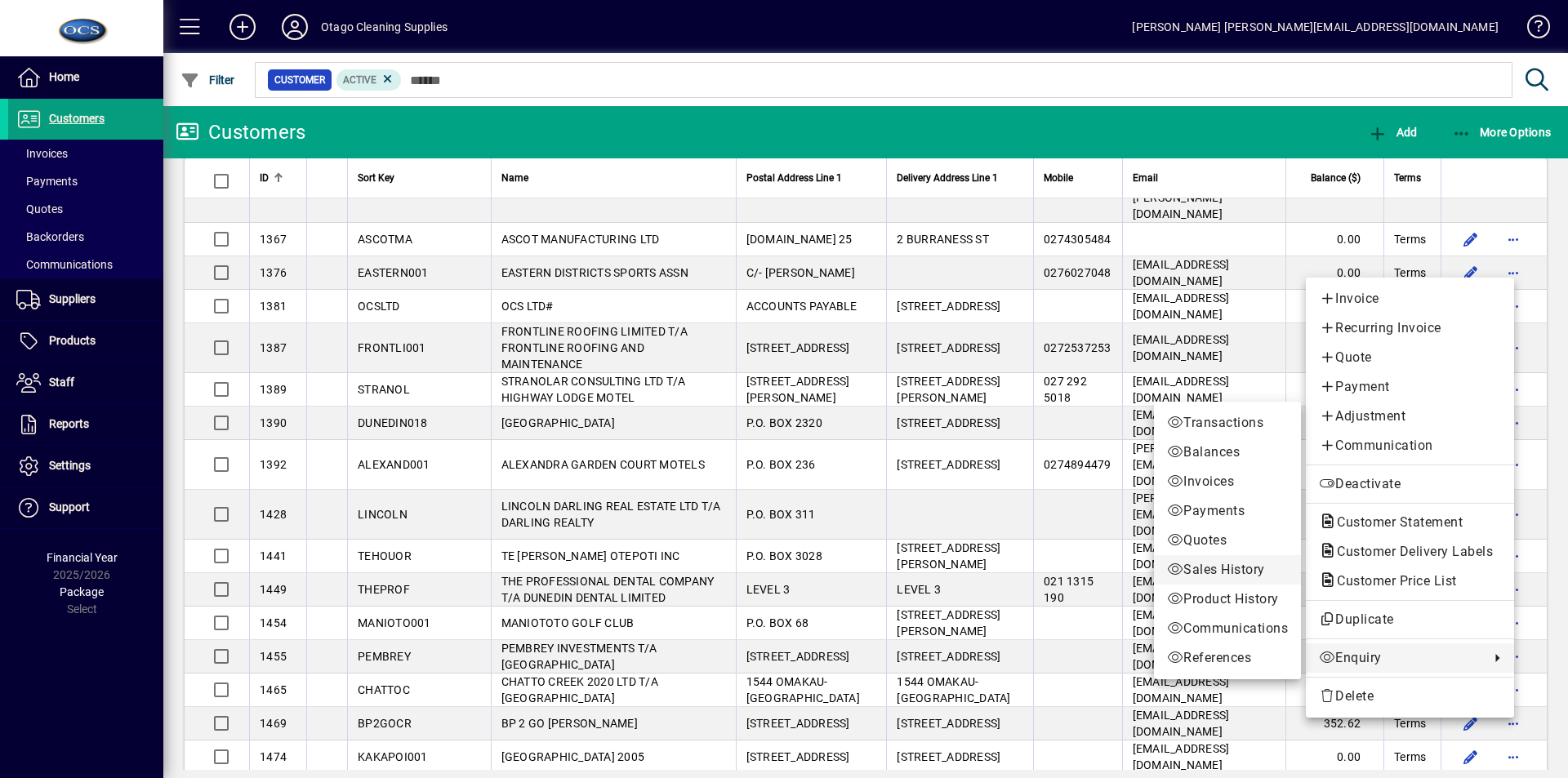
click at [1205, 566] on span "Sales History" at bounding box center [1227, 570] width 121 height 20
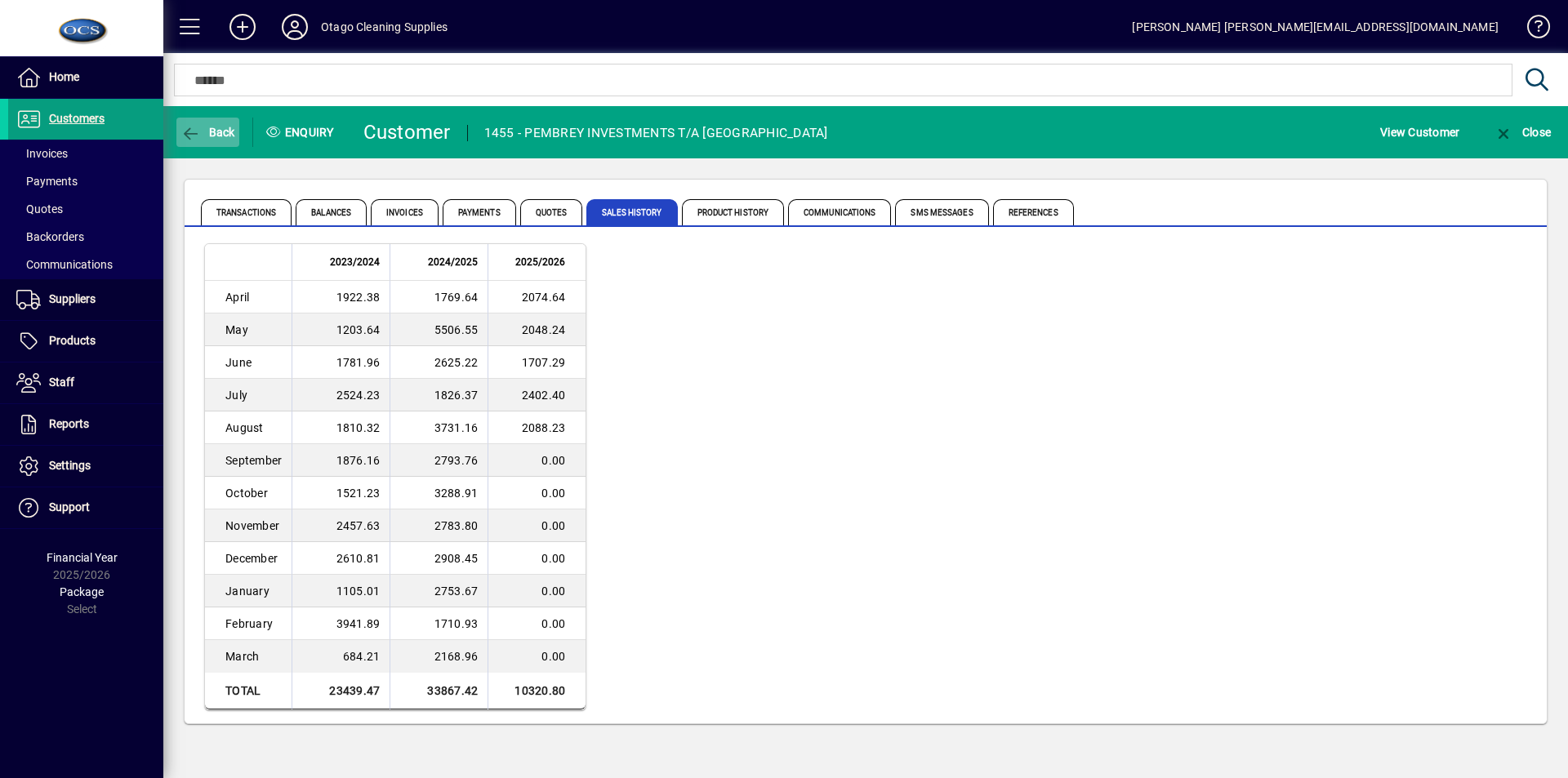
click at [218, 131] on span "Back" at bounding box center [208, 132] width 55 height 13
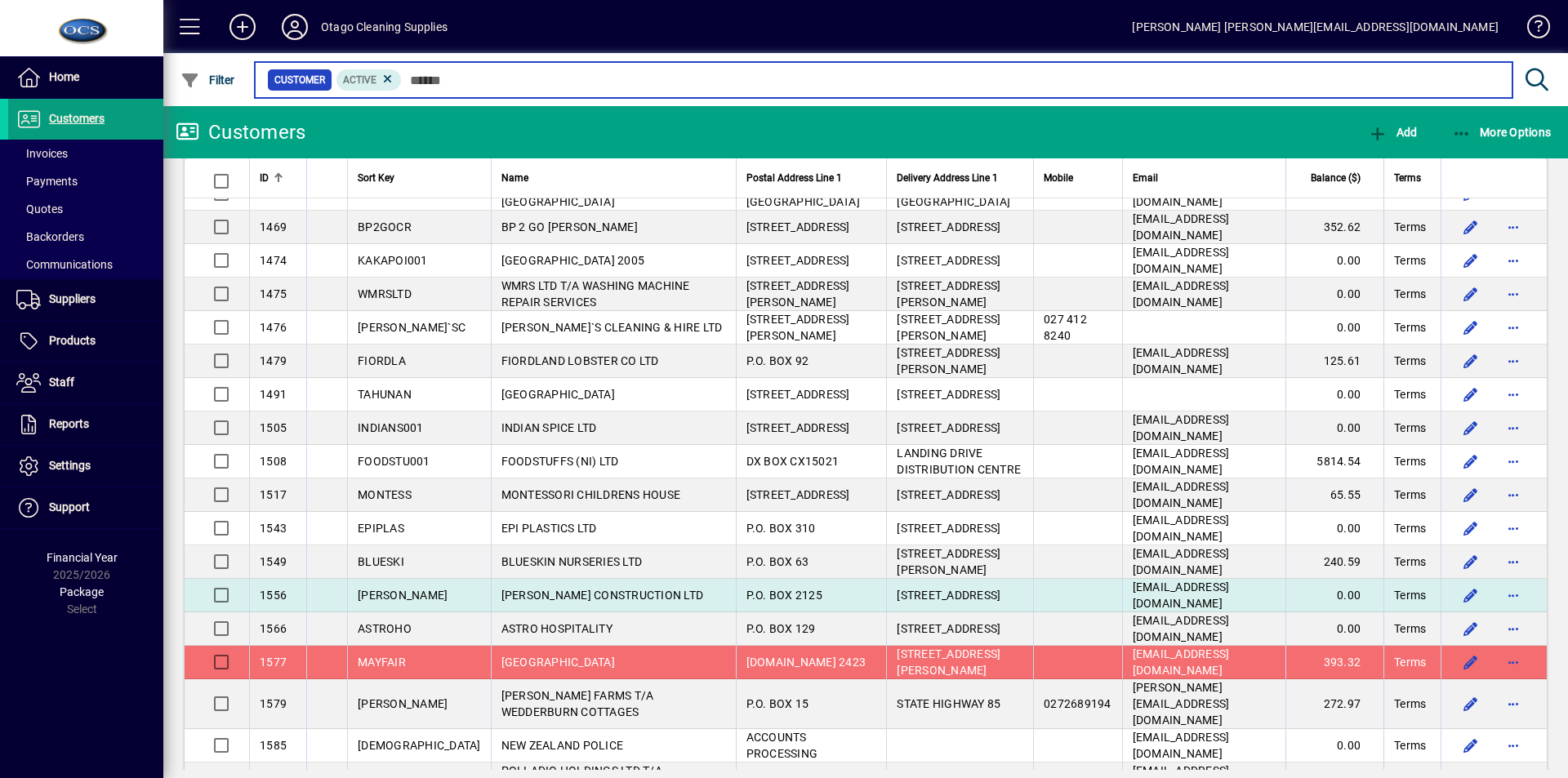
scroll to position [5728, 0]
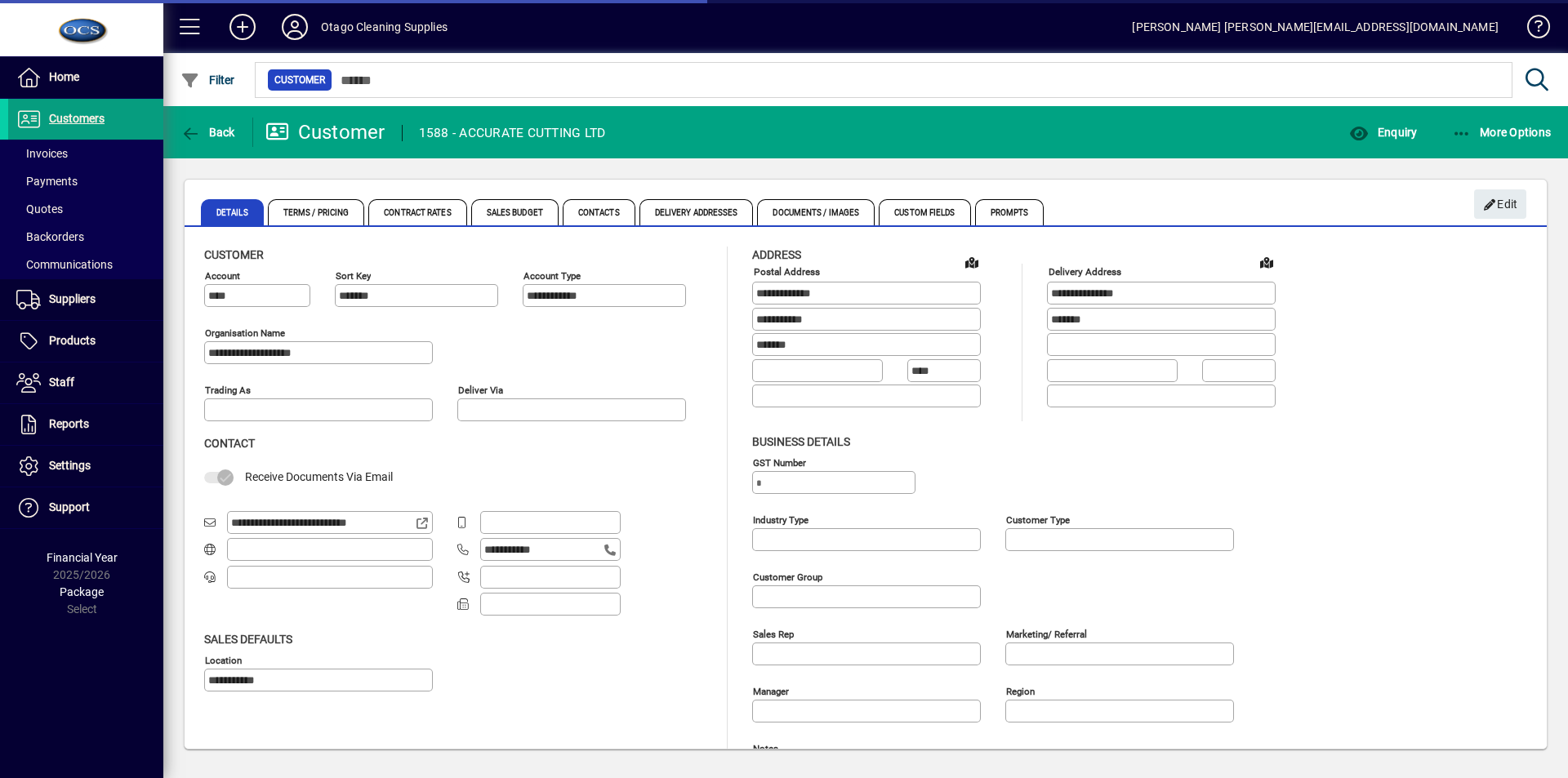
type input "**********"
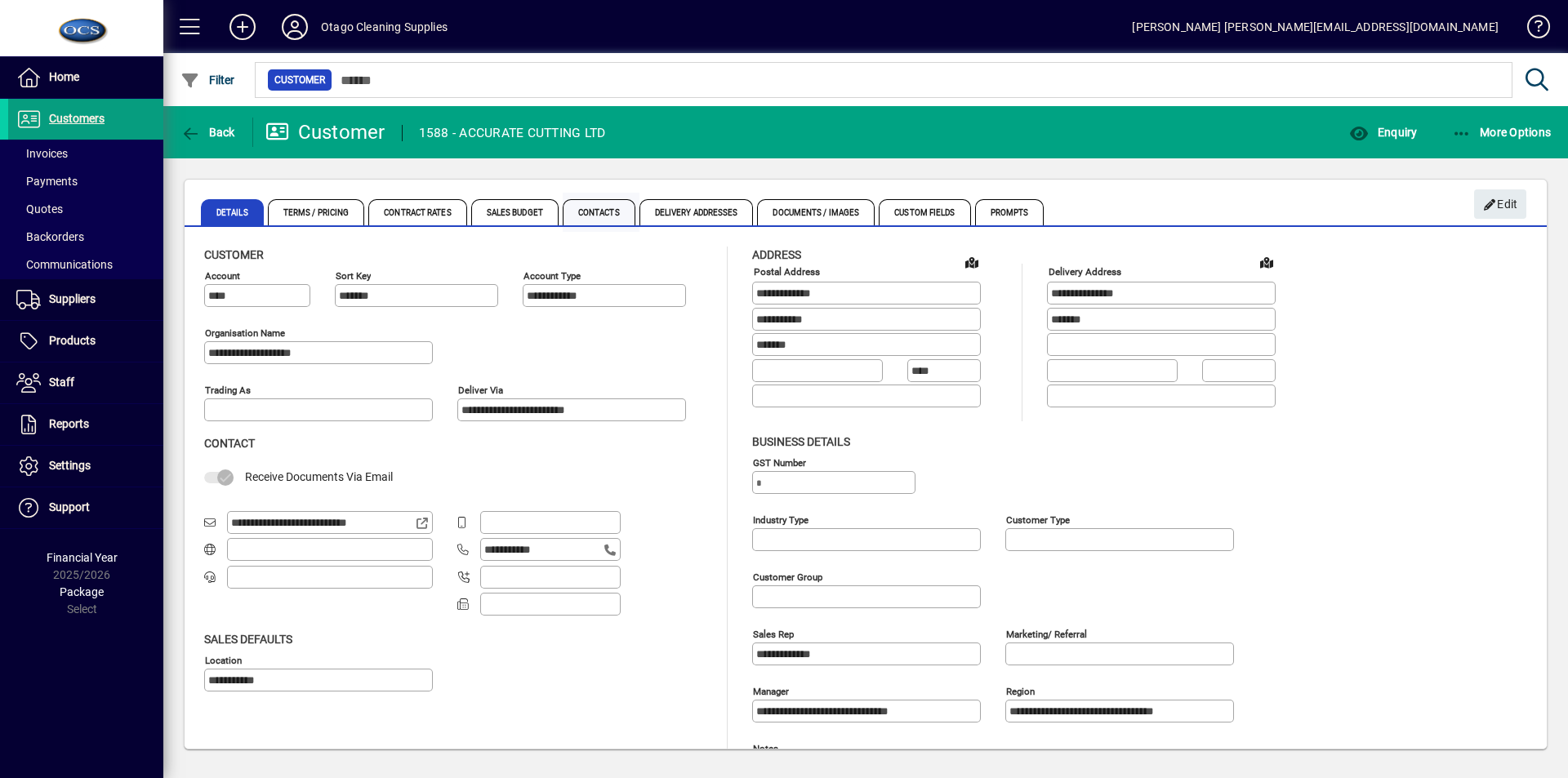
click at [600, 214] on span "Contacts" at bounding box center [599, 212] width 73 height 26
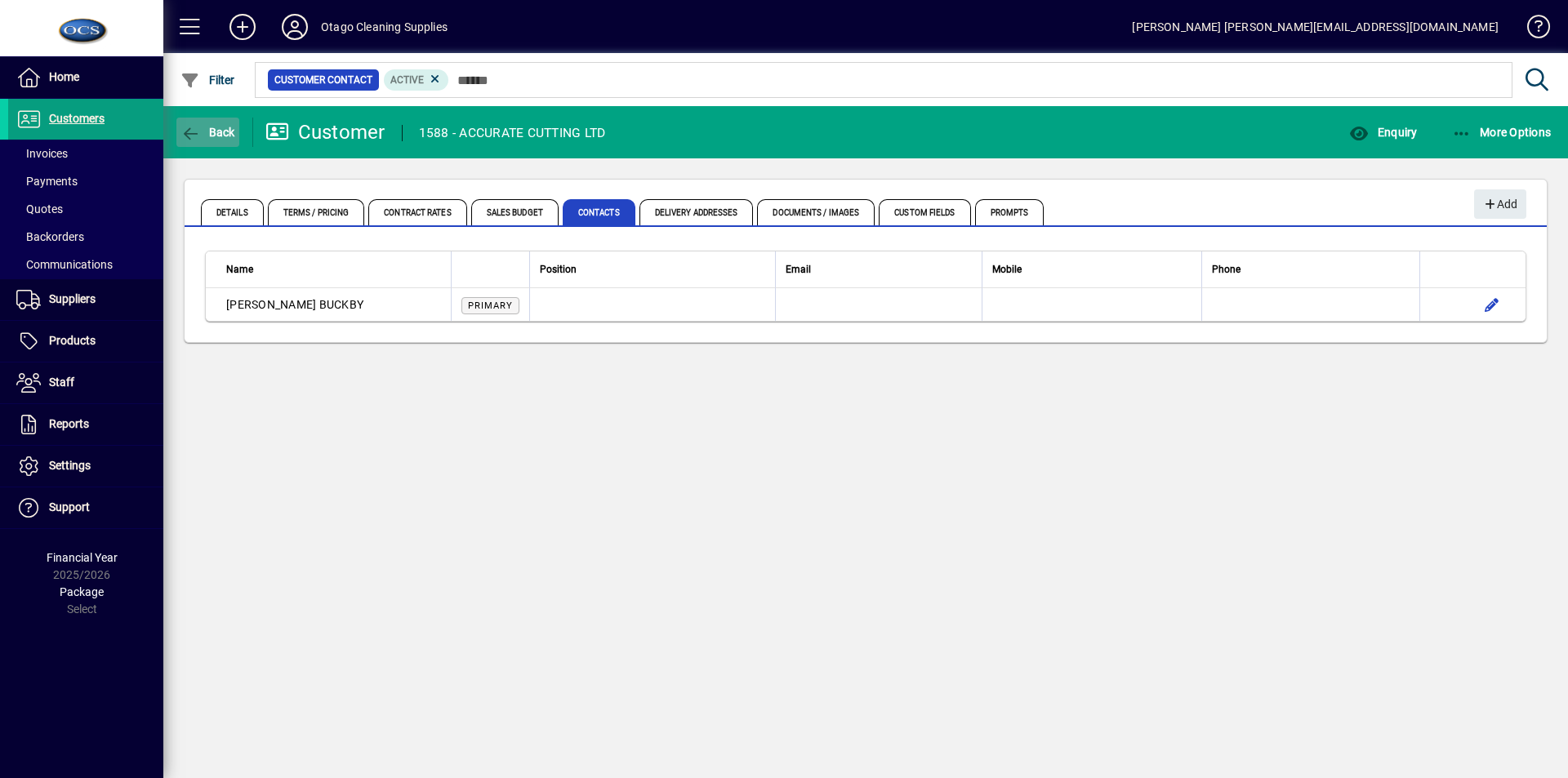
click at [222, 130] on span "Back" at bounding box center [208, 132] width 55 height 13
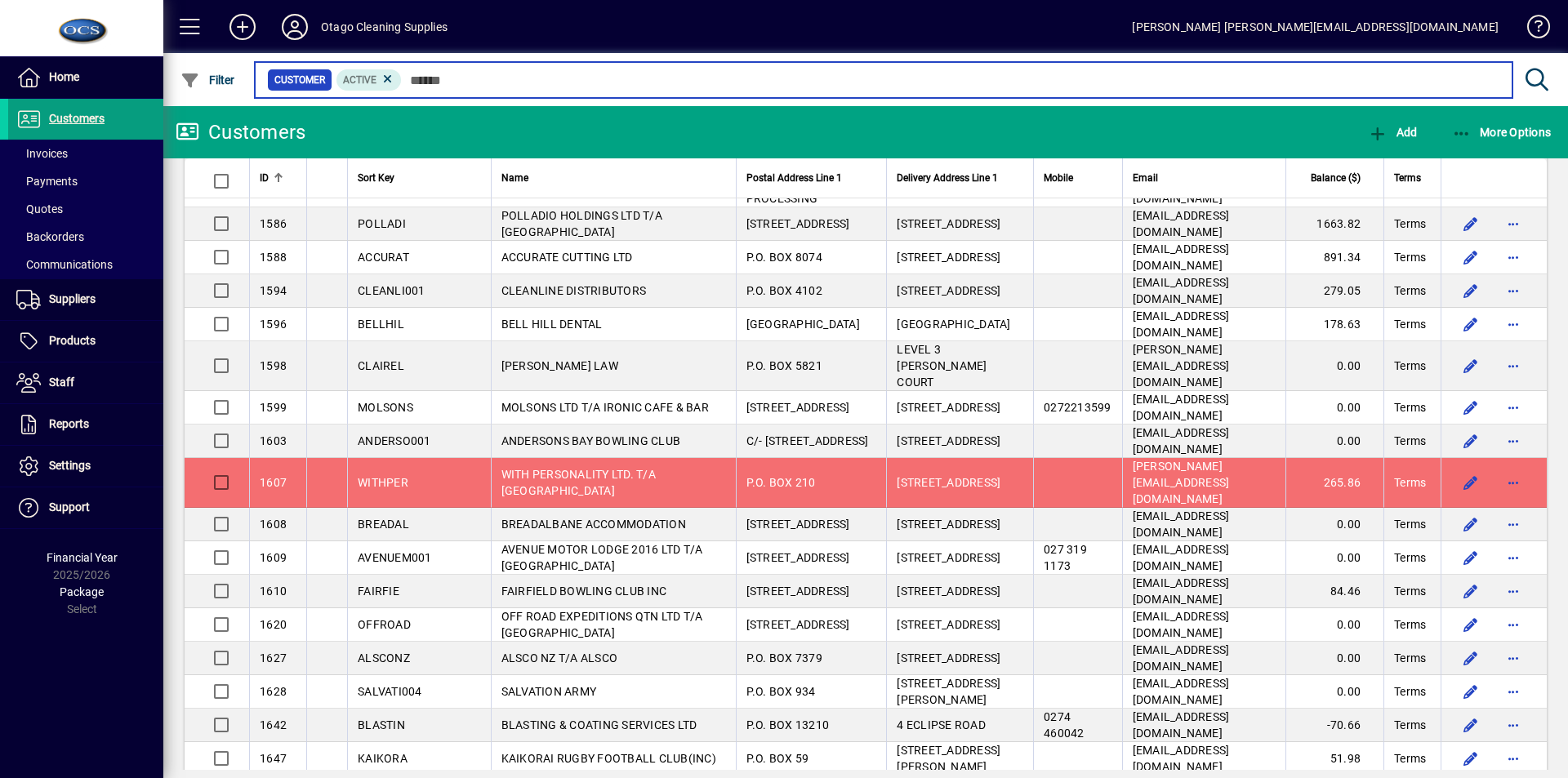
scroll to position [6311, 0]
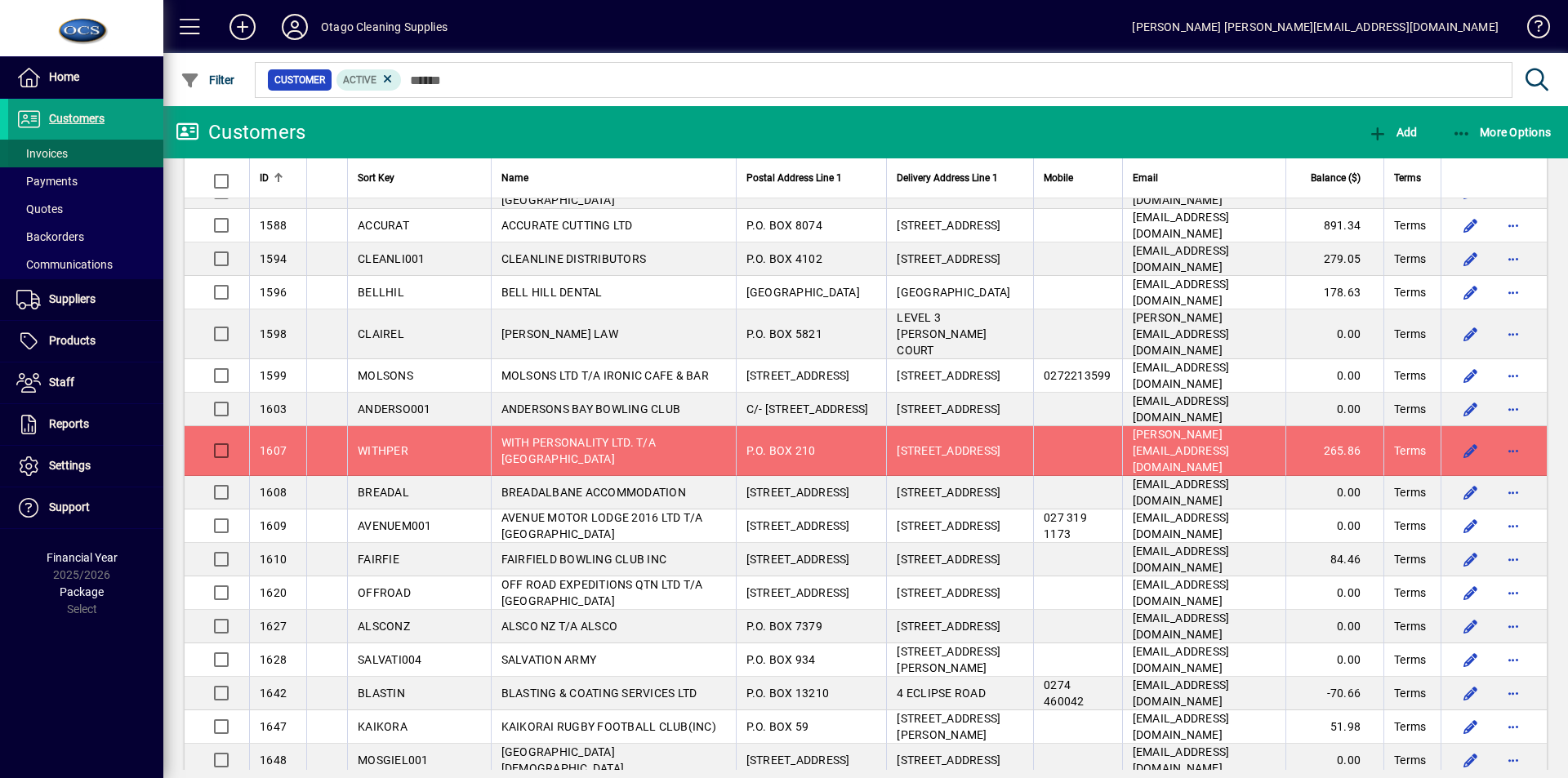
click at [44, 156] on span "Invoices" at bounding box center [42, 154] width 51 height 13
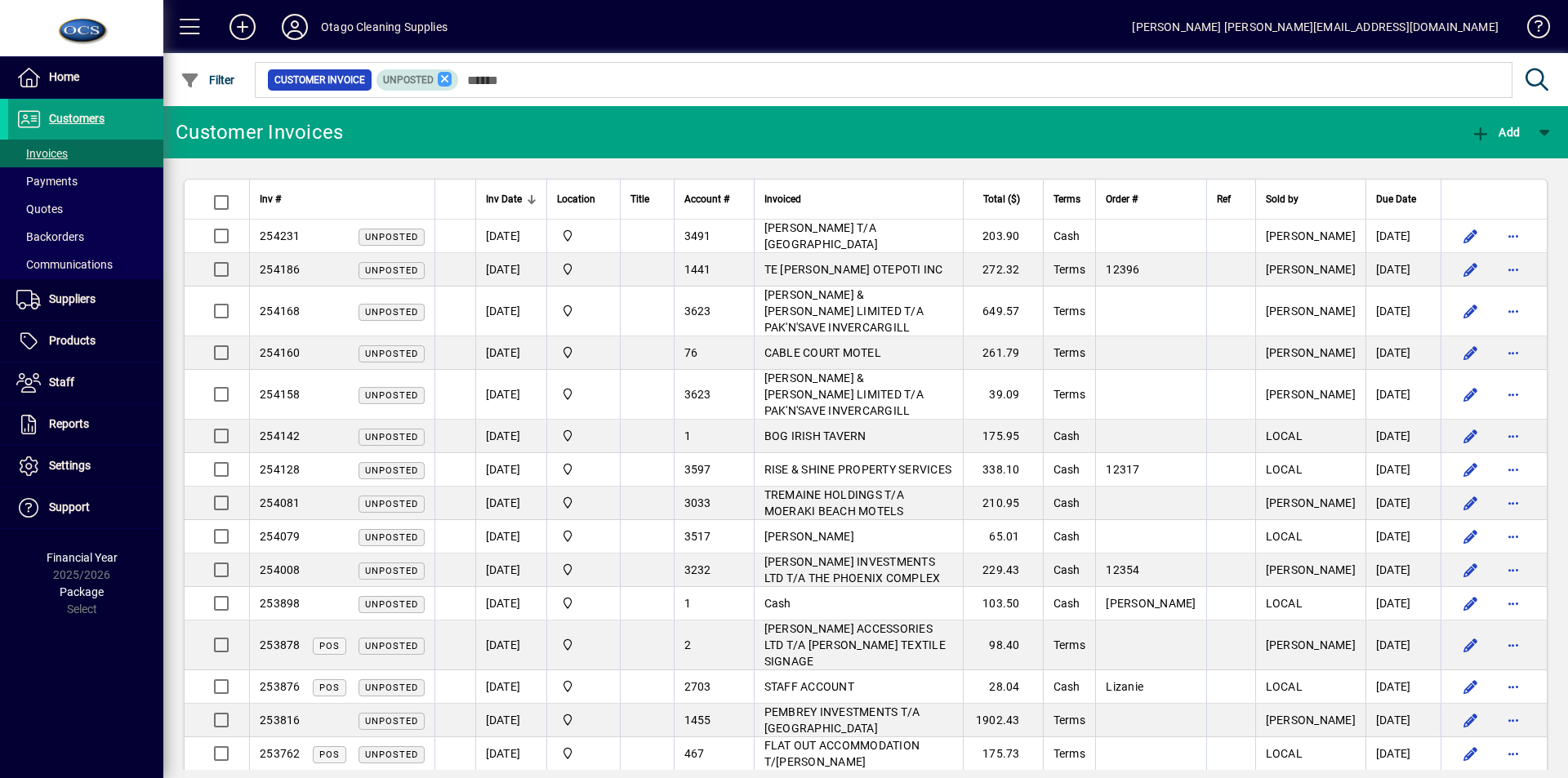
click at [440, 78] on icon at bounding box center [445, 79] width 15 height 15
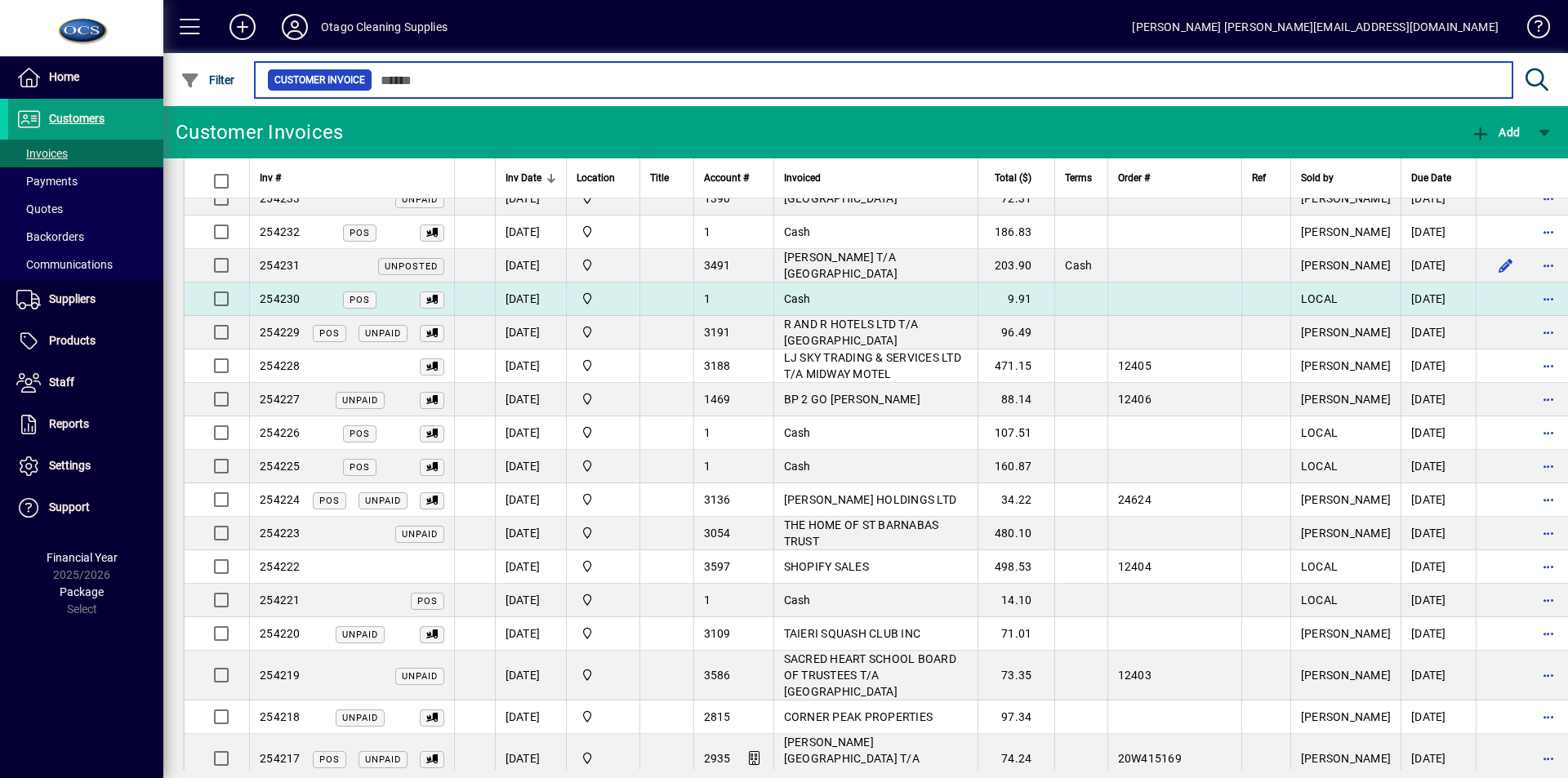
scroll to position [164, 0]
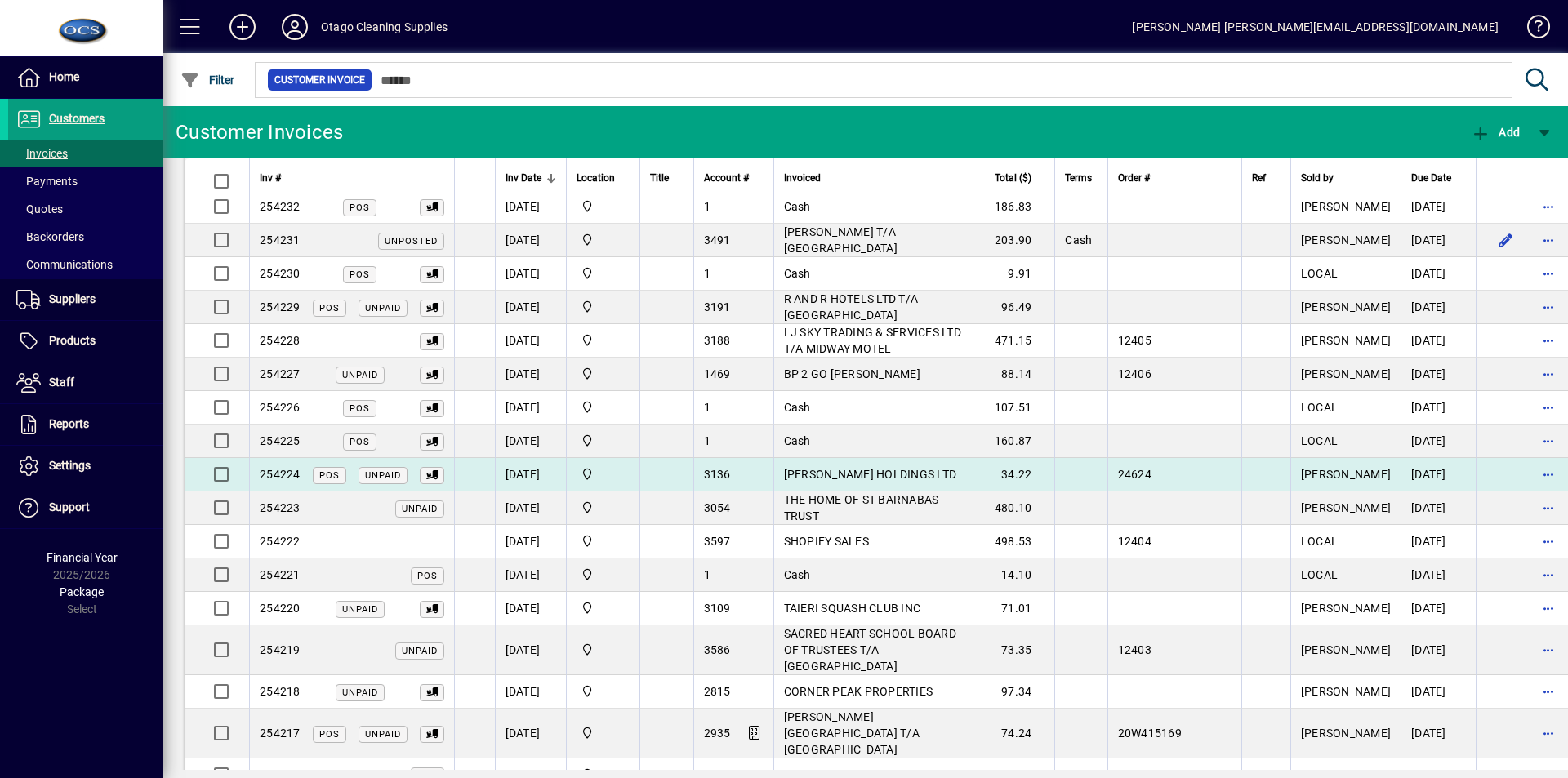
click at [971, 469] on td "[PERSON_NAME] HOLDINGS LTD" at bounding box center [875, 475] width 204 height 34
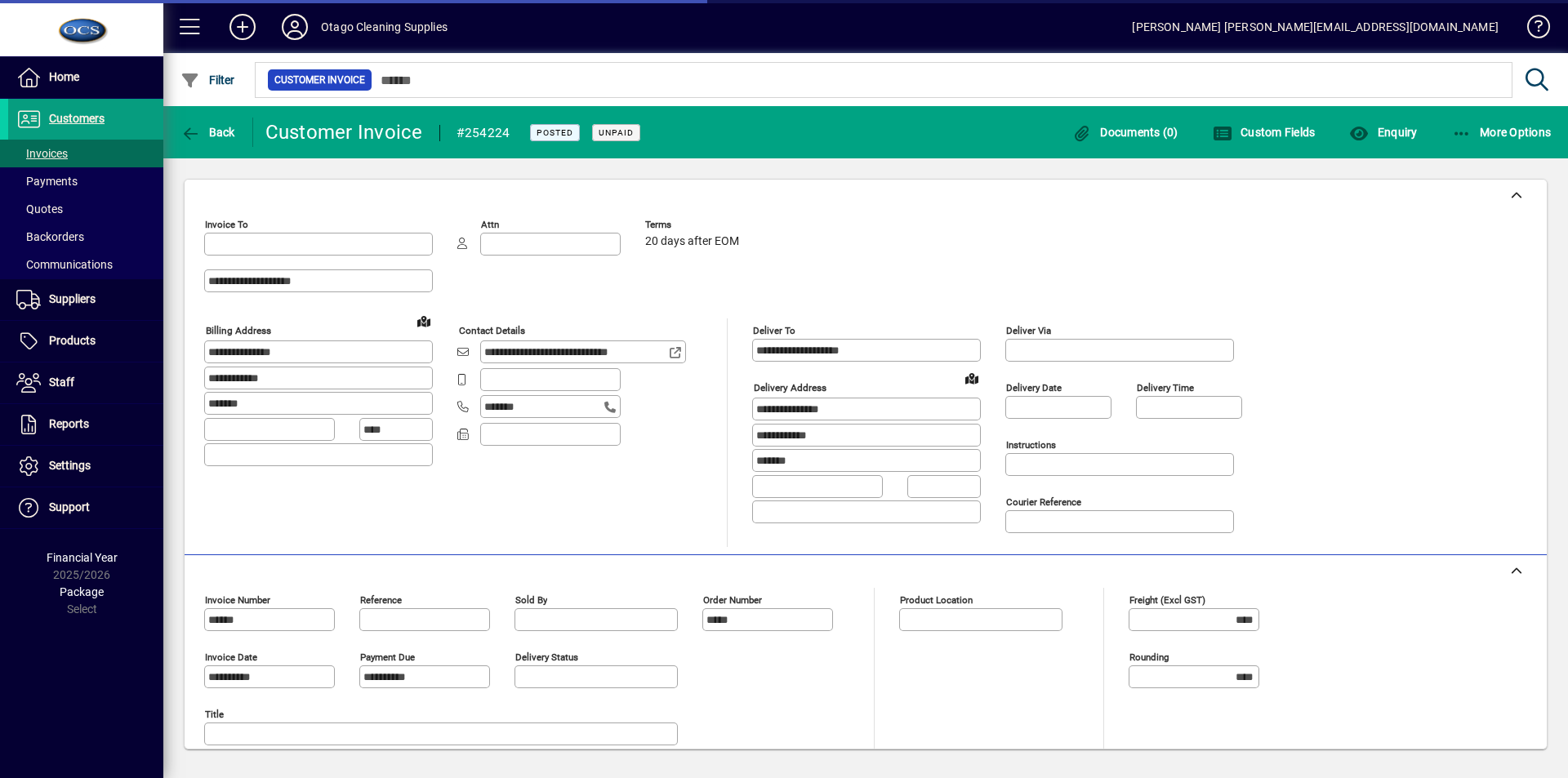
type input "**********"
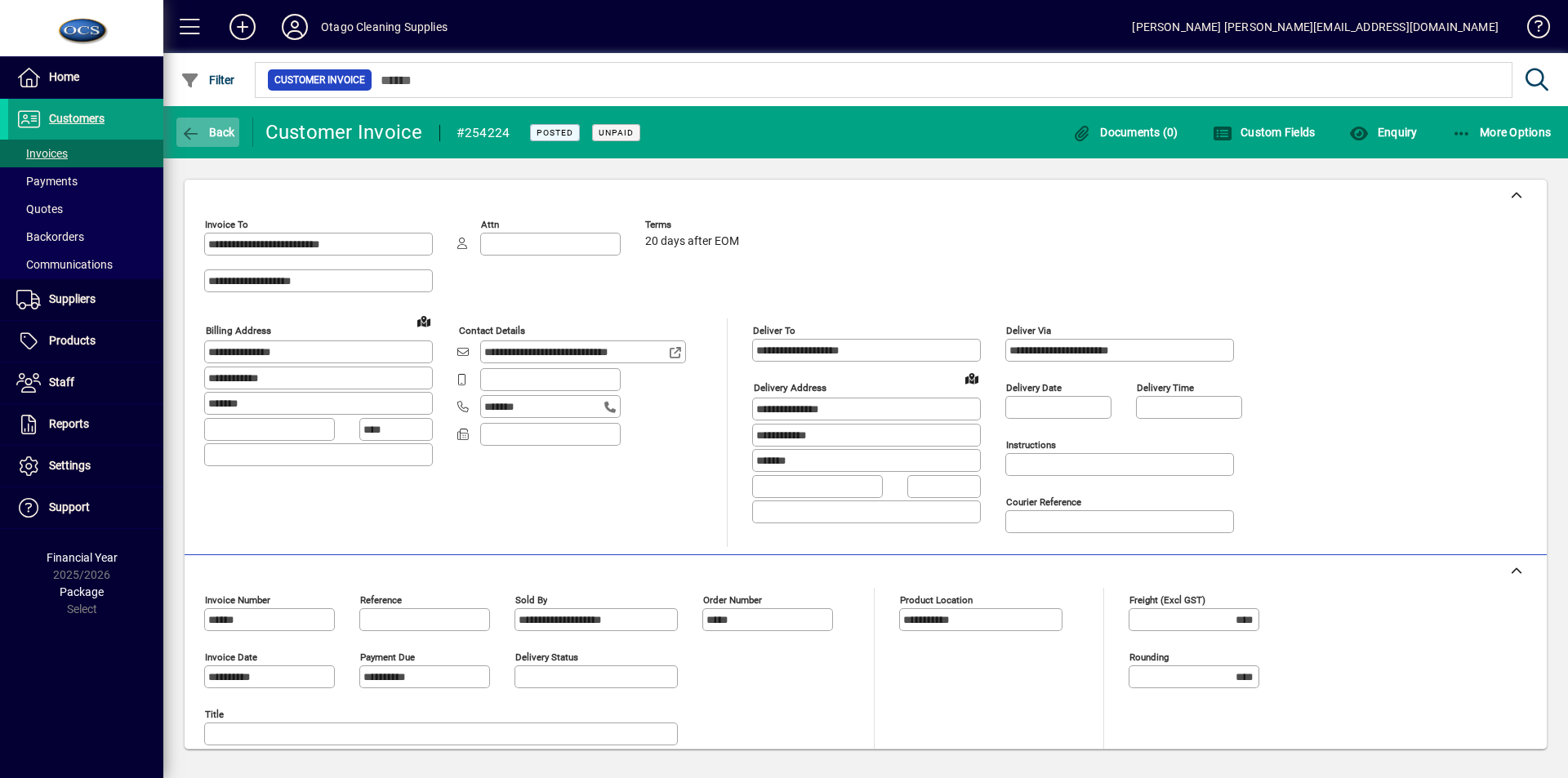
click at [200, 130] on icon "button" at bounding box center [191, 134] width 20 height 17
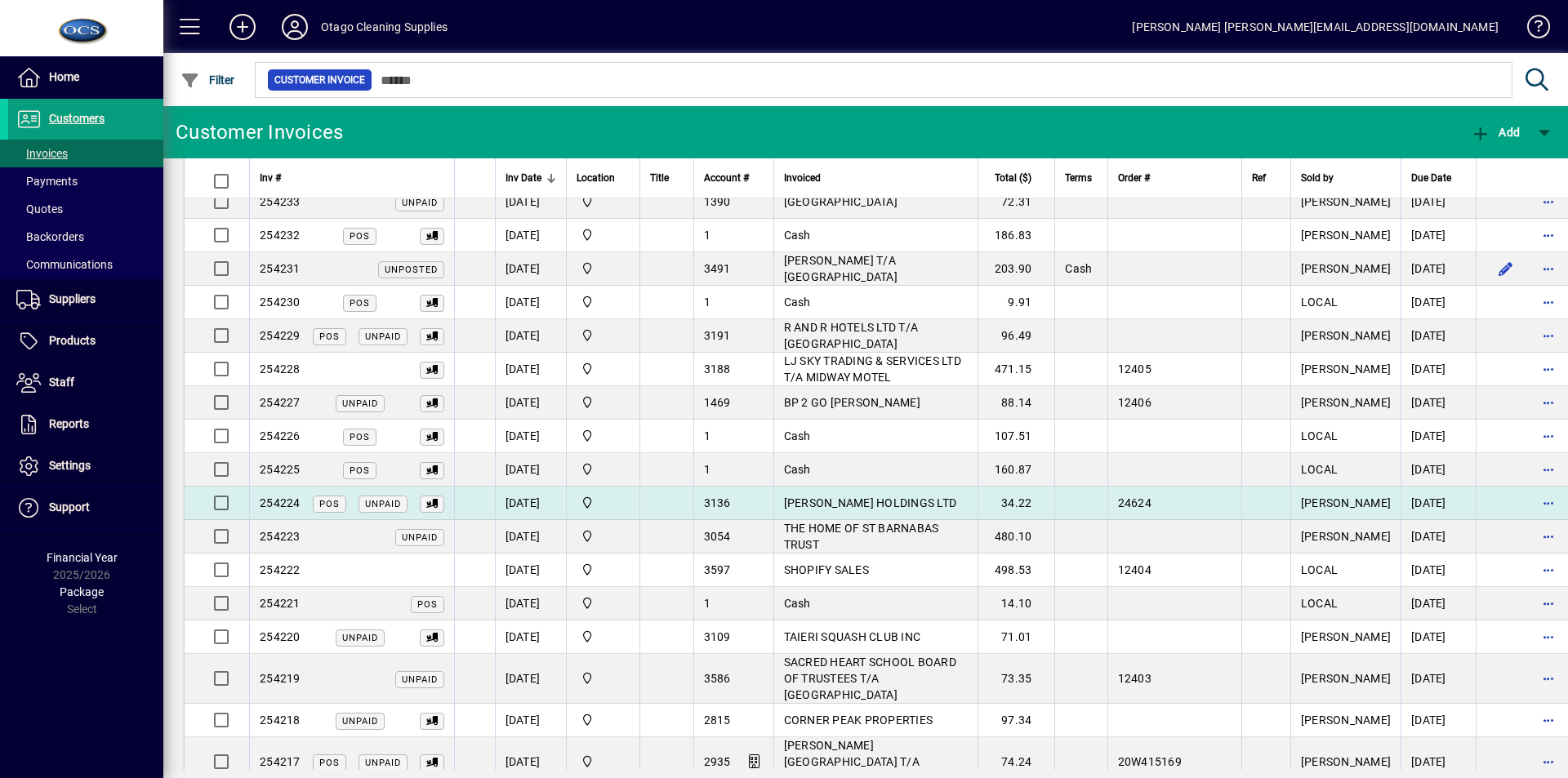
scroll to position [164, 0]
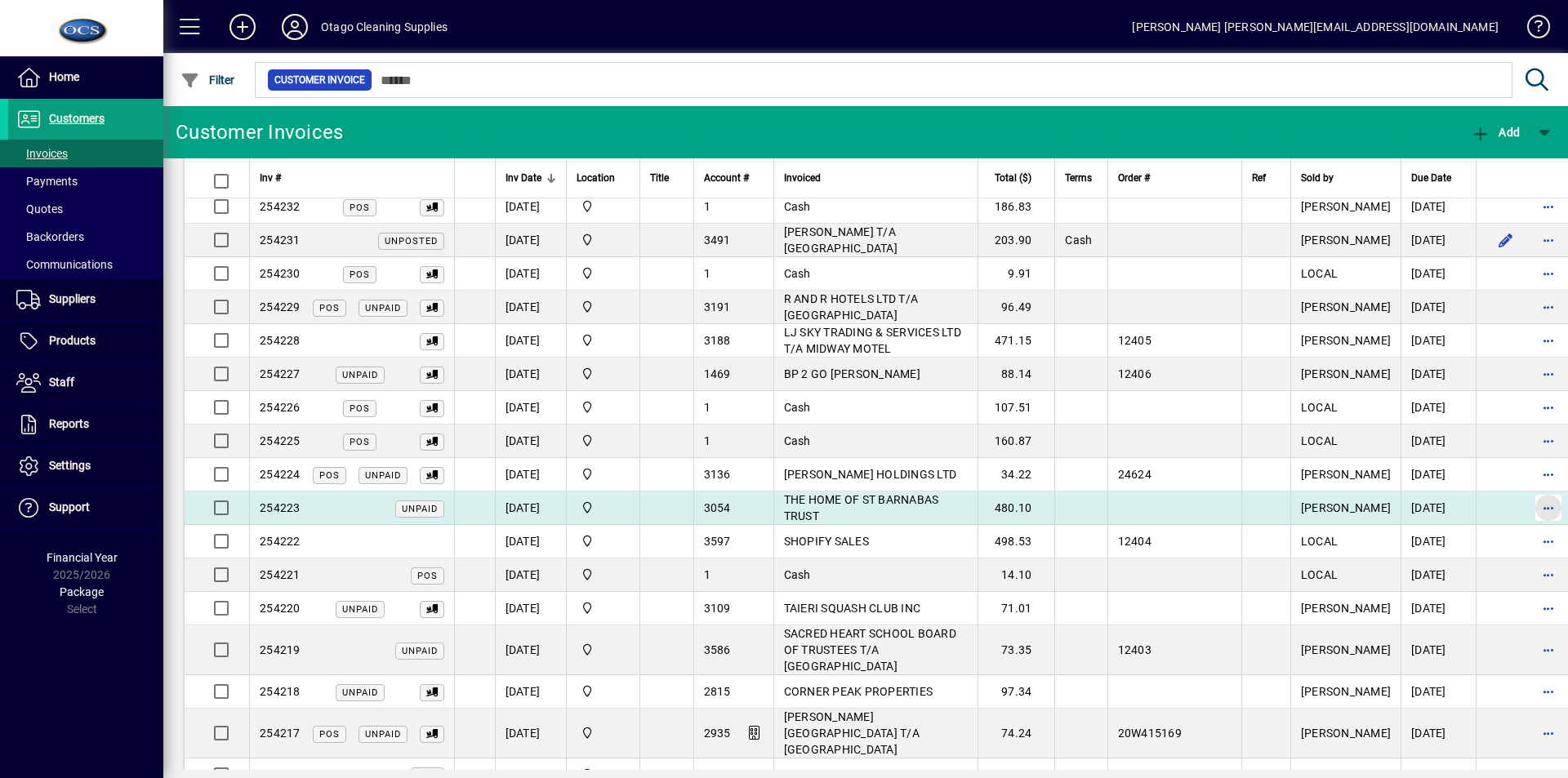
click at [1529, 505] on span "button" at bounding box center [1548, 508] width 39 height 39
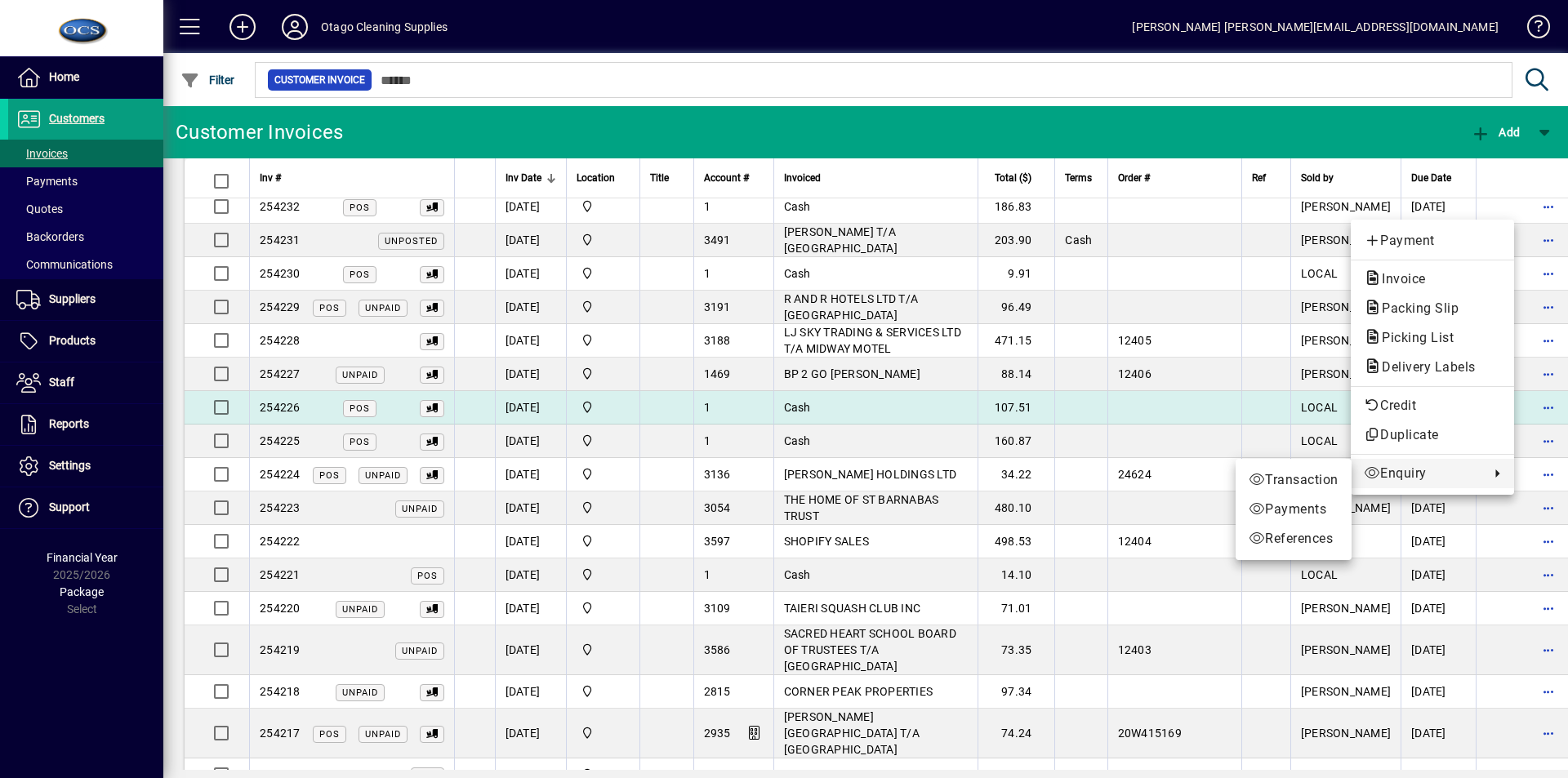
click at [1225, 412] on div at bounding box center [784, 389] width 1568 height 778
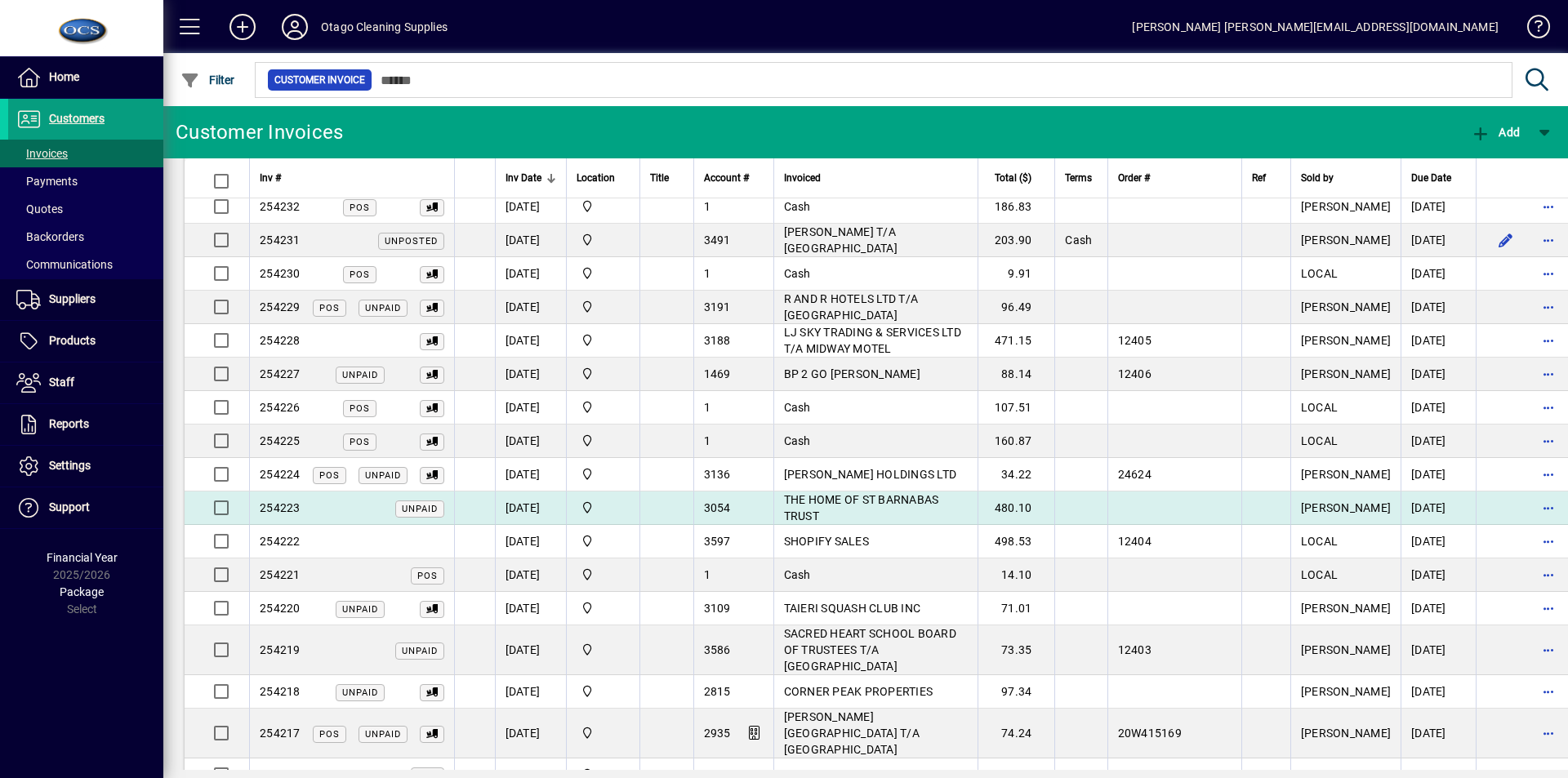
click at [925, 503] on span "THE HOME OF ST BARNABAS TRUST" at bounding box center [861, 508] width 155 height 30
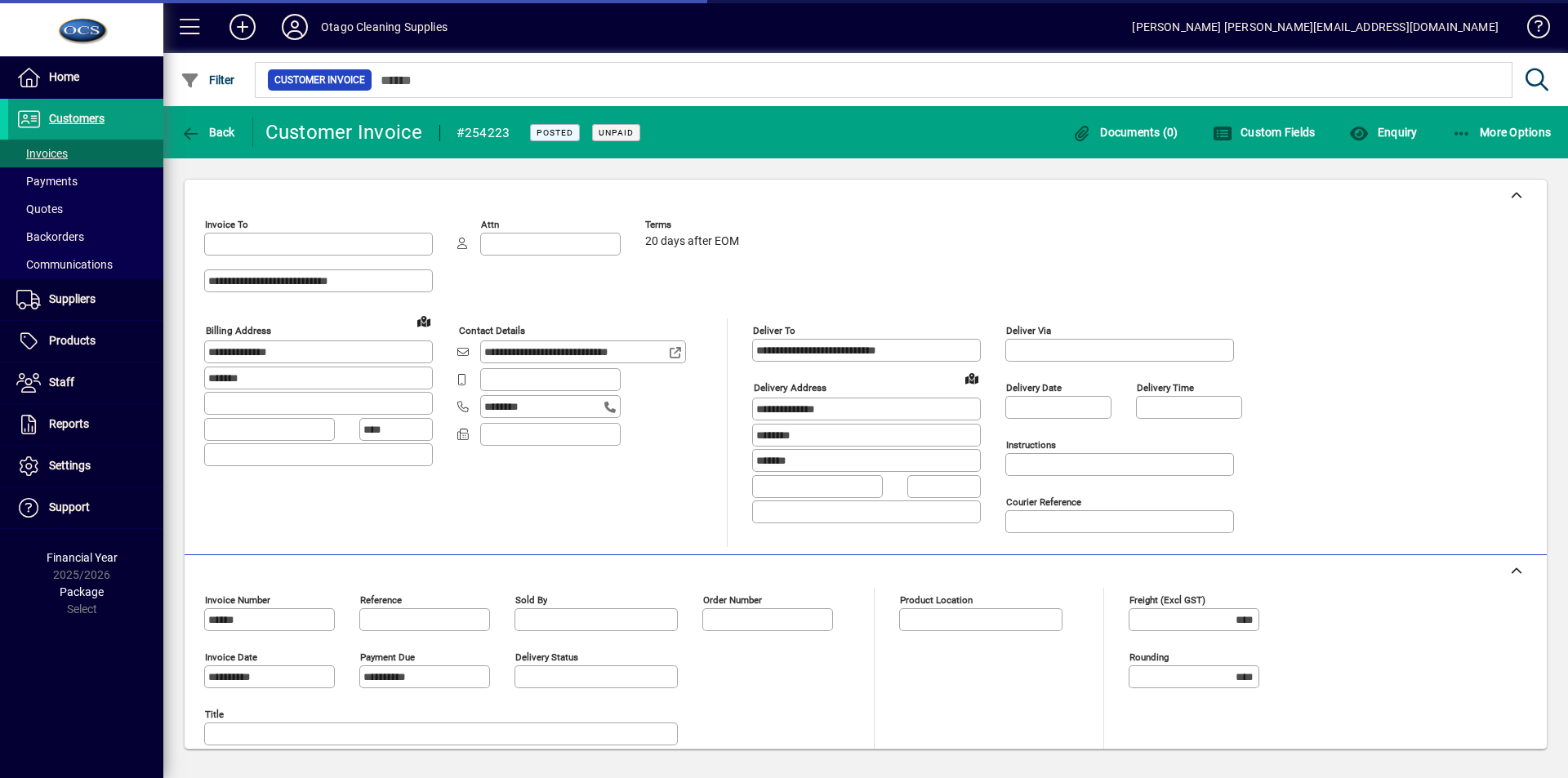
type input "**********"
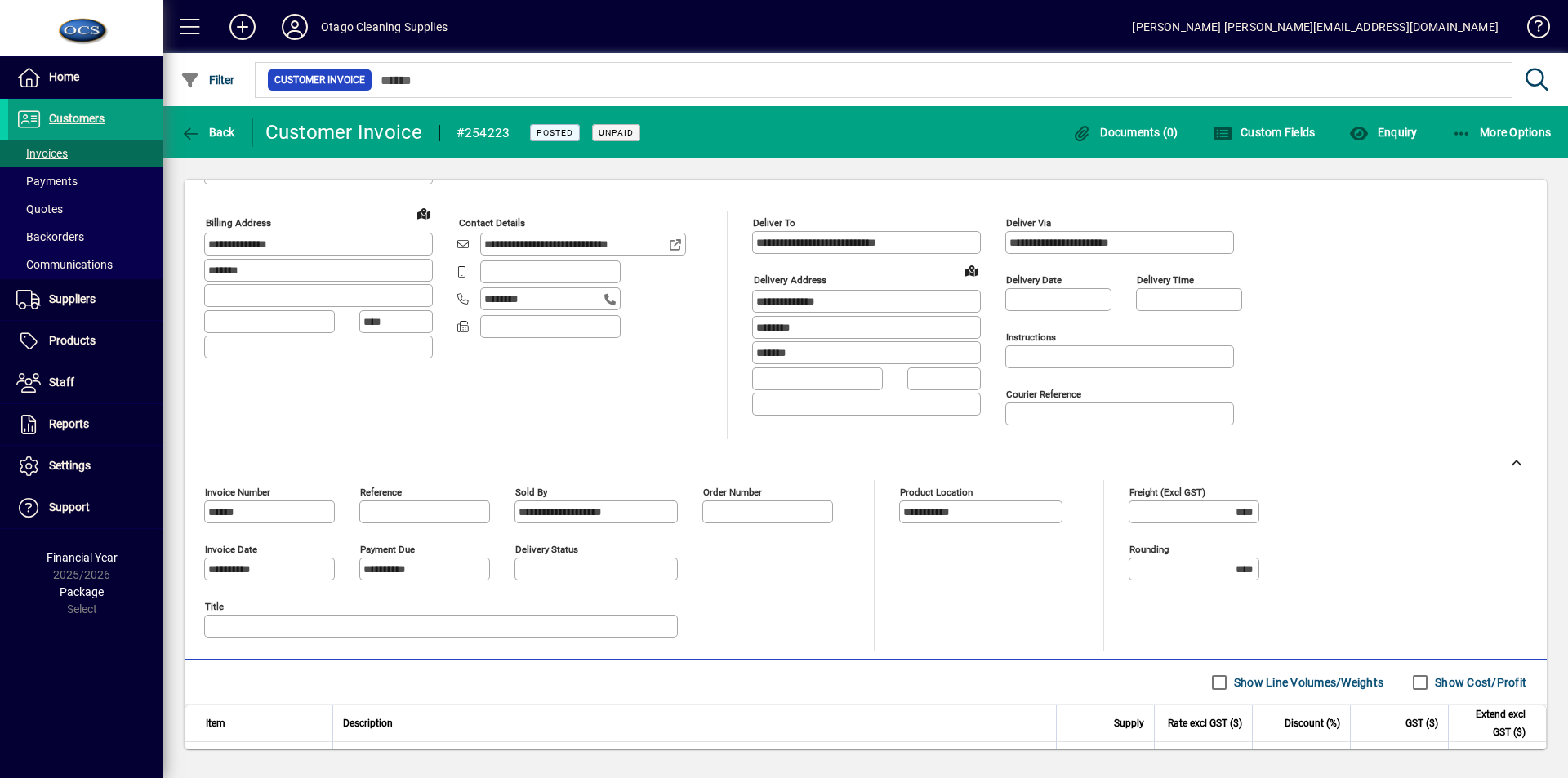
scroll to position [260, 0]
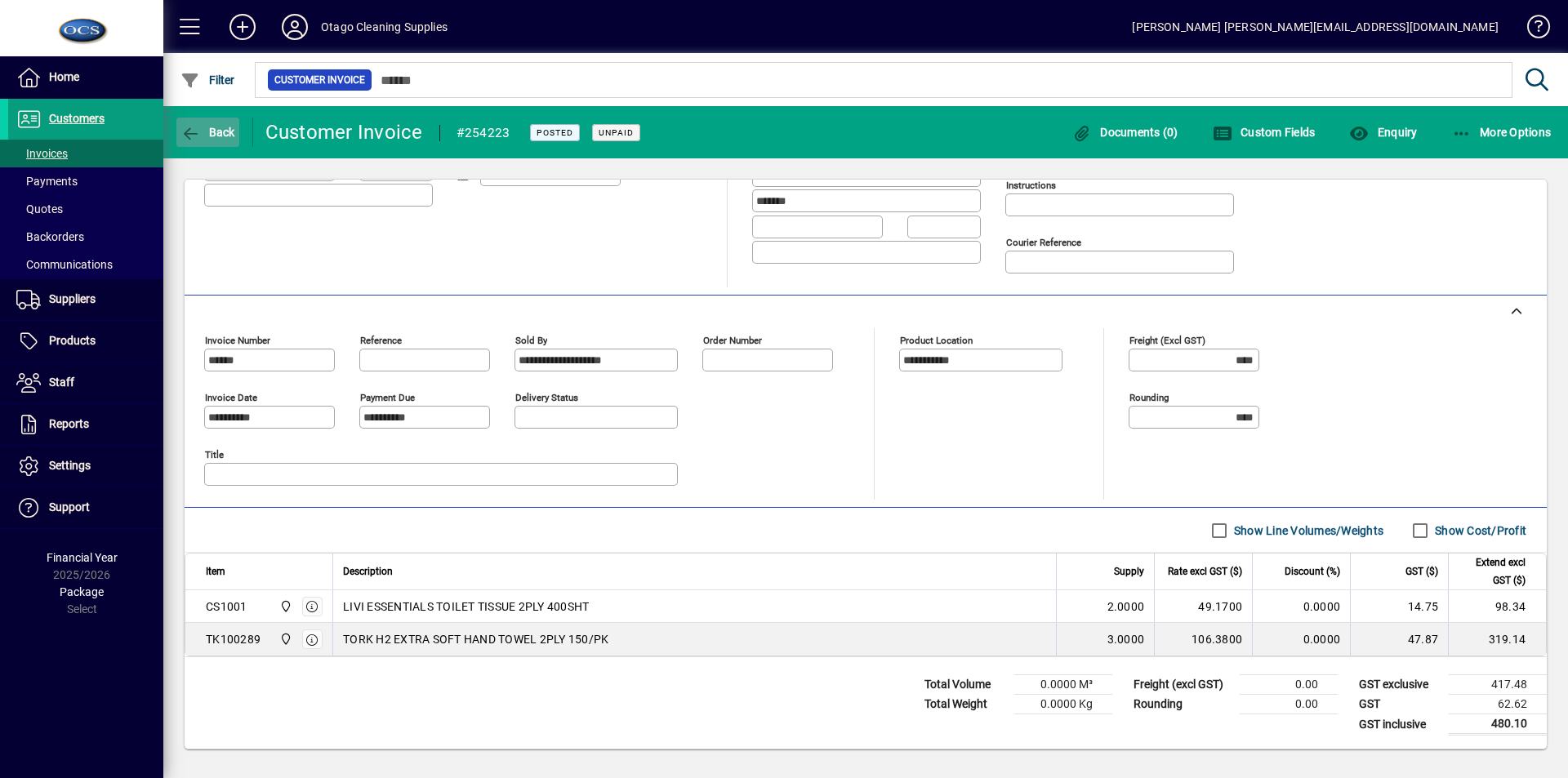
click at [218, 127] on span "Back" at bounding box center [208, 132] width 55 height 13
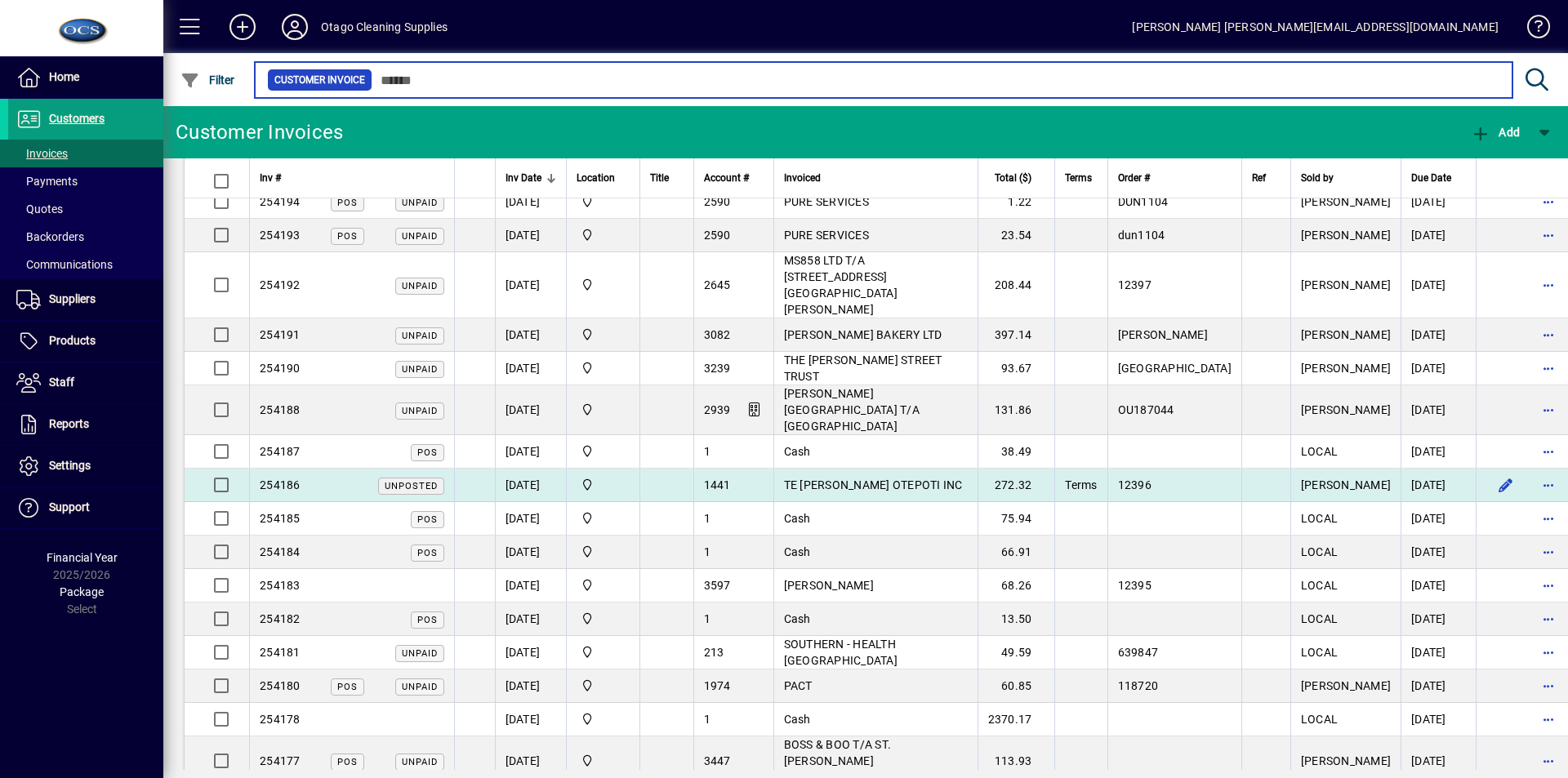
scroll to position [1551, 0]
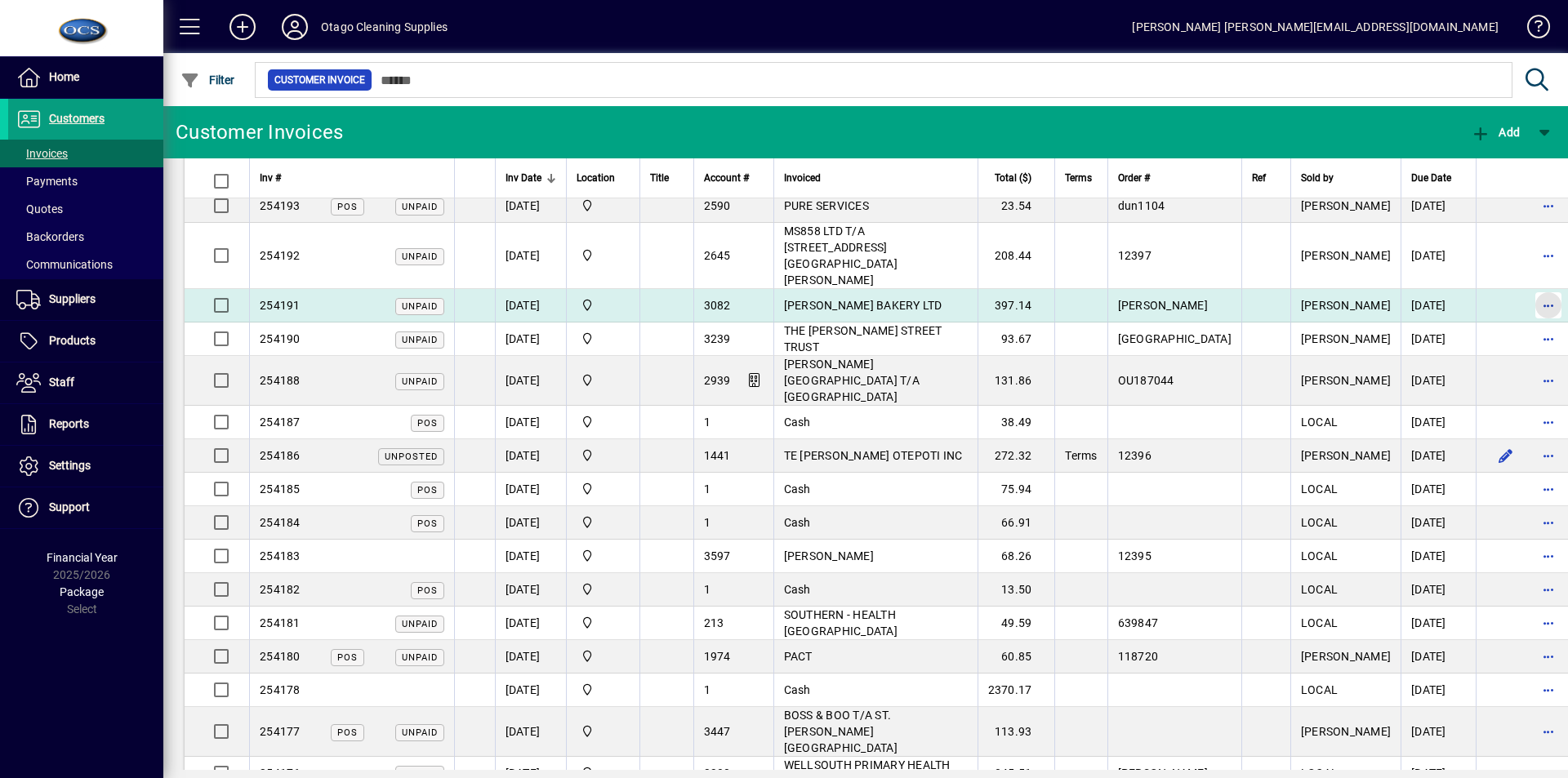
click at [1529, 286] on span "button" at bounding box center [1548, 305] width 39 height 39
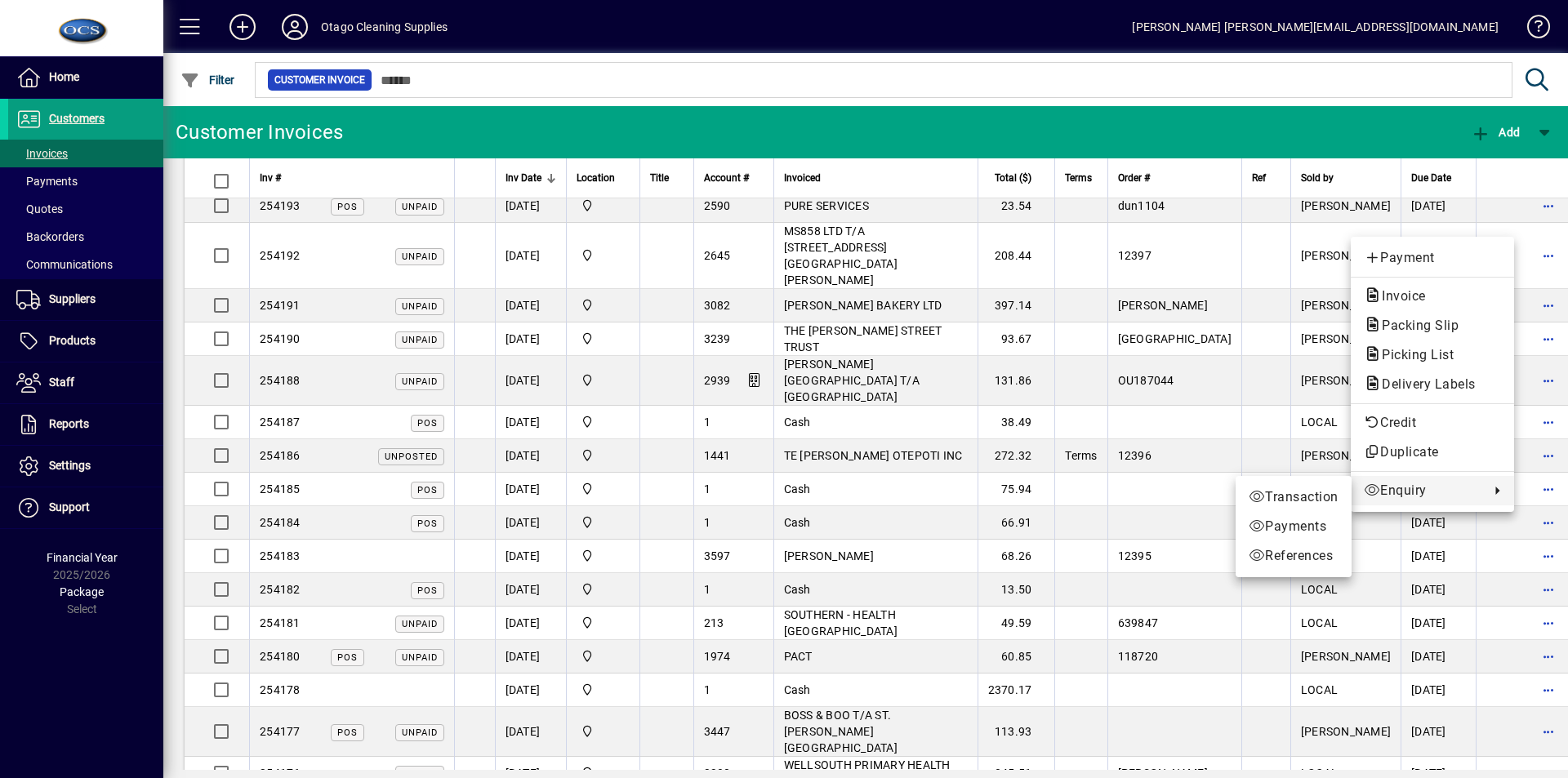
click at [1186, 72] on div at bounding box center [784, 389] width 1568 height 778
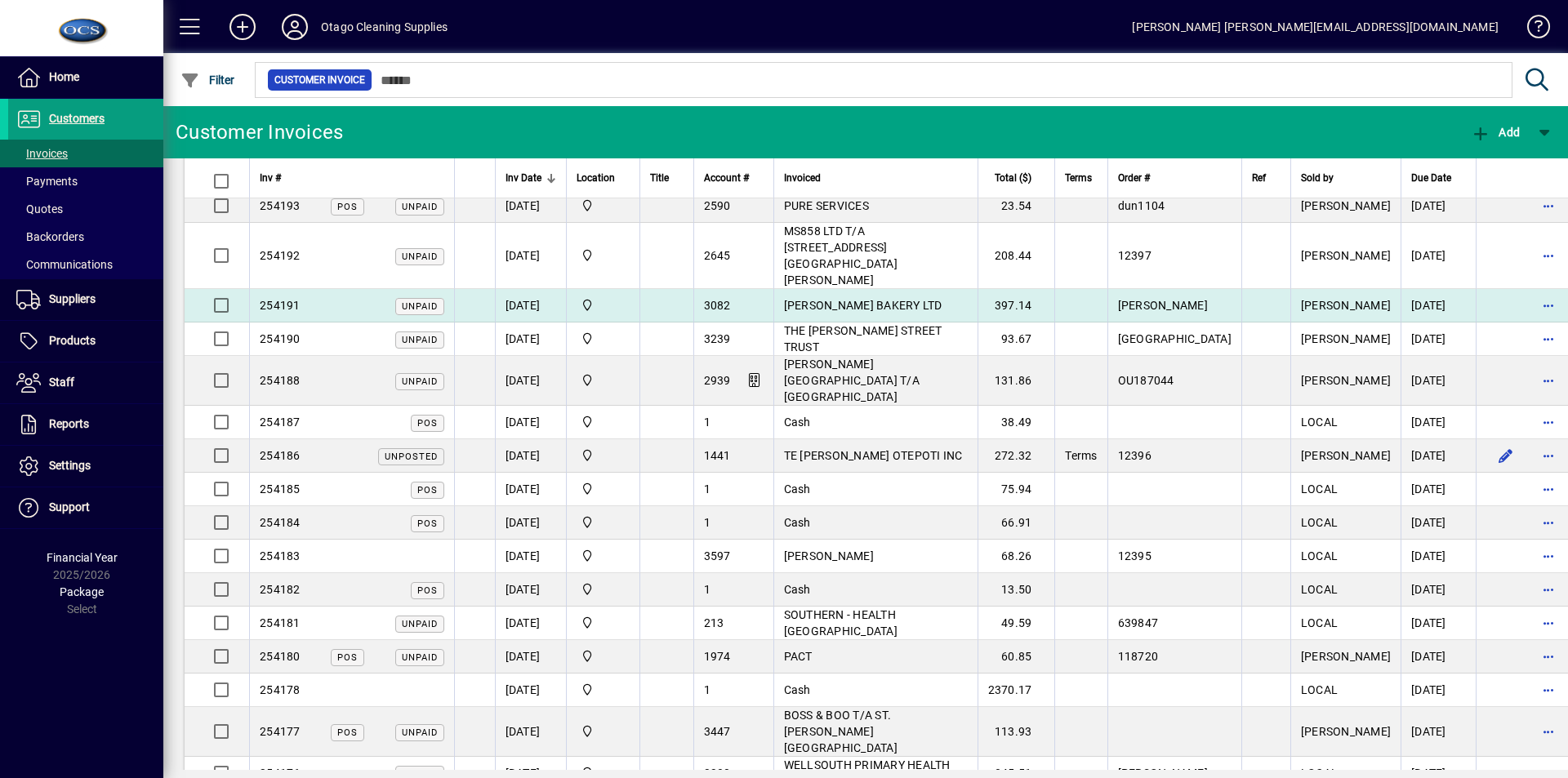
click at [837, 299] on span "[PERSON_NAME] BAKERY LTD" at bounding box center [863, 305] width 158 height 13
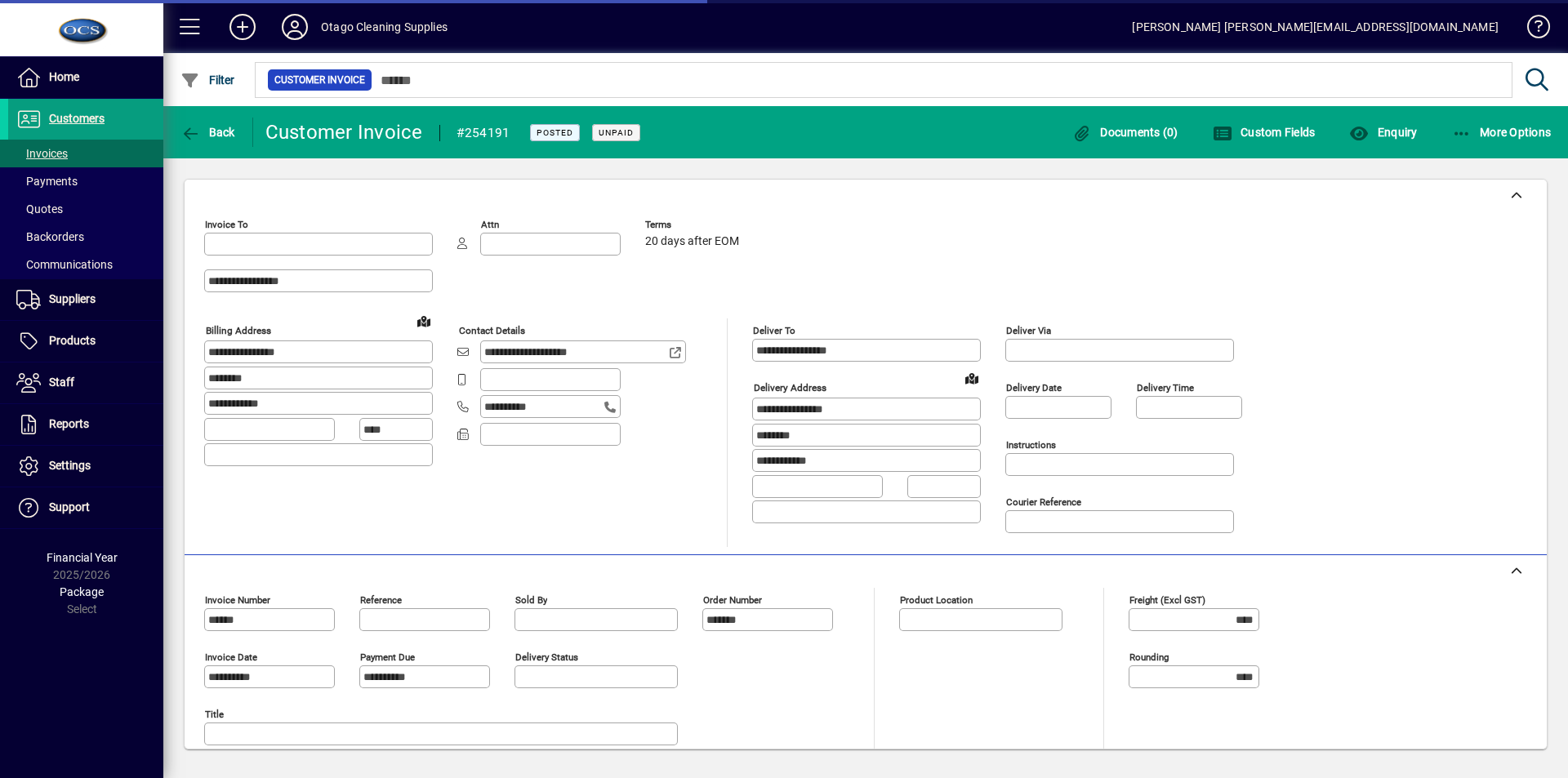
type input "**********"
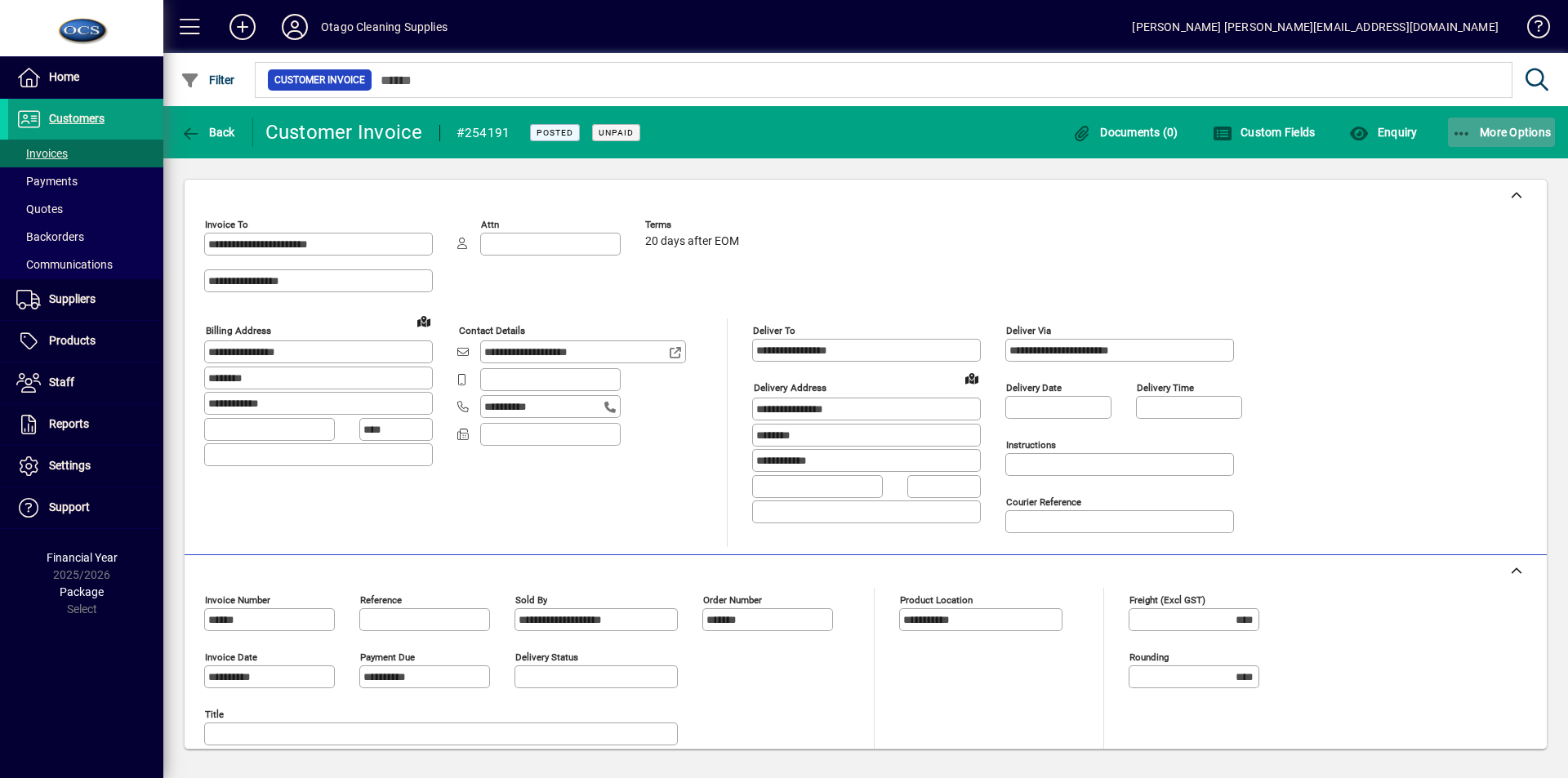
click at [1500, 126] on span "More Options" at bounding box center [1501, 132] width 100 height 13
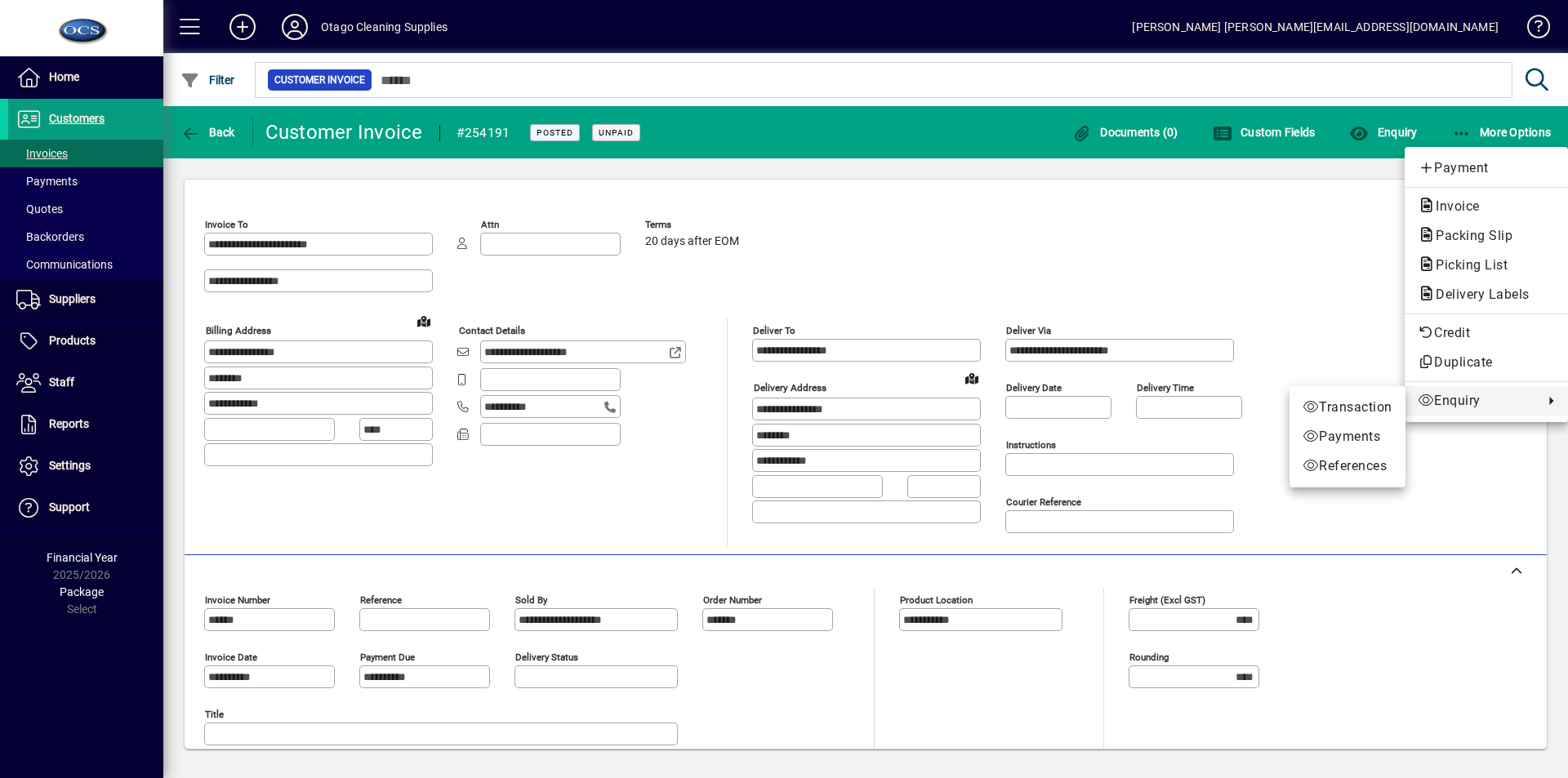
click at [1236, 306] on div at bounding box center [784, 389] width 1568 height 778
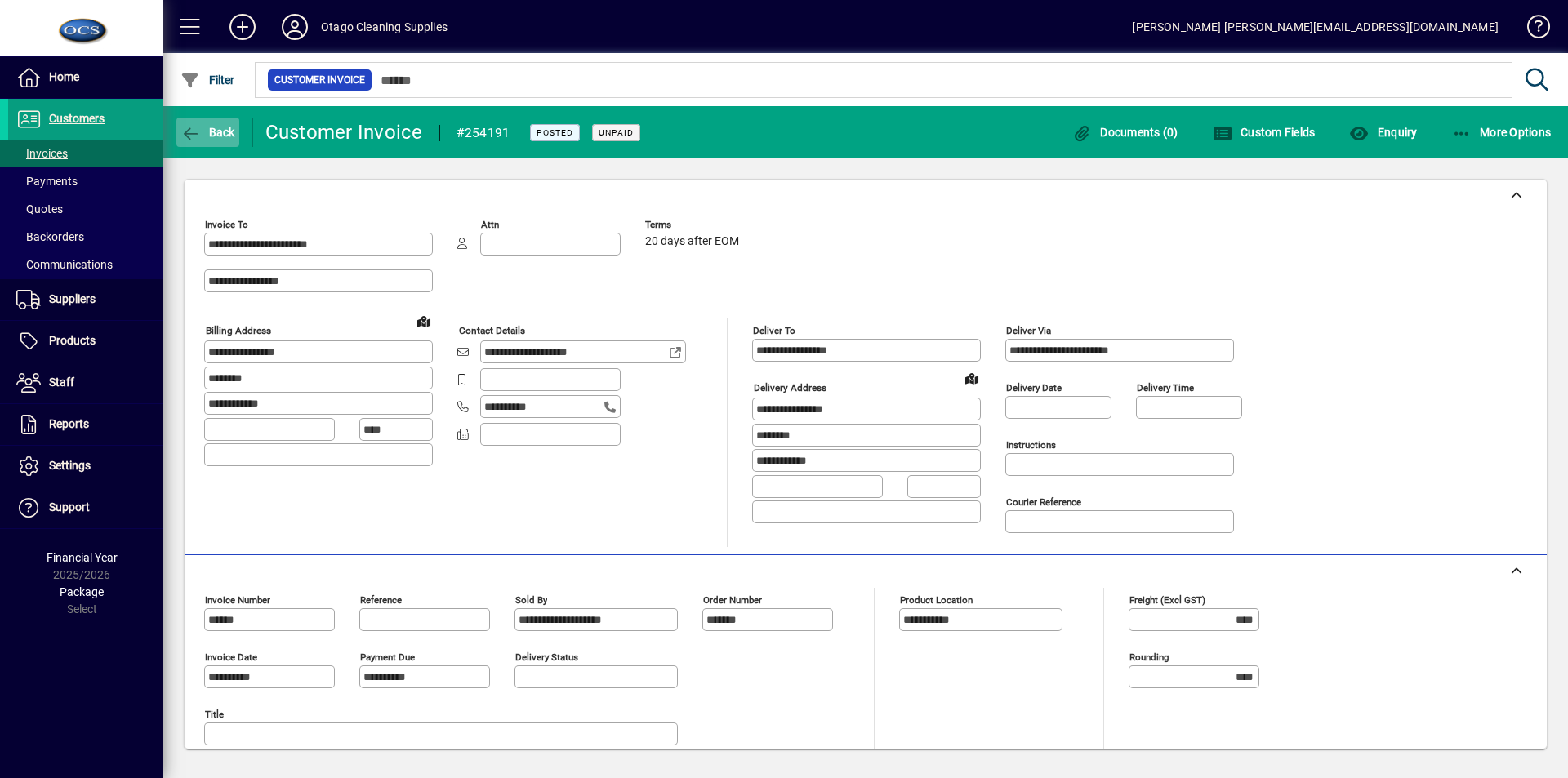
click at [215, 123] on span "button" at bounding box center [208, 132] width 63 height 39
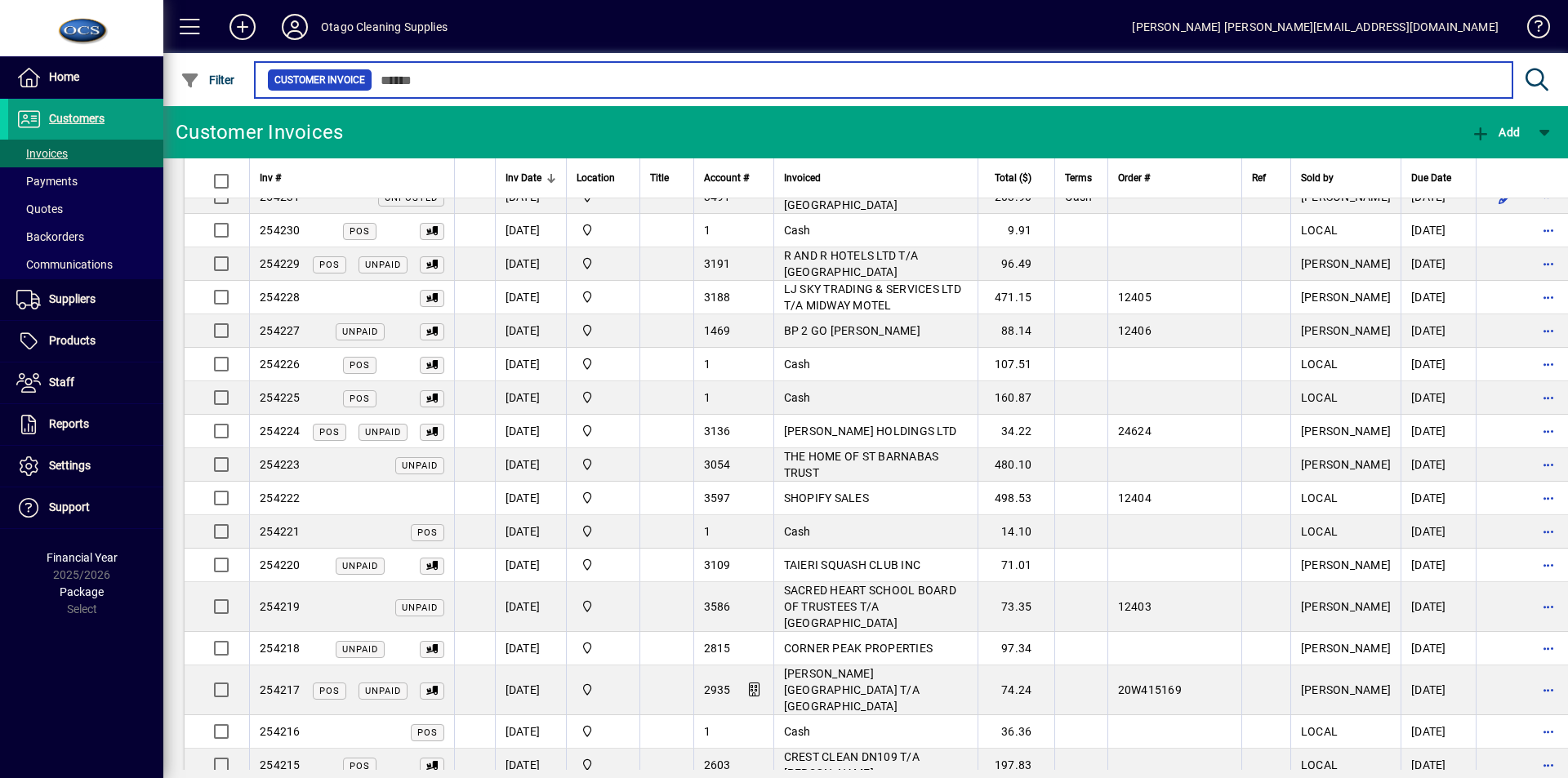
scroll to position [490, 0]
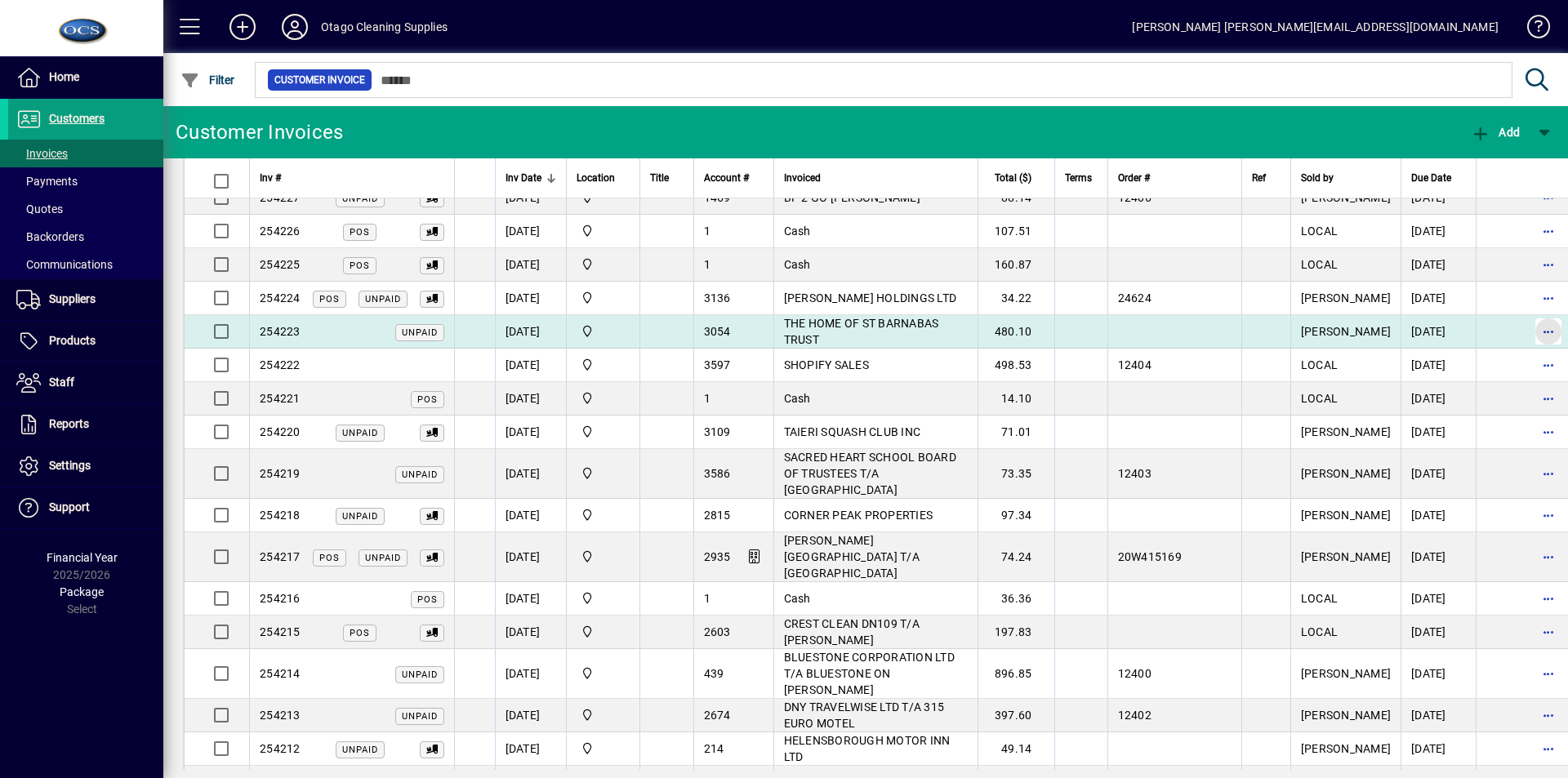
click at [1529, 313] on span "button" at bounding box center [1548, 331] width 39 height 39
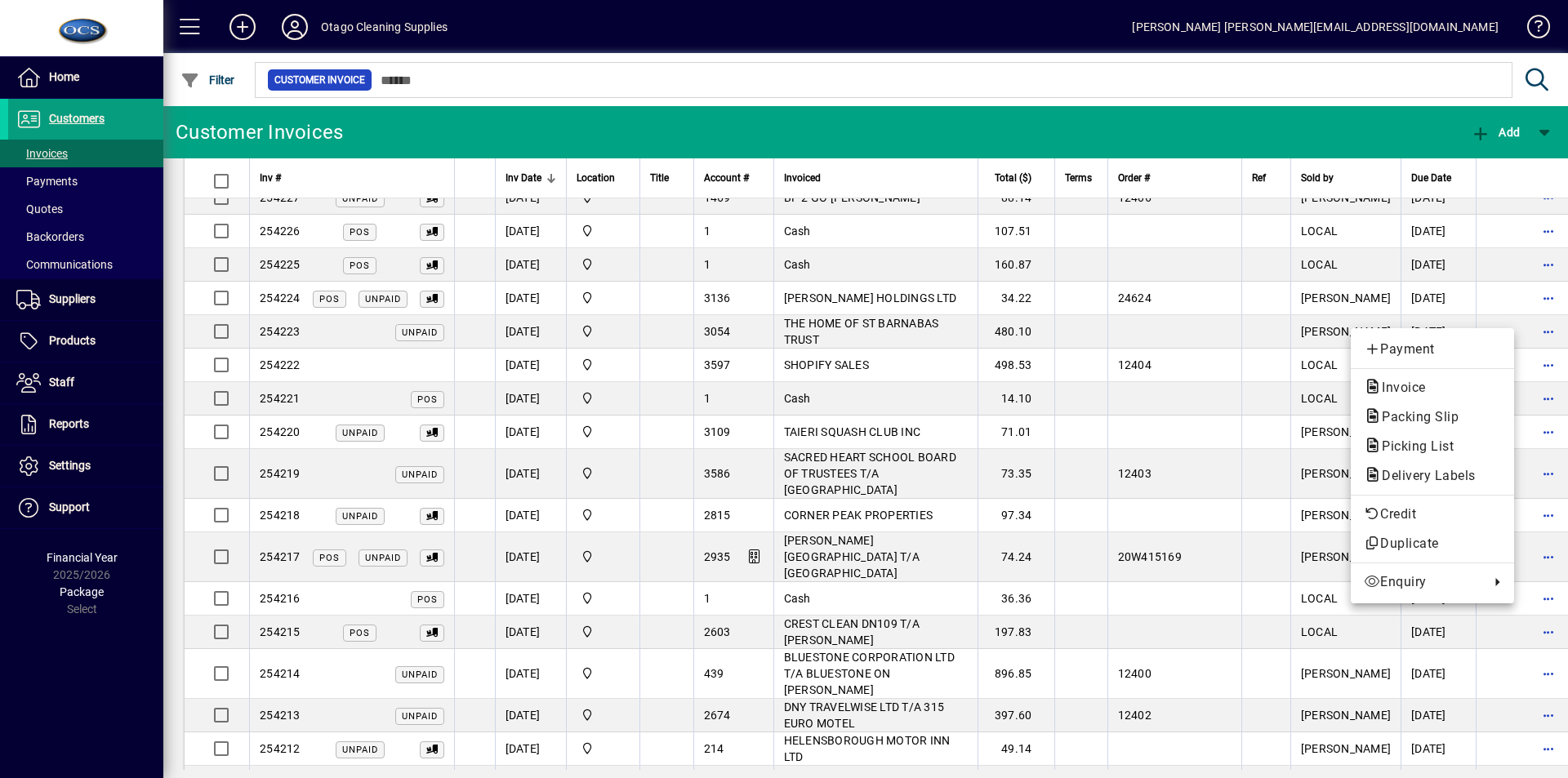
click at [1106, 324] on div at bounding box center [784, 389] width 1568 height 778
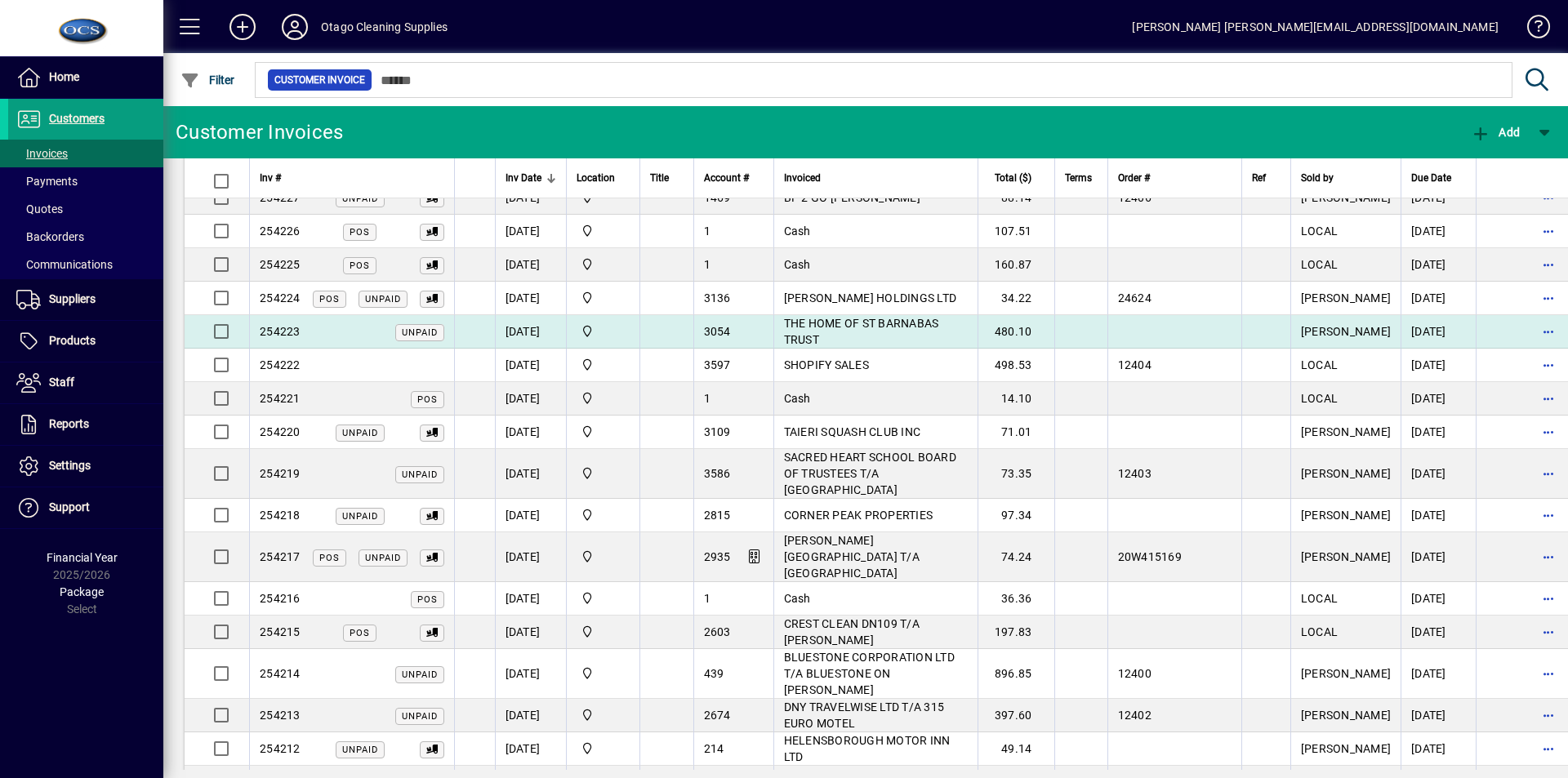
click at [682, 315] on td at bounding box center [666, 332] width 54 height 34
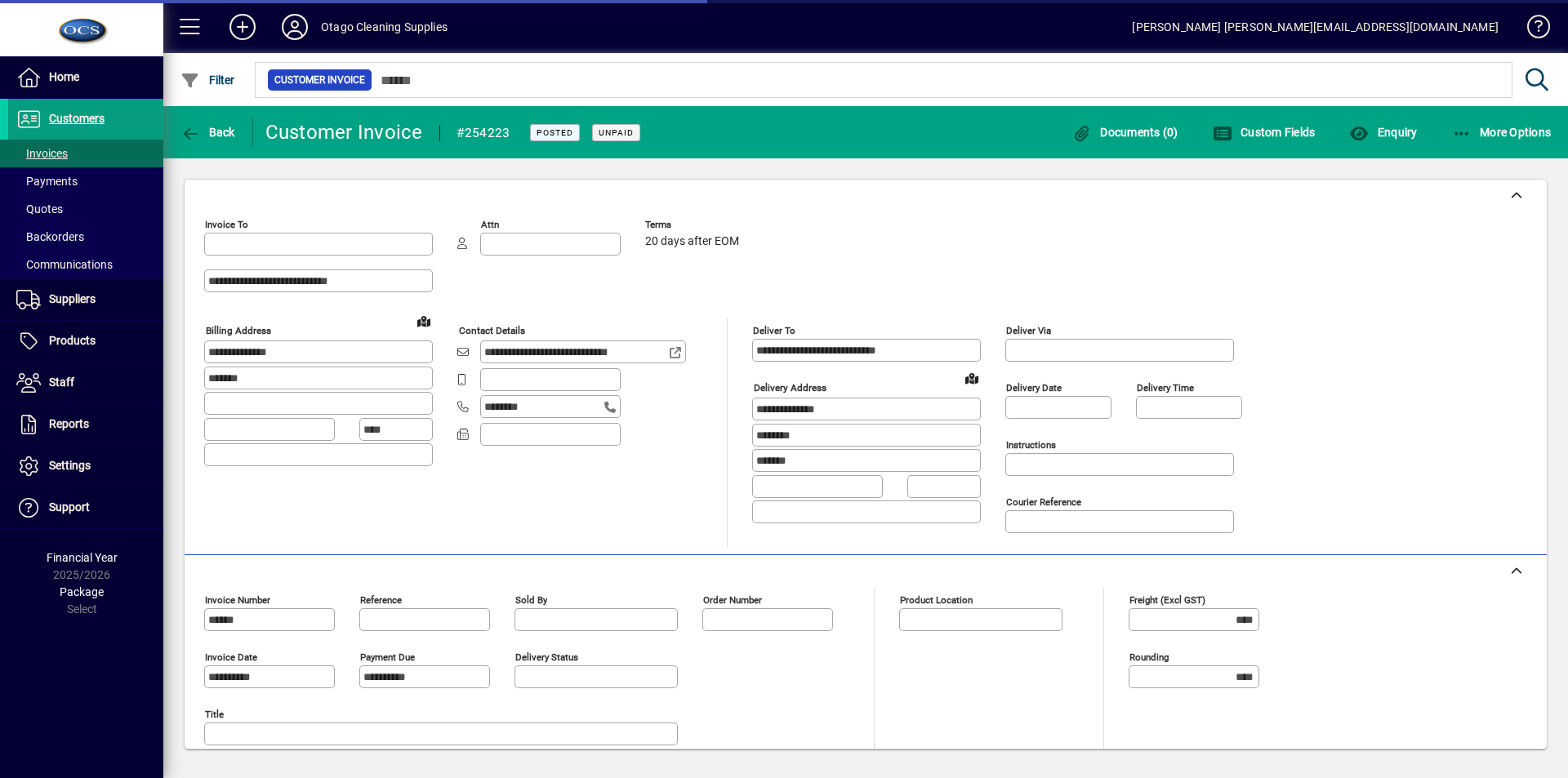
type input "**********"
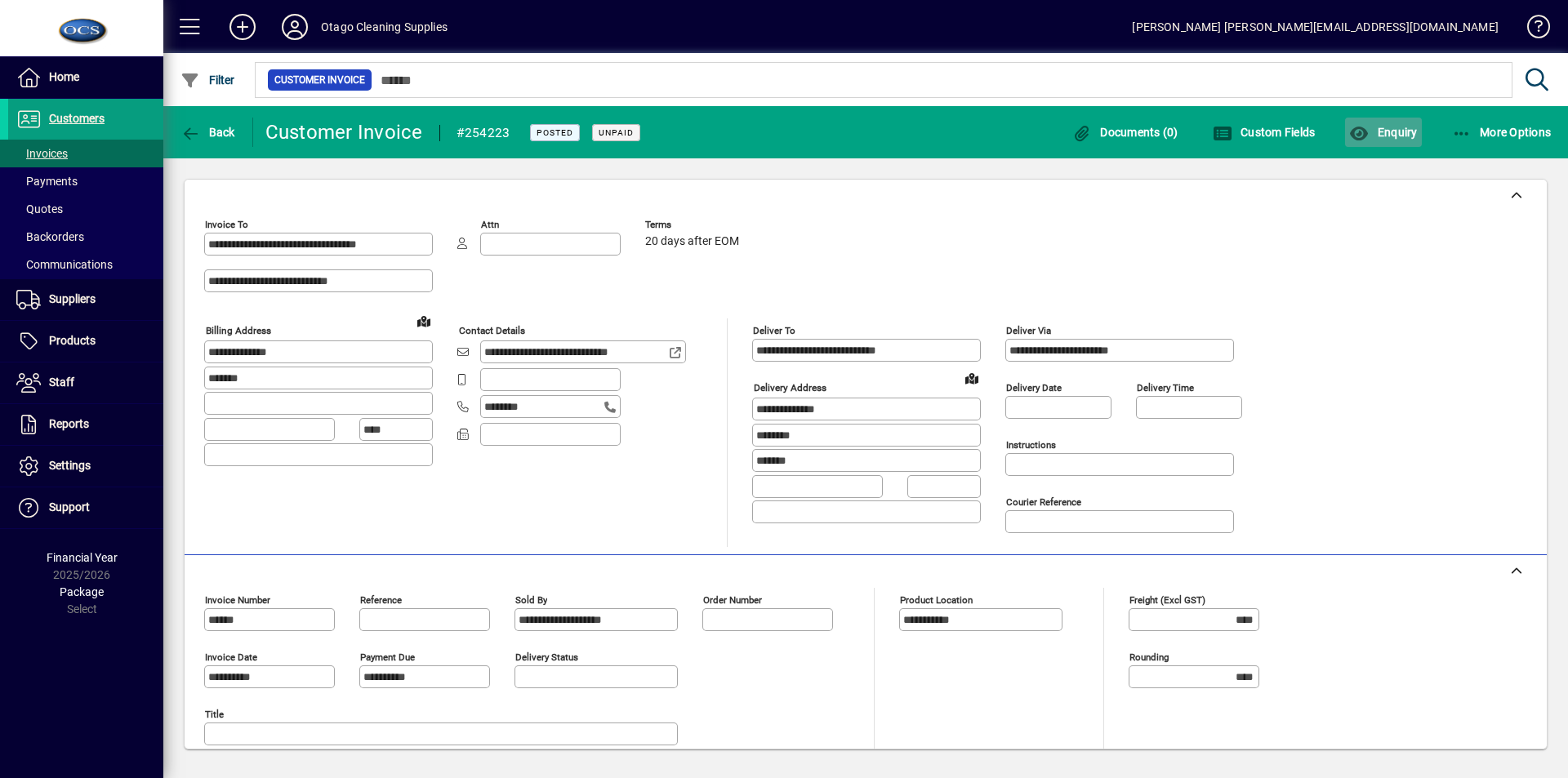
click at [1400, 127] on span "Enquiry" at bounding box center [1383, 132] width 68 height 13
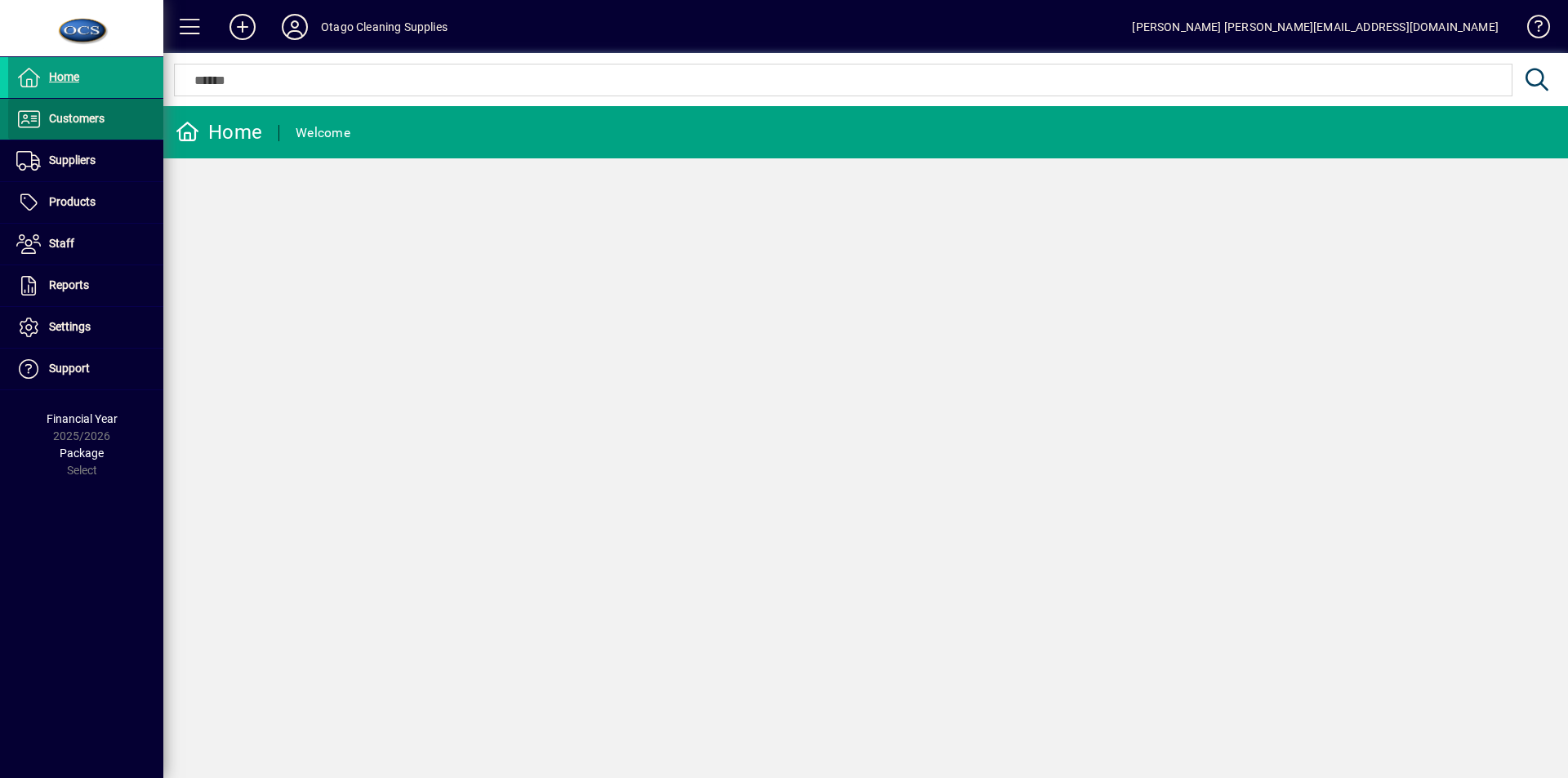
click at [67, 111] on span "Customers" at bounding box center [57, 119] width 97 height 20
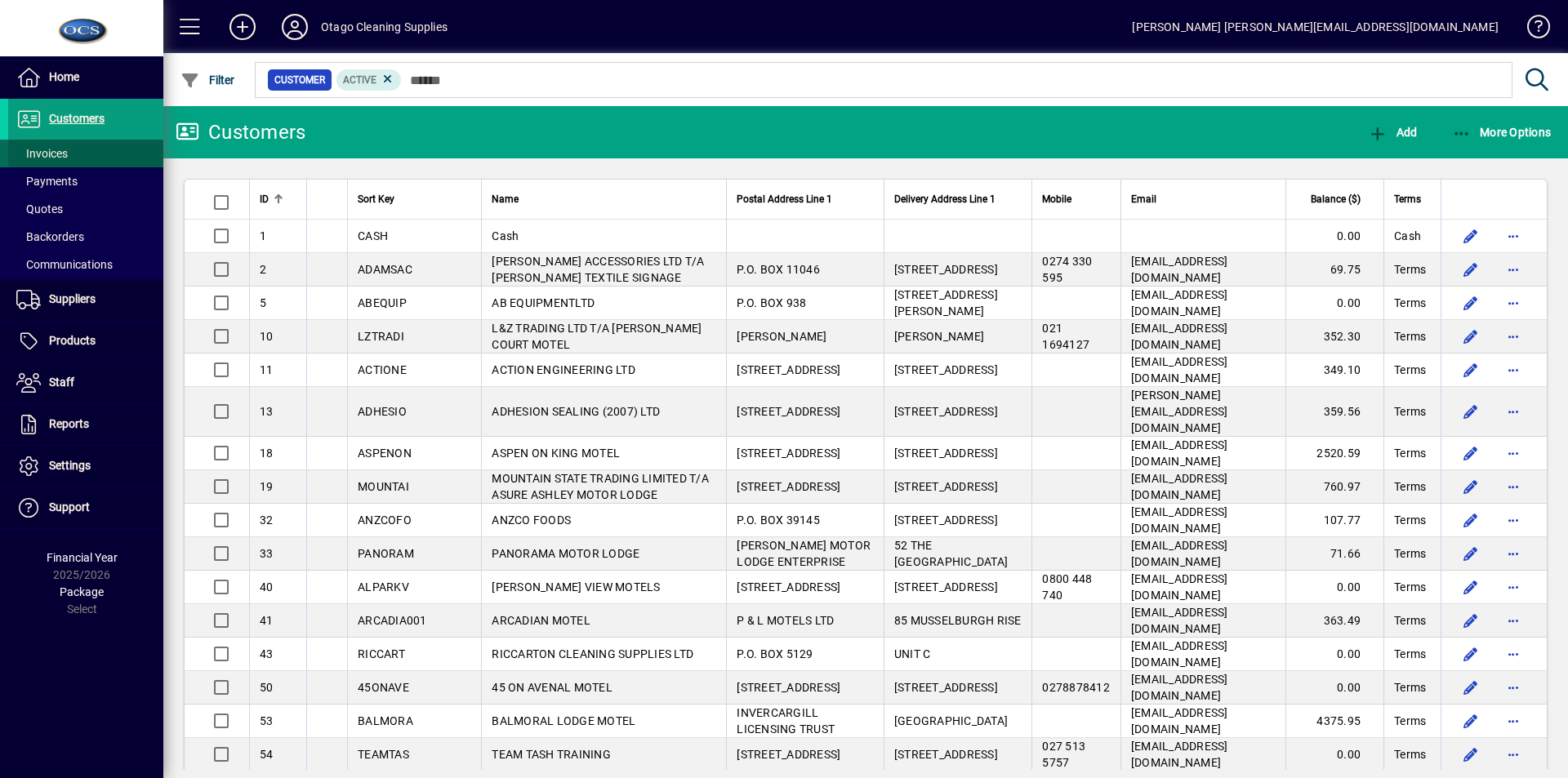
click at [51, 151] on span "Invoices" at bounding box center [42, 154] width 51 height 13
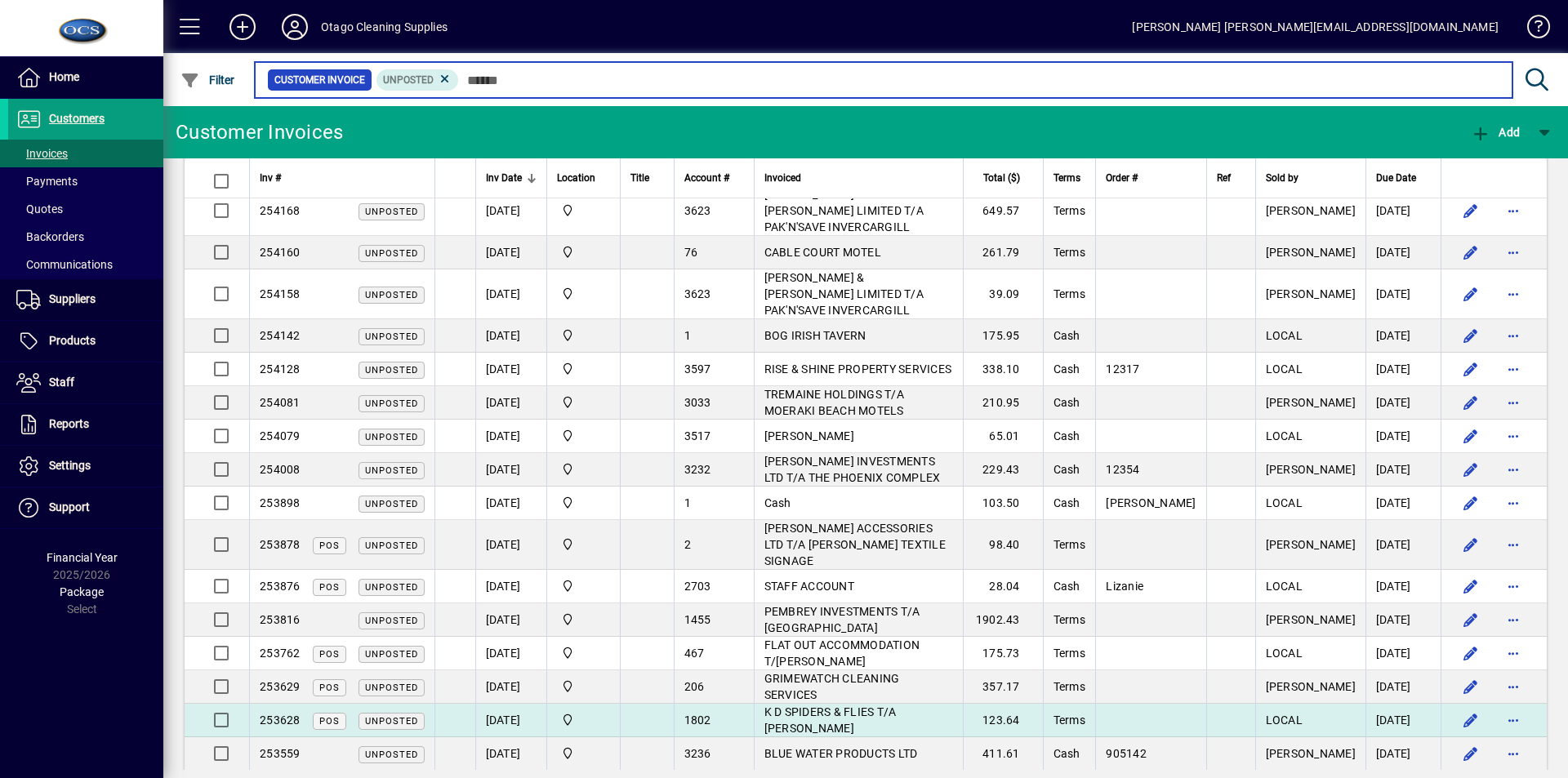
scroll to position [106, 0]
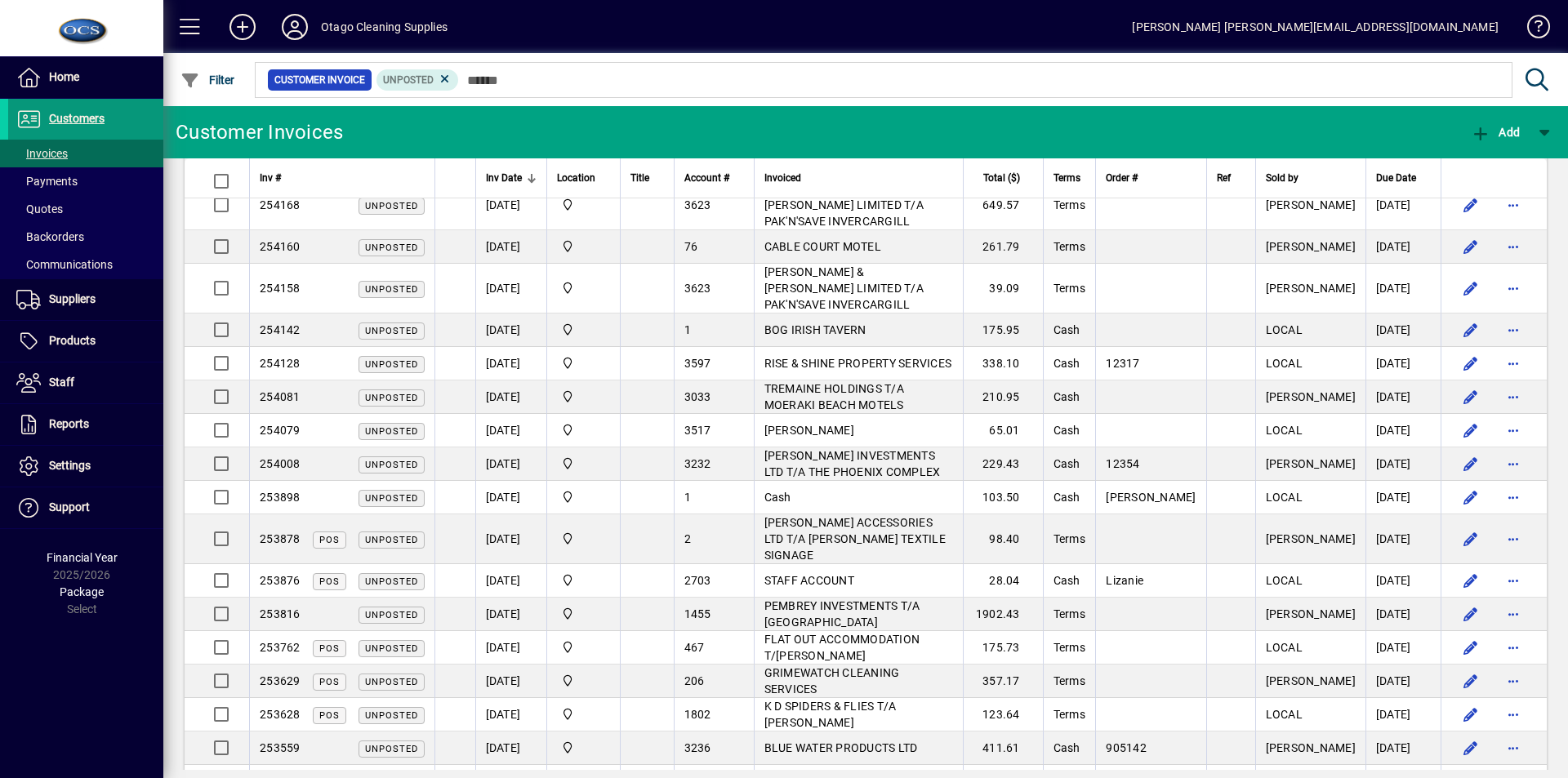
click at [62, 121] on span "Customers" at bounding box center [77, 118] width 56 height 13
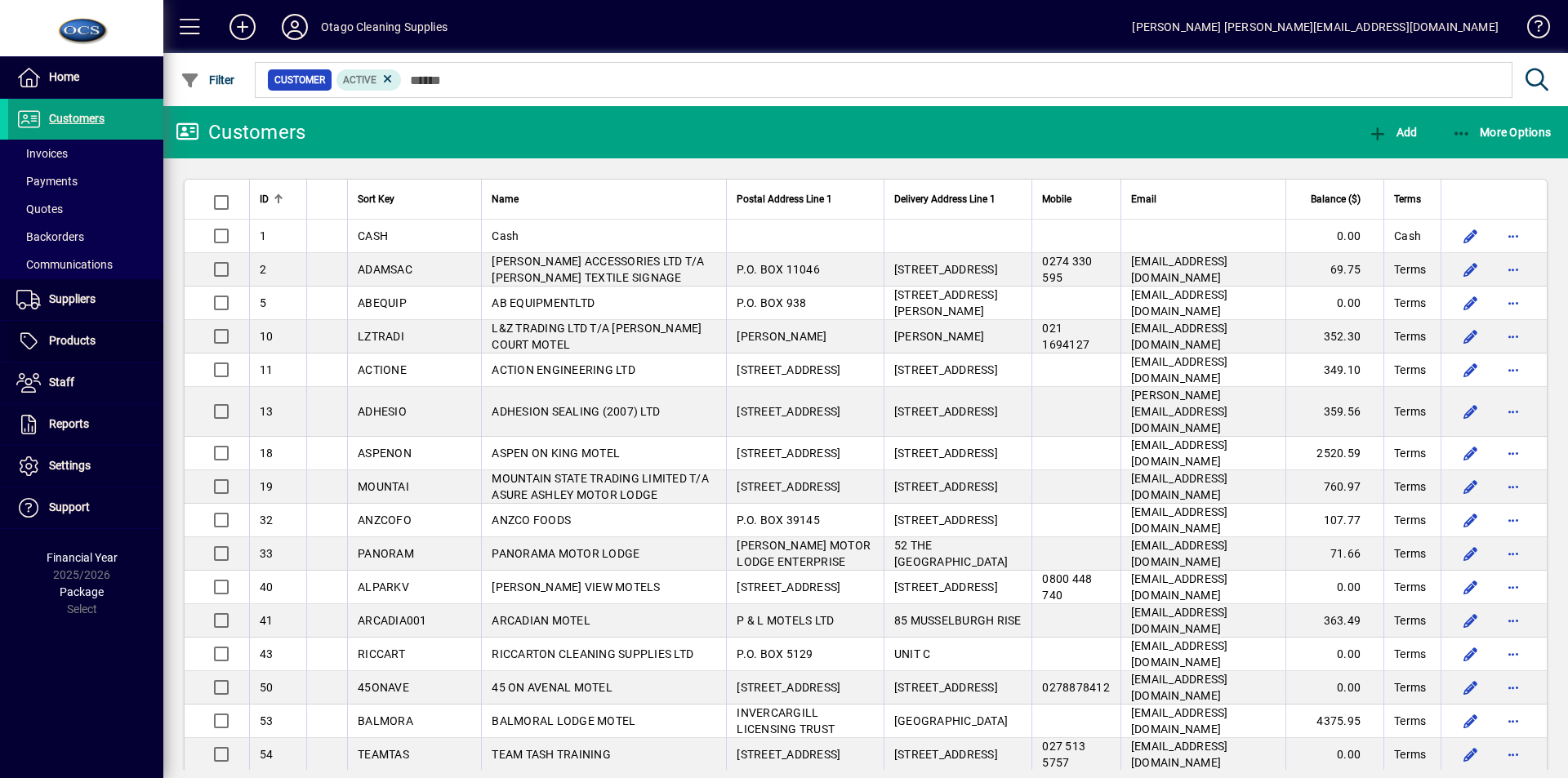
click at [79, 336] on span "Products" at bounding box center [73, 341] width 47 height 13
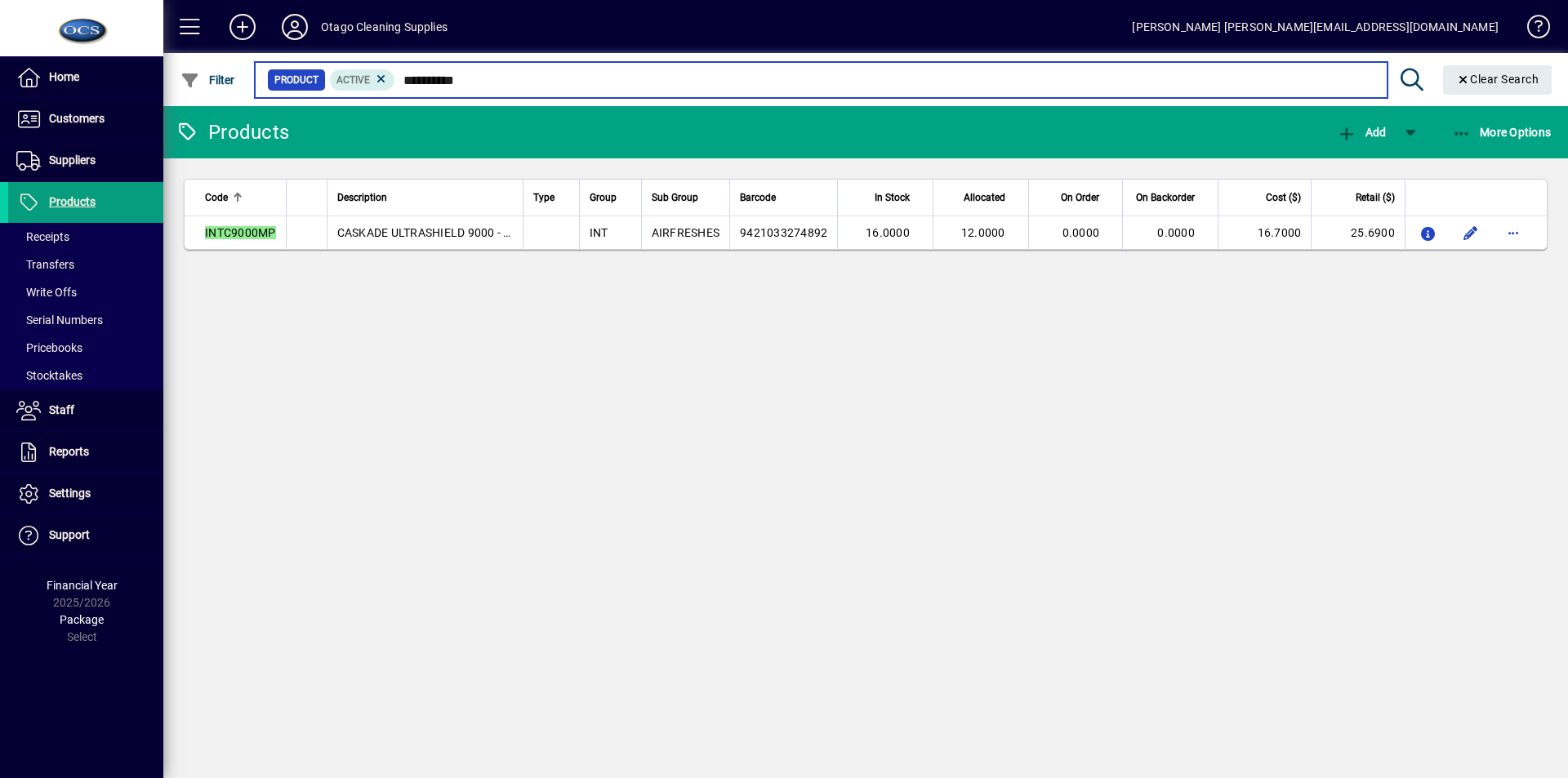
type input "**********"
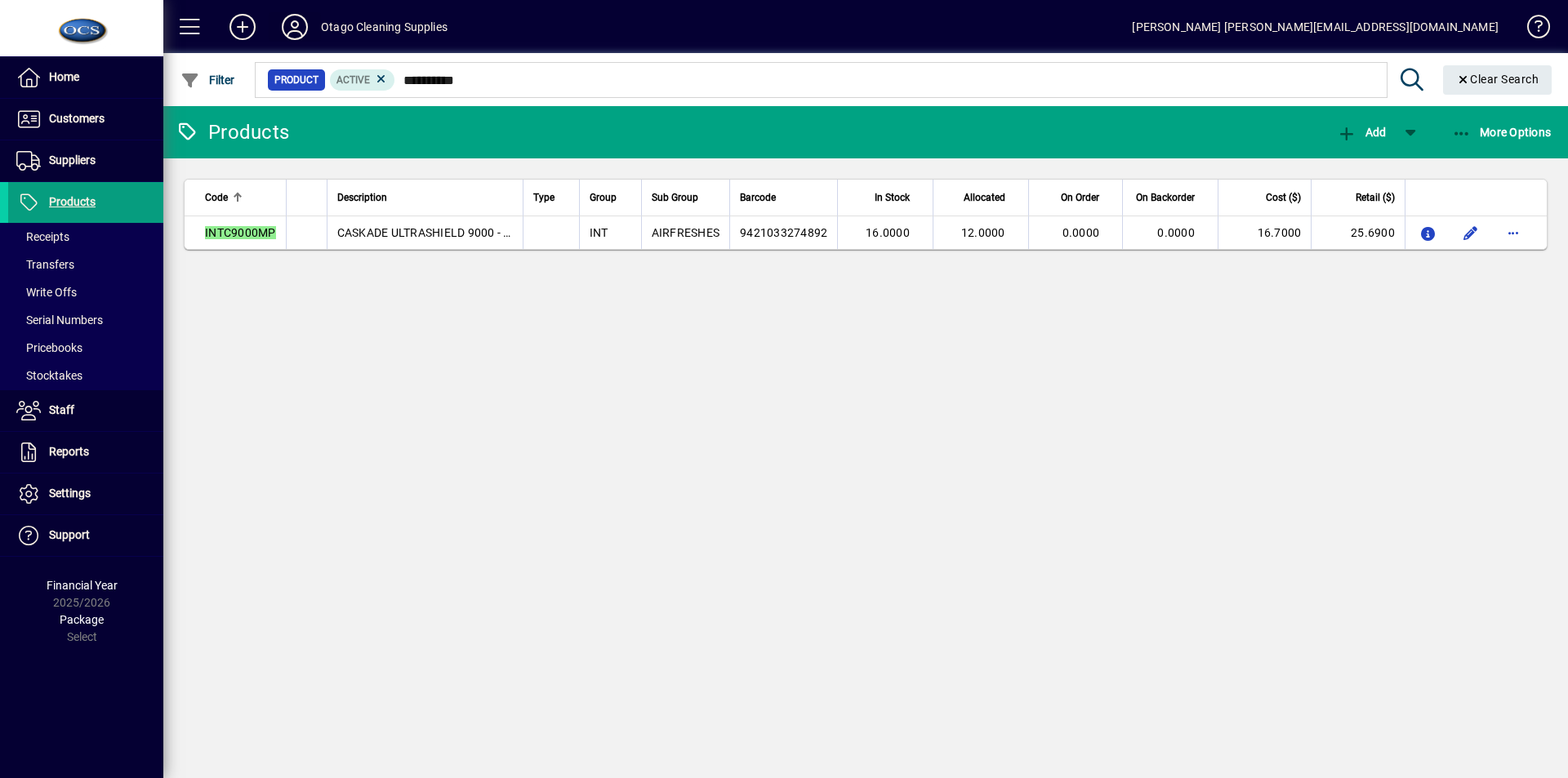
click at [290, 29] on icon at bounding box center [294, 27] width 33 height 26
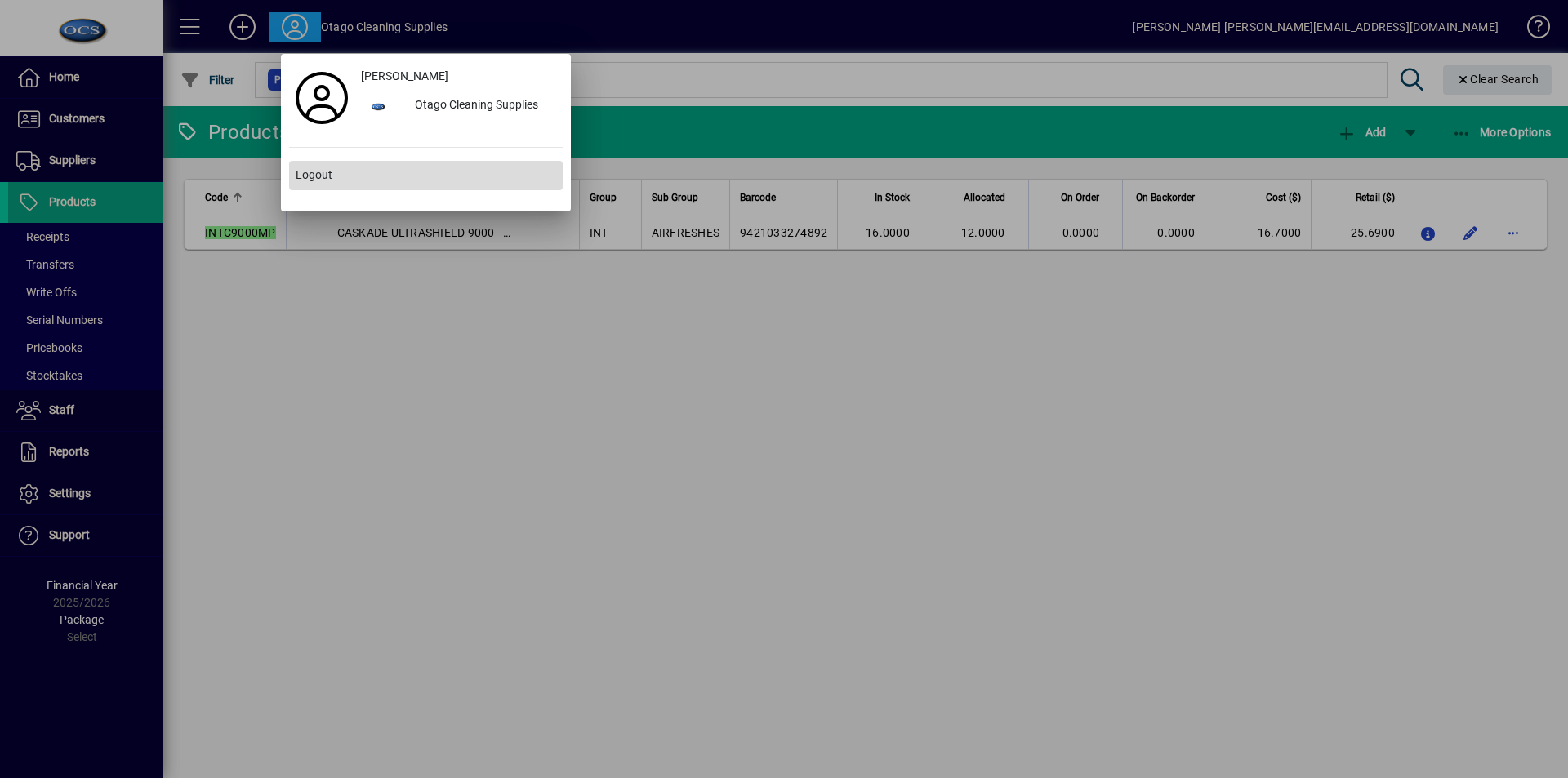
click at [308, 170] on span "Logout" at bounding box center [314, 175] width 36 height 17
